Goal: Task Accomplishment & Management: Manage account settings

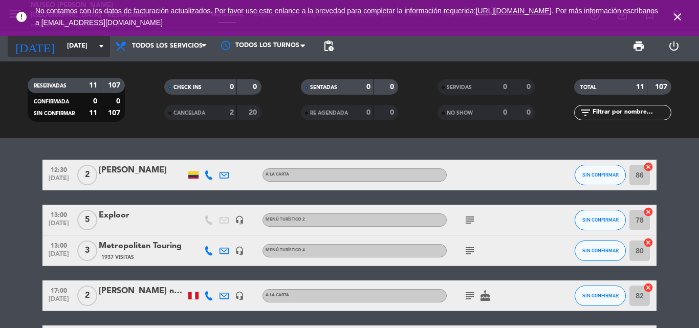
click at [63, 47] on input "[DATE]" at bounding box center [105, 45] width 86 height 17
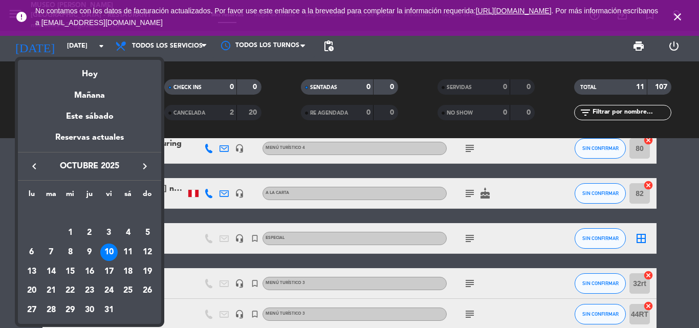
click at [39, 163] on icon "keyboard_arrow_left" at bounding box center [34, 166] width 12 height 12
click at [112, 269] on div "19" at bounding box center [108, 271] width 17 height 17
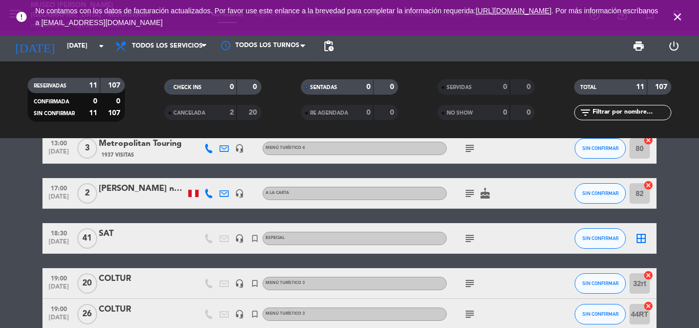
type input "[DATE]"
drag, startPoint x: 617, startPoint y: 112, endPoint x: 611, endPoint y: 108, distance: 7.8
click at [618, 112] on input "text" at bounding box center [630, 112] width 79 height 11
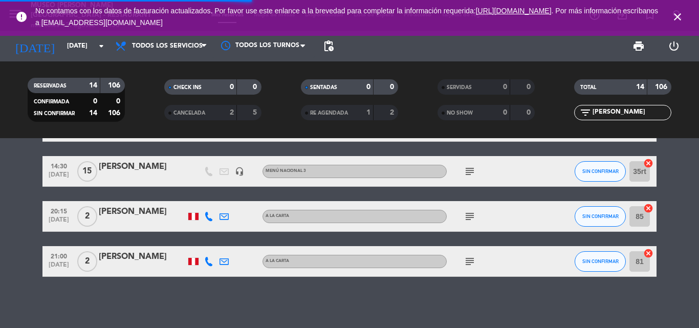
scroll to position [0, 0]
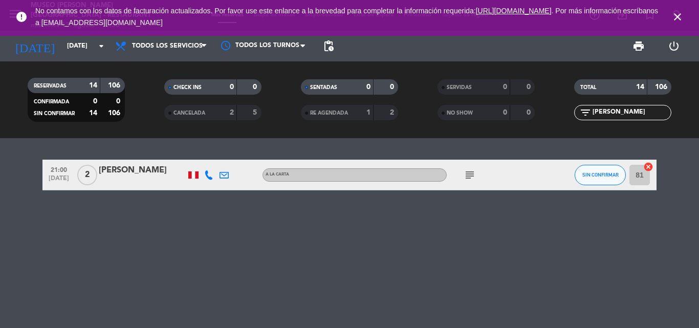
type input "[PERSON_NAME]"
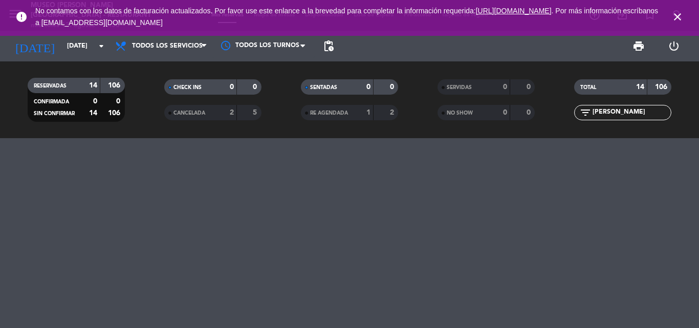
drag, startPoint x: 607, startPoint y: 114, endPoint x: 491, endPoint y: 114, distance: 116.1
click at [491, 114] on div "RESERVADAS 14 106 CONFIRMADA 0 0 SIN CONFIRMAR 14 106 CHECK INS 0 0 CANCELADA 2…" at bounding box center [349, 100] width 699 height 56
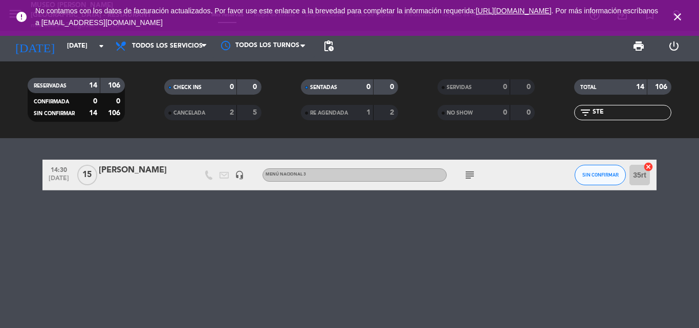
type input "STE"
click at [117, 171] on div "[PERSON_NAME]" at bounding box center [142, 170] width 87 height 13
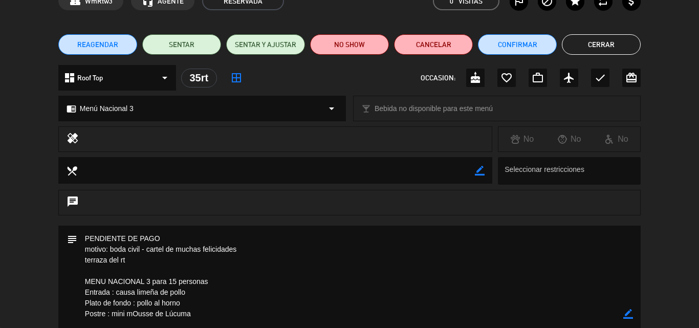
scroll to position [153, 0]
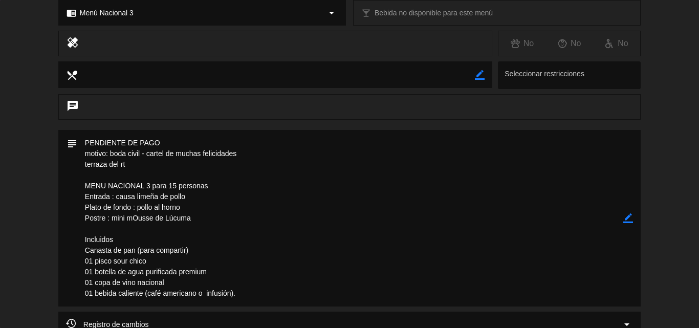
click at [628, 218] on icon "border_color" at bounding box center [628, 218] width 10 height 10
drag, startPoint x: 167, startPoint y: 144, endPoint x: 0, endPoint y: 136, distance: 167.0
click at [0, 136] on div "subject" at bounding box center [349, 221] width 699 height 182
type textarea "PAGADO NO ENVIADO A CAJA motivo: boda civil - cartel de muchas felicidades terr…"
click at [627, 215] on icon at bounding box center [628, 218] width 10 height 10
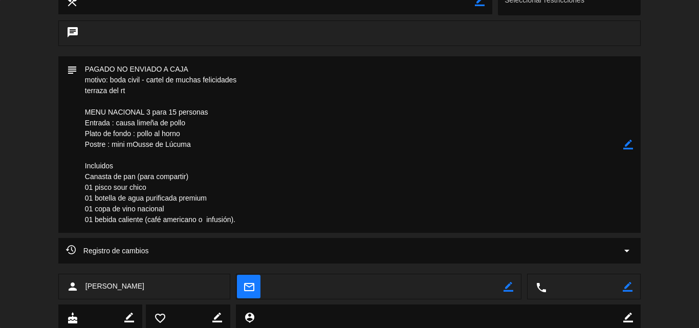
scroll to position [291, 0]
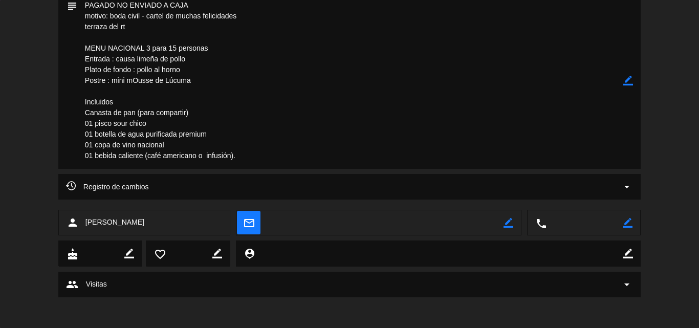
click at [510, 224] on icon "border_color" at bounding box center [508, 223] width 10 height 10
paste textarea "[PERSON_NAME][EMAIL_ADDRESS][DOMAIN_NAME]"
type textarea "[PERSON_NAME][EMAIL_ADDRESS][DOMAIN_NAME]"
click at [509, 221] on icon at bounding box center [508, 223] width 10 height 10
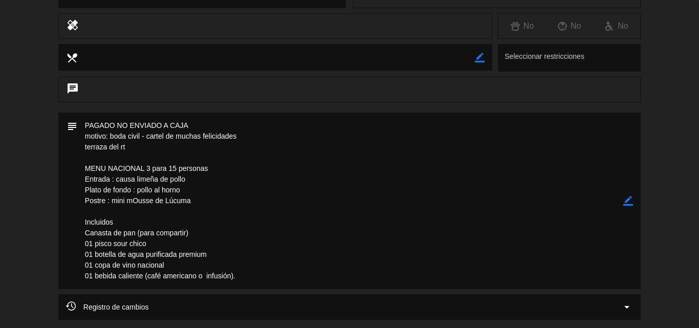
scroll to position [0, 0]
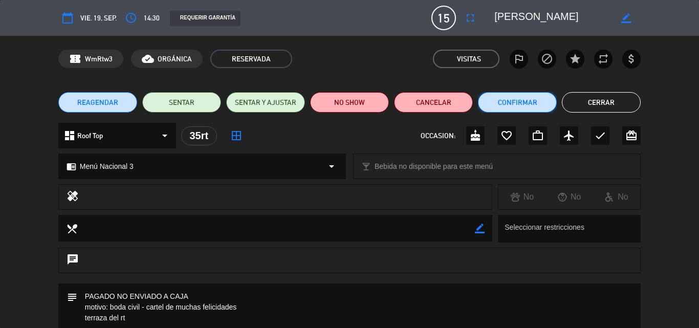
click at [504, 102] on button "Confirmar" at bounding box center [517, 102] width 79 height 20
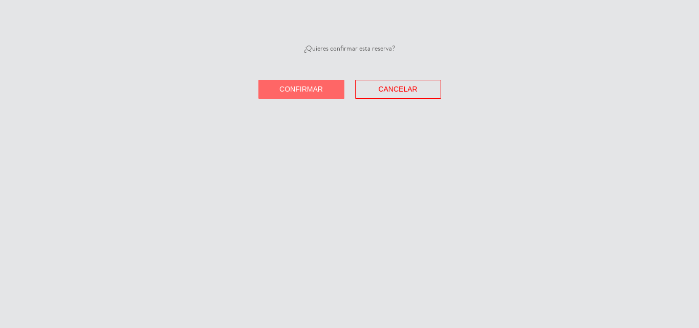
click at [295, 85] on span "Confirmar" at bounding box center [300, 89] width 43 height 8
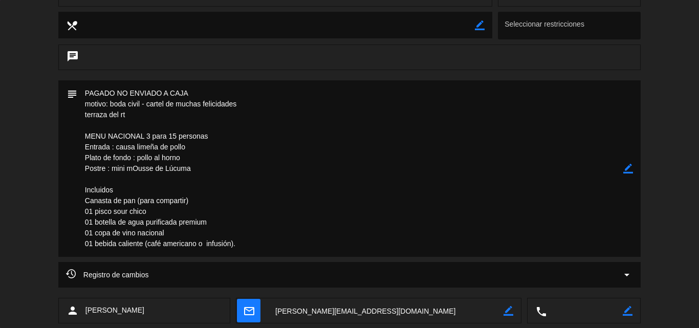
scroll to position [291, 0]
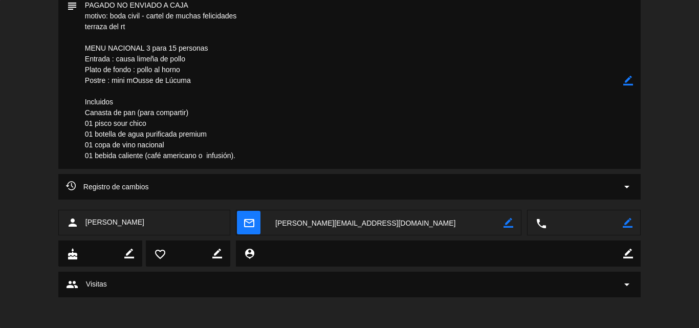
click at [323, 222] on textarea at bounding box center [385, 223] width 236 height 26
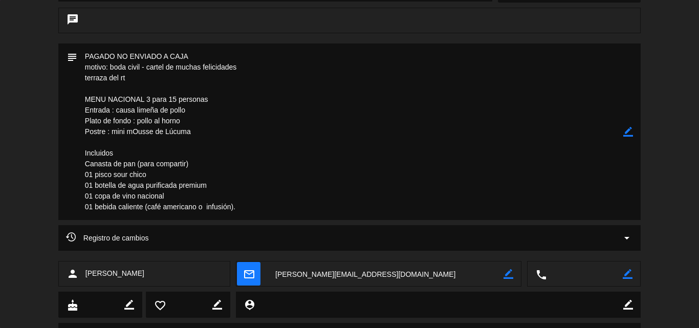
drag, startPoint x: 85, startPoint y: 96, endPoint x: 239, endPoint y: 209, distance: 191.0
click at [239, 209] on textarea at bounding box center [350, 131] width 546 height 176
click at [626, 131] on icon "border_color" at bounding box center [628, 132] width 10 height 10
click at [249, 205] on textarea at bounding box center [350, 131] width 546 height 176
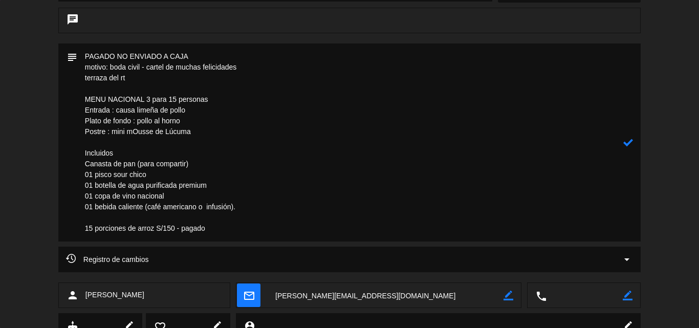
scroll to position [189, 0]
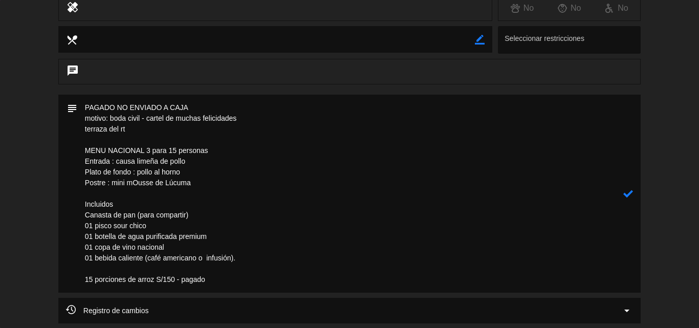
click at [230, 150] on textarea at bounding box center [350, 194] width 546 height 198
drag, startPoint x: 219, startPoint y: 278, endPoint x: 60, endPoint y: 277, distance: 159.6
click at [60, 277] on div "subject" at bounding box center [349, 194] width 582 height 198
drag, startPoint x: 129, startPoint y: 106, endPoint x: 118, endPoint y: 106, distance: 10.7
click at [118, 106] on textarea at bounding box center [350, 194] width 546 height 198
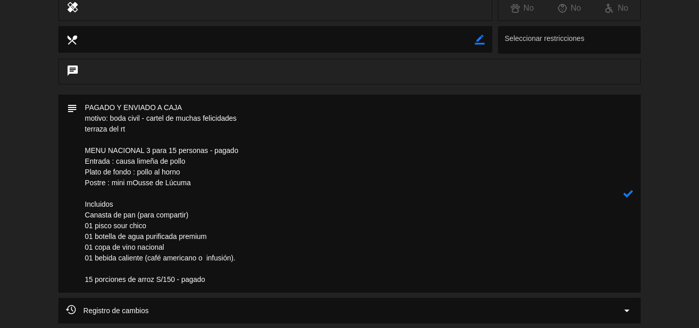
click at [226, 110] on textarea at bounding box center [350, 194] width 546 height 198
type textarea "PAGADO Y ENVIADO A CAJA 13/8 motivo: boda civil - cartel de muchas felicidades …"
click at [627, 194] on icon at bounding box center [628, 194] width 10 height 10
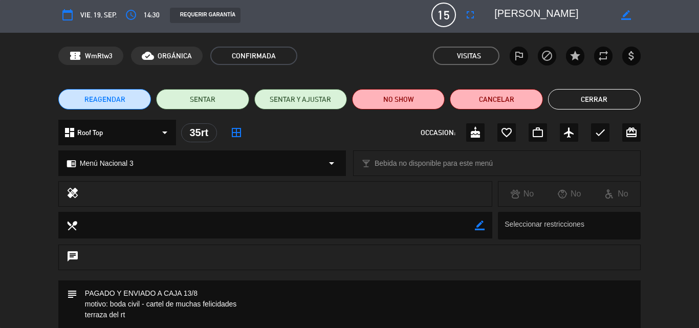
scroll to position [0, 0]
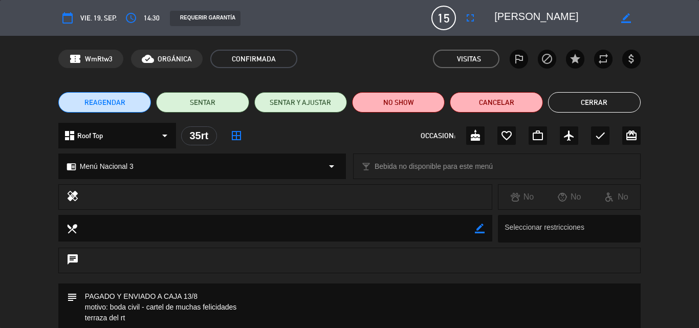
click at [576, 102] on button "Cerrar" at bounding box center [594, 102] width 93 height 20
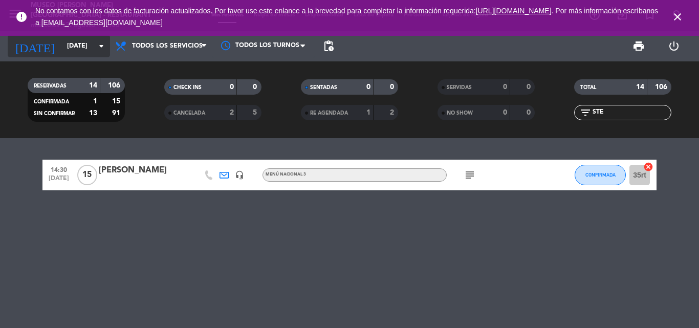
click at [76, 44] on input "[DATE]" at bounding box center [105, 45] width 86 height 17
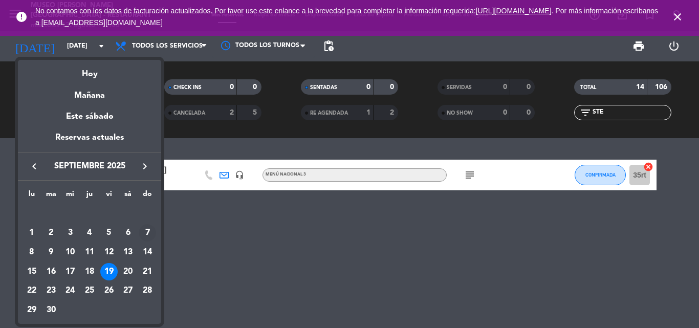
click at [148, 232] on div "7" at bounding box center [147, 232] width 17 height 17
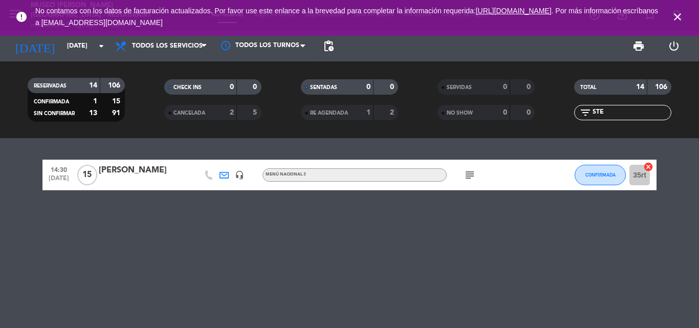
type input "[DATE]"
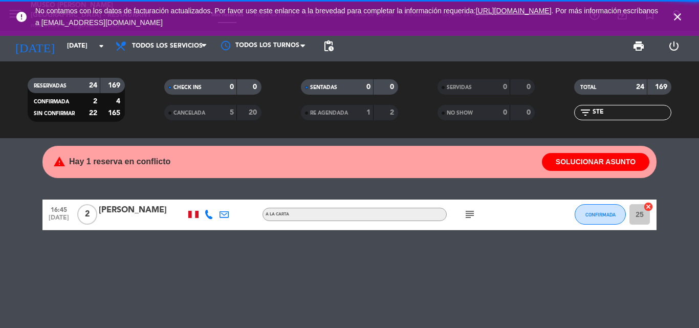
drag, startPoint x: 614, startPoint y: 109, endPoint x: 498, endPoint y: 116, distance: 116.8
click at [499, 116] on div "RESERVADAS 24 169 CONFIRMADA 2 4 SIN CONFIRMAR 22 165 CHECK INS 0 0 CANCELADA 5…" at bounding box center [349, 100] width 699 height 56
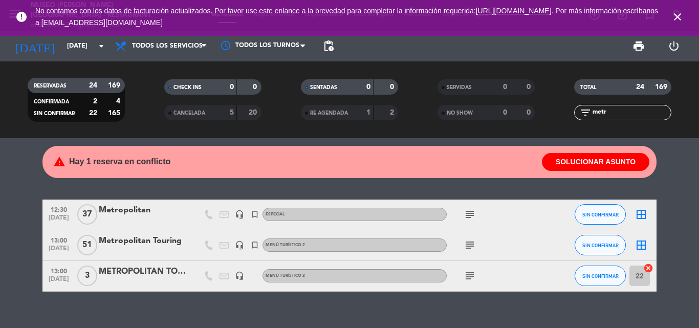
type input "metr"
click at [465, 211] on icon "subject" at bounding box center [469, 214] width 12 height 12
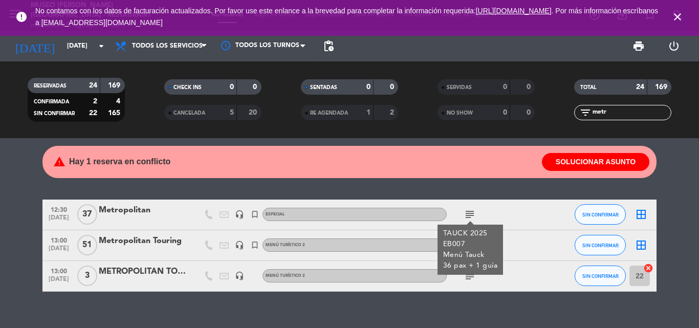
click at [465, 211] on icon "subject" at bounding box center [469, 214] width 12 height 12
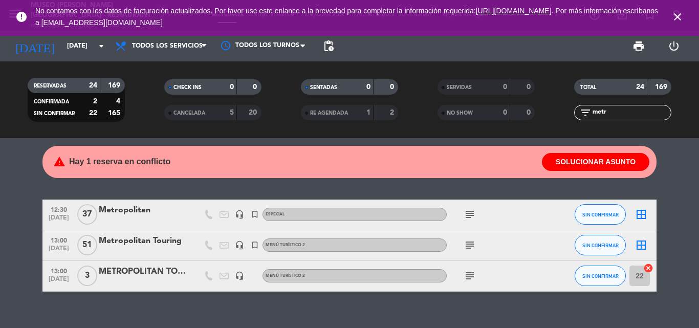
click at [467, 246] on icon "subject" at bounding box center [469, 245] width 12 height 12
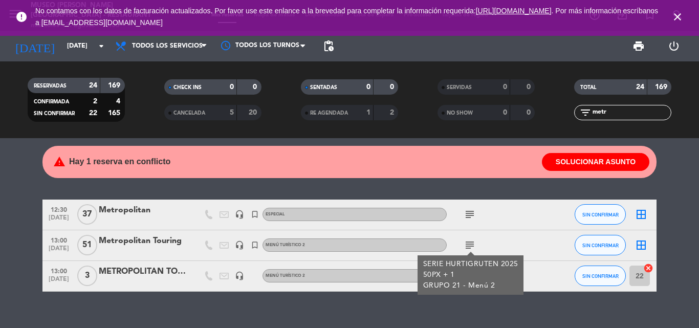
click at [467, 246] on icon "subject" at bounding box center [469, 245] width 12 height 12
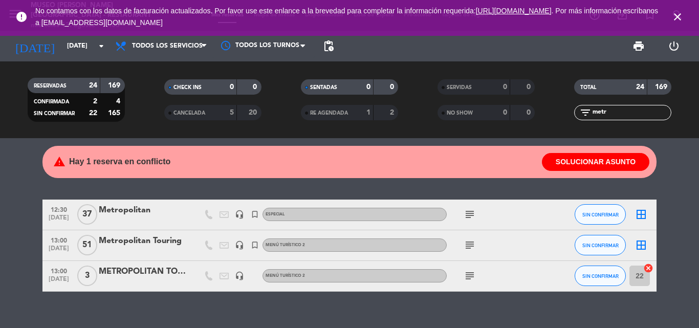
click at [473, 276] on icon "subject" at bounding box center [469, 276] width 12 height 12
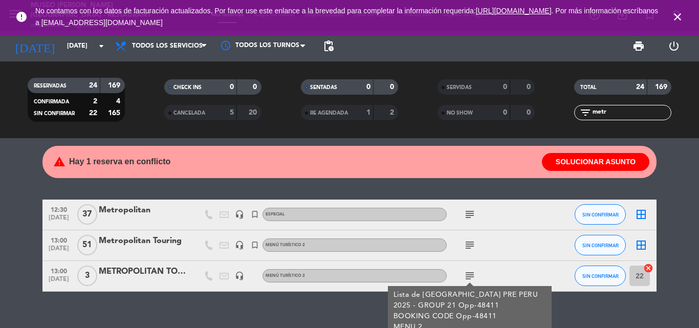
click at [473, 276] on icon "subject" at bounding box center [469, 276] width 12 height 12
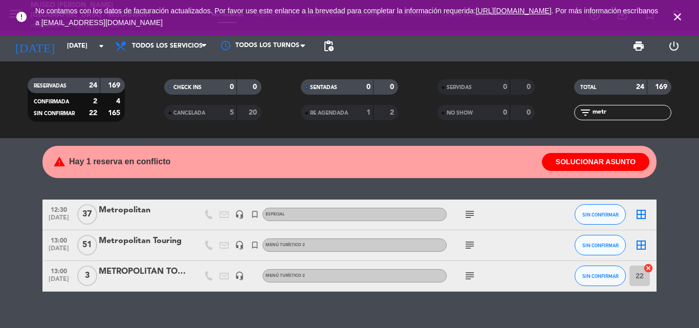
click at [465, 239] on icon "subject" at bounding box center [469, 245] width 12 height 12
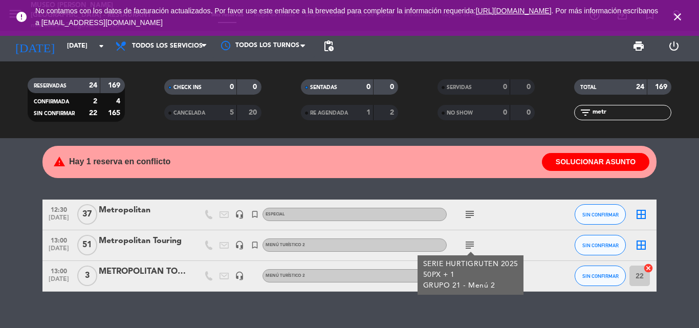
click at [469, 242] on icon "subject" at bounding box center [469, 245] width 12 height 12
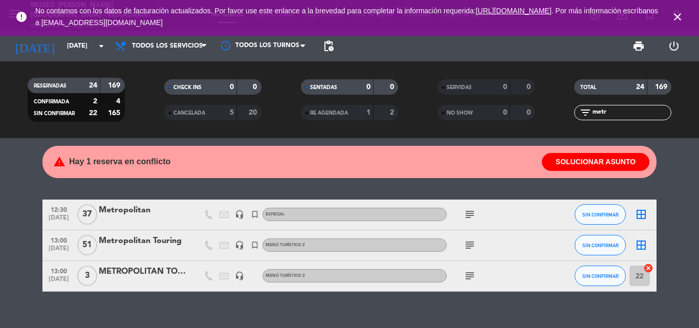
click at [468, 212] on icon "subject" at bounding box center [469, 214] width 12 height 12
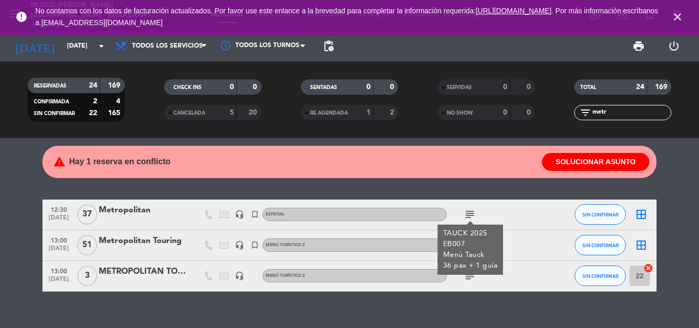
click at [124, 209] on div "Metropolitan" at bounding box center [142, 210] width 87 height 13
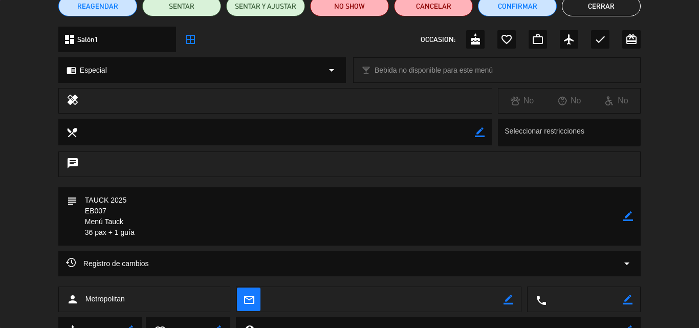
scroll to position [102, 0]
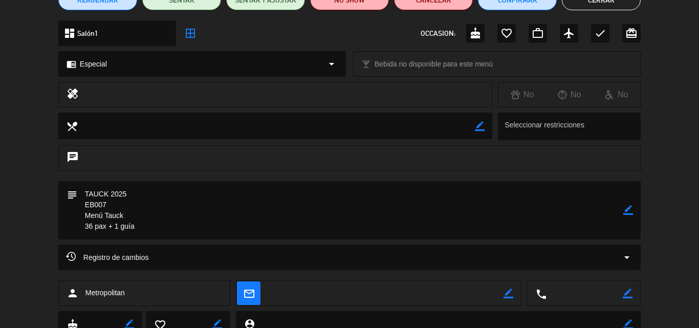
click at [628, 209] on icon "border_color" at bounding box center [628, 210] width 10 height 10
click at [82, 191] on textarea at bounding box center [350, 210] width 546 height 58
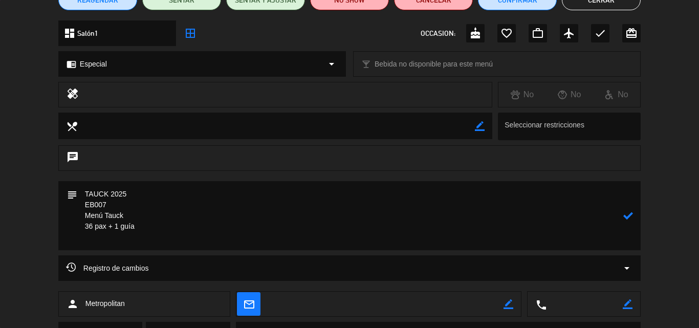
paste textarea "Lista de Pasajeros Reserva EB007 - 2025 Opp-48503"
drag, startPoint x: 114, startPoint y: 217, endPoint x: 71, endPoint y: 206, distance: 44.4
click at [71, 206] on div "subject" at bounding box center [349, 215] width 582 height 69
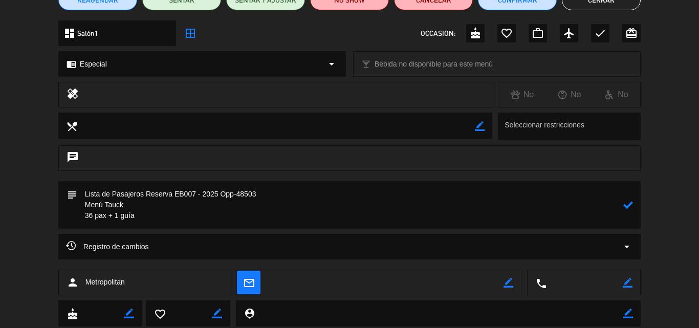
scroll to position [51, 0]
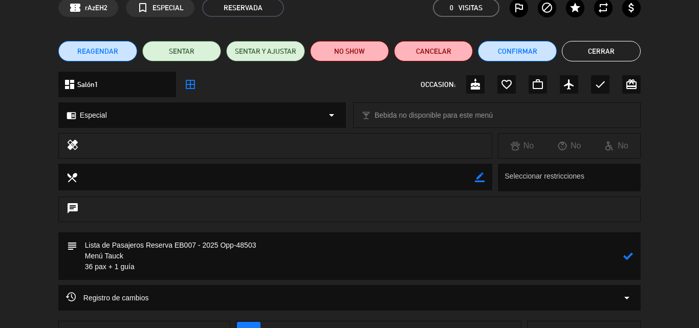
drag, startPoint x: 109, startPoint y: 268, endPoint x: 66, endPoint y: 268, distance: 42.5
click at [66, 268] on div "subject" at bounding box center [349, 256] width 582 height 48
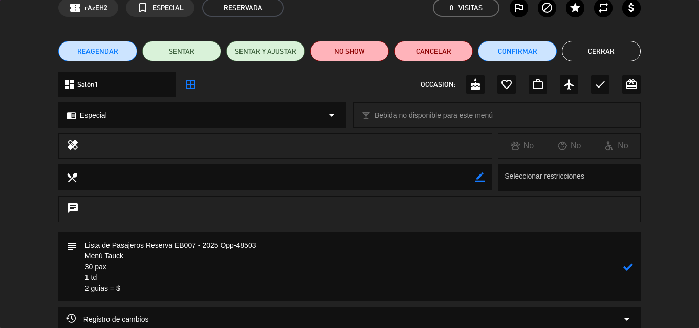
click at [128, 265] on textarea at bounding box center [350, 266] width 546 height 69
click at [164, 253] on textarea at bounding box center [350, 266] width 546 height 69
click at [285, 246] on textarea at bounding box center [350, 266] width 546 height 69
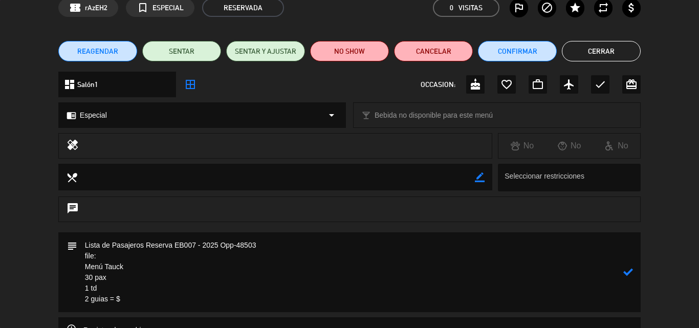
paste textarea "Opp-48503 EB007 - 2025"
drag, startPoint x: 159, startPoint y: 255, endPoint x: 220, endPoint y: 255, distance: 61.4
click at [220, 255] on textarea at bounding box center [350, 272] width 546 height 80
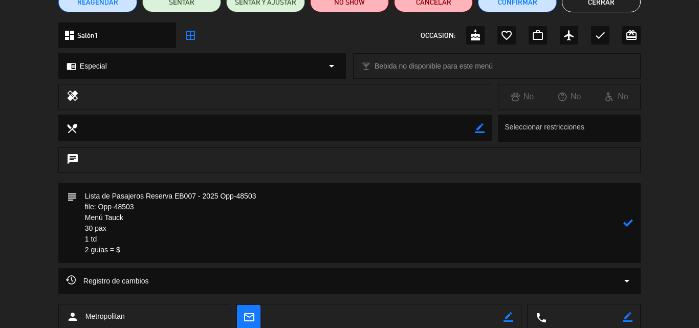
scroll to position [102, 0]
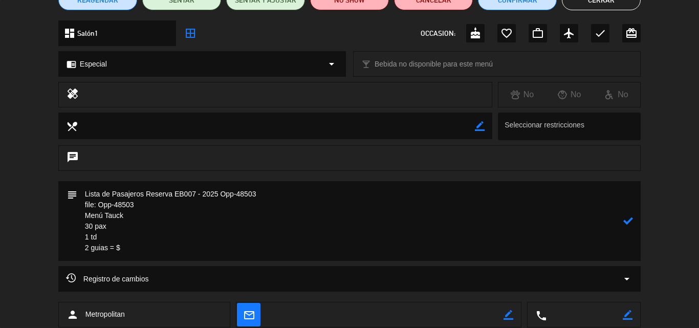
click at [122, 222] on textarea at bounding box center [350, 221] width 546 height 80
click at [127, 223] on textarea at bounding box center [350, 221] width 546 height 80
click at [116, 238] on textarea at bounding box center [350, 221] width 546 height 80
click at [131, 247] on textarea at bounding box center [350, 221] width 546 height 80
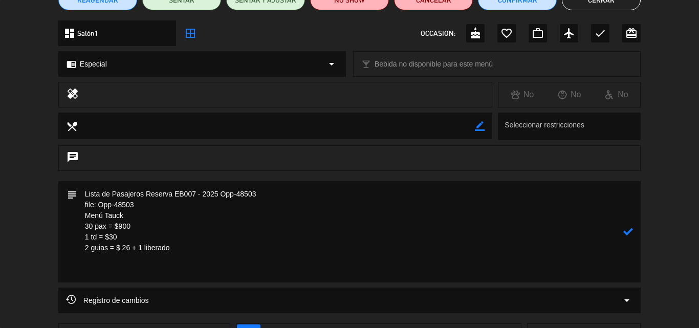
paste textarea "Incluye: Pisco sour, agua MUNAY, copa de vino o cerveza nacional y b. caliente …"
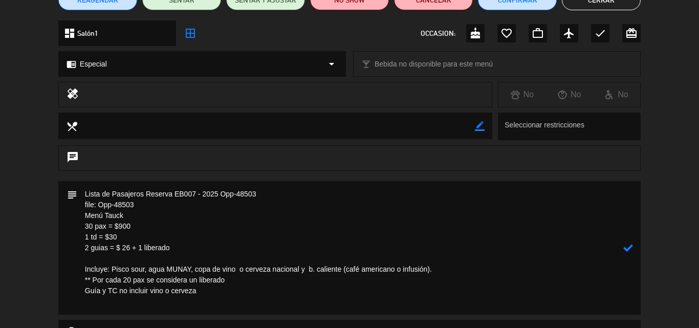
click at [448, 267] on textarea at bounding box center [350, 247] width 546 height 133
drag, startPoint x: 231, startPoint y: 278, endPoint x: 77, endPoint y: 277, distance: 154.0
click at [77, 277] on textarea at bounding box center [350, 247] width 546 height 133
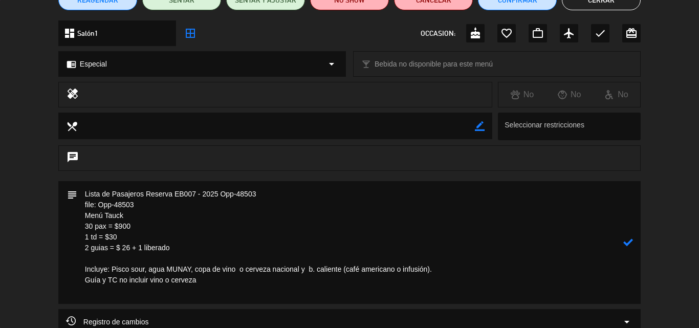
click at [631, 242] on icon at bounding box center [628, 242] width 10 height 10
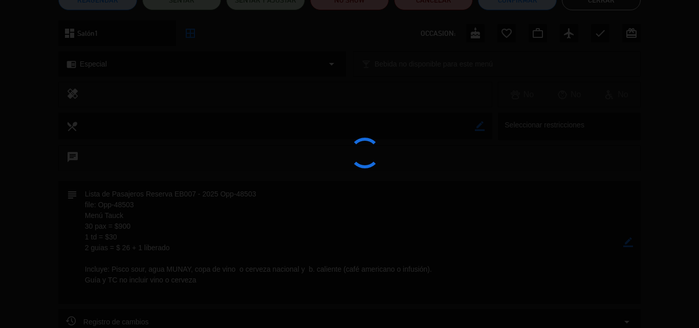
type textarea "Lista de Pasajeros Reserva EB007 - 2025 Opp-48503 file: Opp-48503 Menú Tauck 30…"
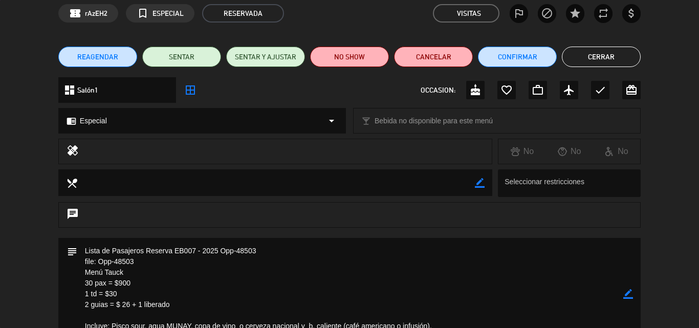
scroll to position [0, 0]
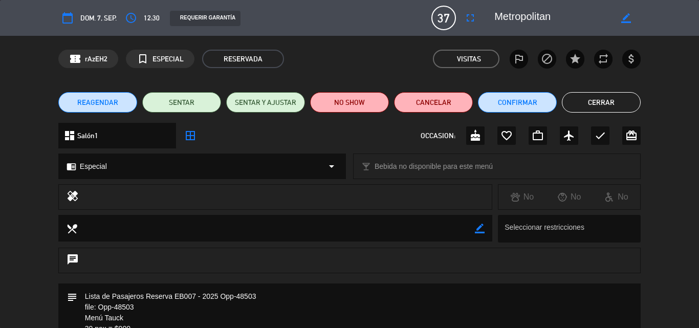
drag, startPoint x: 592, startPoint y: 103, endPoint x: 338, endPoint y: 254, distance: 295.3
click at [338, 254] on div "calendar_today dom. 7, sep. access_time 12:30 REQUERIR GARANTÍA 37 Metropolitan…" at bounding box center [349, 164] width 699 height 328
click at [474, 15] on icon "fullscreen" at bounding box center [470, 18] width 12 height 12
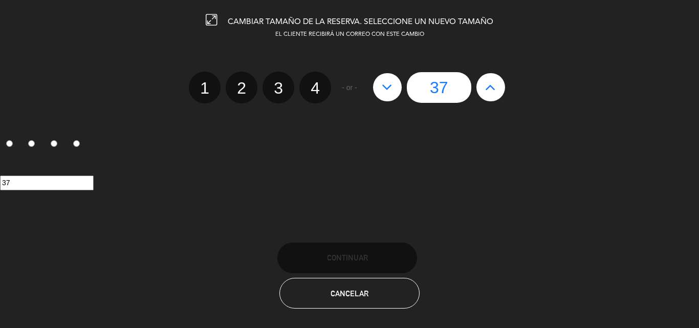
click at [385, 88] on icon at bounding box center [387, 87] width 11 height 16
type input "36"
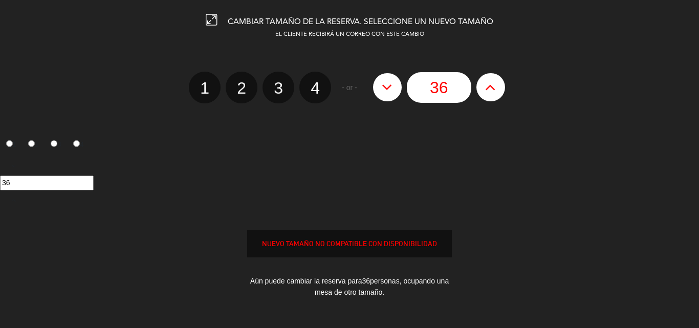
click at [385, 88] on icon at bounding box center [387, 87] width 11 height 16
type input "35"
click at [385, 88] on icon at bounding box center [387, 87] width 11 height 16
type input "34"
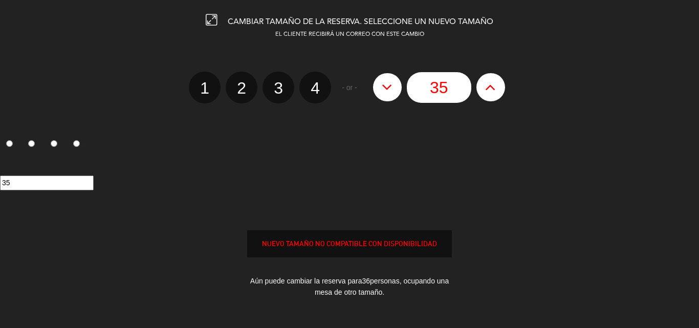
type input "34"
click at [385, 88] on icon at bounding box center [387, 87] width 11 height 16
type input "33"
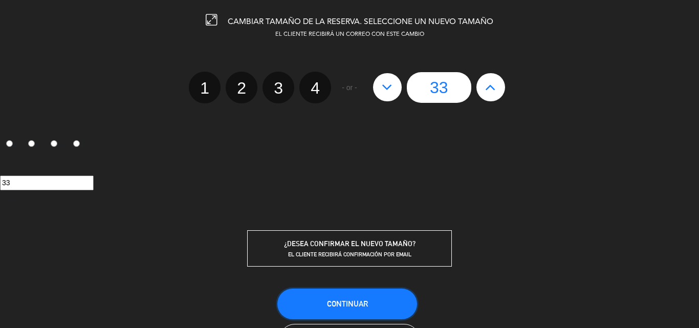
click at [337, 302] on span "Continuar" at bounding box center [347, 303] width 41 height 9
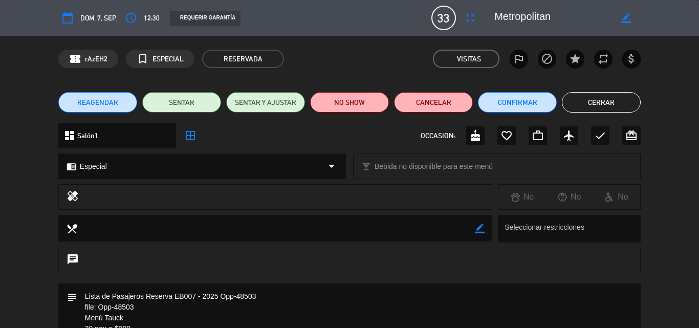
click at [616, 101] on button "Cerrar" at bounding box center [601, 102] width 79 height 20
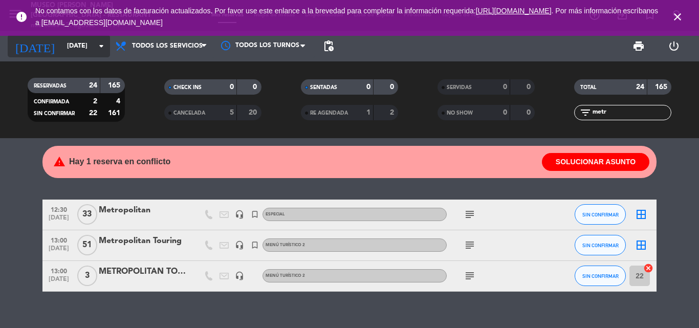
click at [72, 44] on input "[DATE]" at bounding box center [105, 45] width 86 height 17
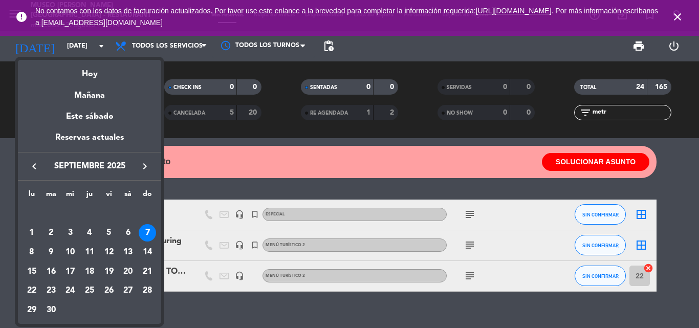
click at [31, 161] on icon "keyboard_arrow_left" at bounding box center [34, 166] width 12 height 12
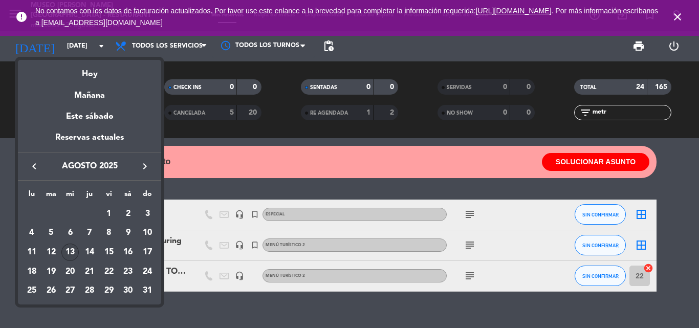
click at [66, 249] on div "13" at bounding box center [69, 251] width 17 height 17
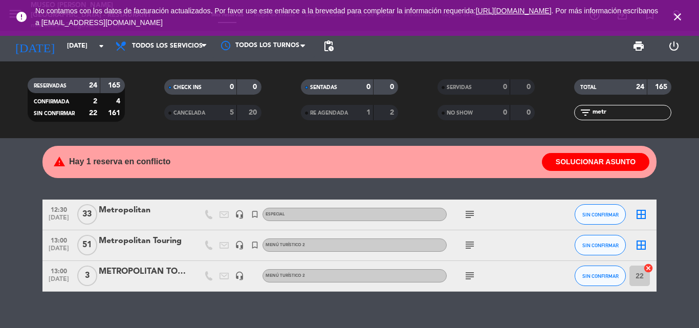
type input "mié. 13 ago."
drag, startPoint x: 609, startPoint y: 112, endPoint x: 412, endPoint y: 111, distance: 197.4
click at [412, 111] on div "RESERVADAS 24 165 CONFIRMADA 2 4 SIN CONFIRMAR 22 161 CHECK INS 0 0 CANCELADA 5…" at bounding box center [349, 100] width 699 height 56
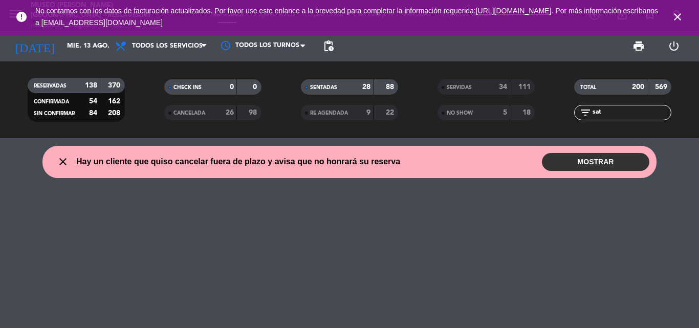
type input "sat"
click at [453, 85] on span "SERVIDAS" at bounding box center [459, 87] width 25 height 5
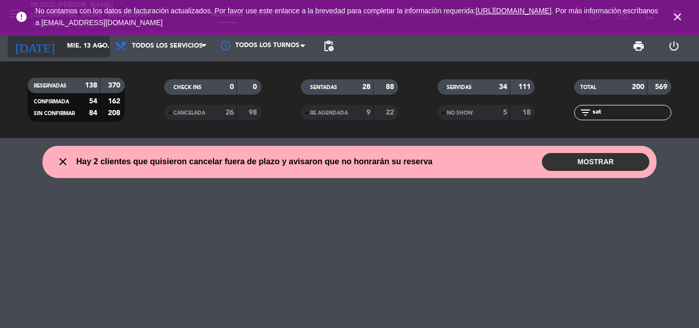
click at [77, 47] on input "mié. 13 ago." at bounding box center [105, 45] width 86 height 17
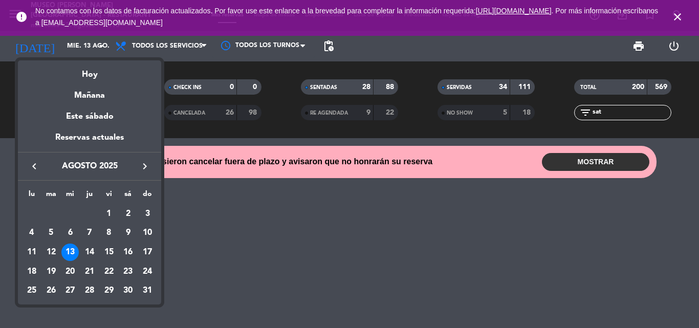
click at [111, 289] on div "29" at bounding box center [108, 290] width 17 height 17
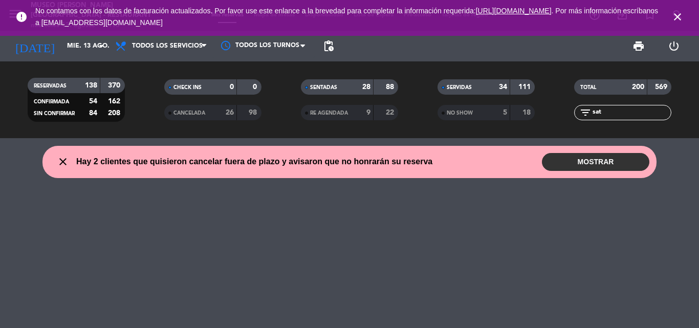
type input "vie. 29 ago."
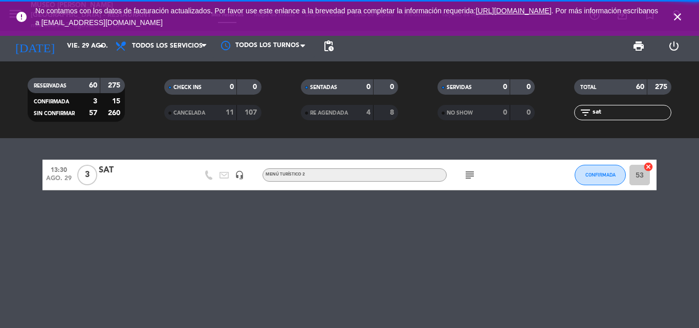
click at [460, 86] on span "SERVIDAS" at bounding box center [459, 87] width 25 height 5
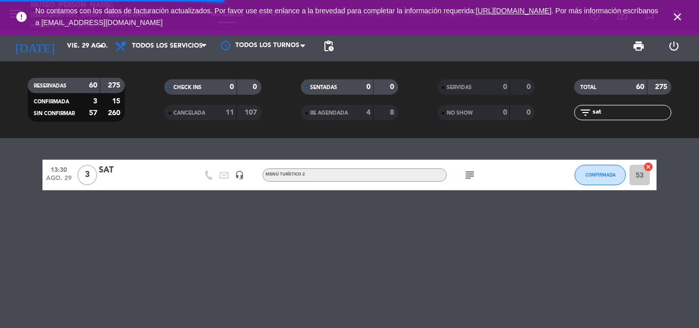
click at [104, 170] on div "SAT" at bounding box center [142, 170] width 87 height 13
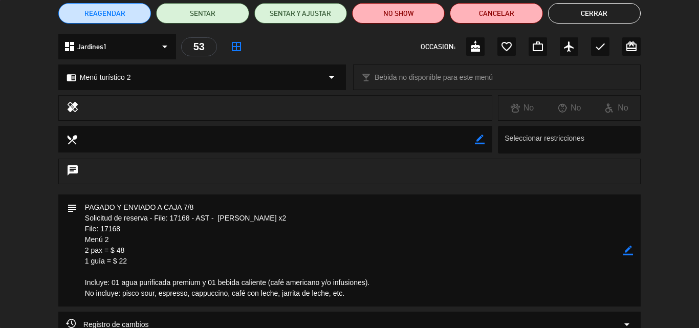
scroll to position [102, 0]
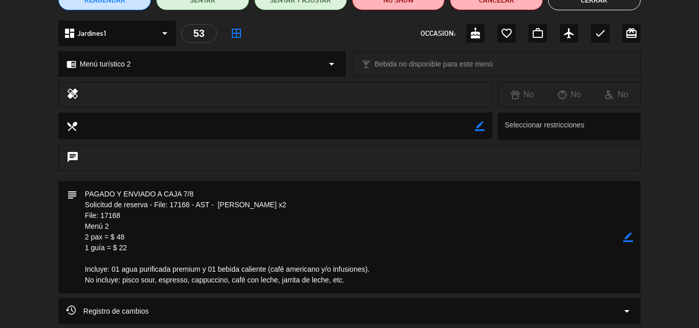
drag, startPoint x: 246, startPoint y: 202, endPoint x: 33, endPoint y: 203, distance: 212.8
click at [33, 203] on div "subject border_color" at bounding box center [349, 239] width 699 height 117
click at [629, 238] on icon "border_color" at bounding box center [628, 237] width 10 height 10
click at [200, 194] on textarea at bounding box center [350, 237] width 546 height 112
click at [631, 236] on icon at bounding box center [628, 237] width 10 height 10
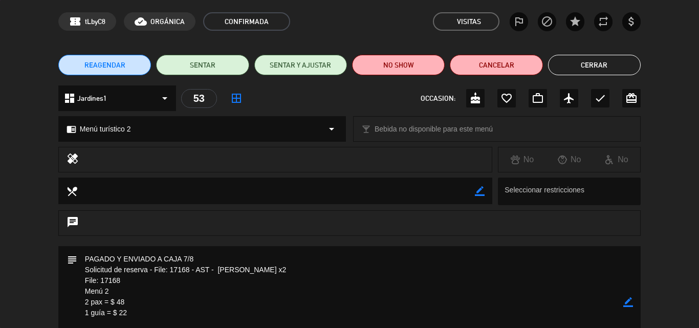
scroll to position [0, 0]
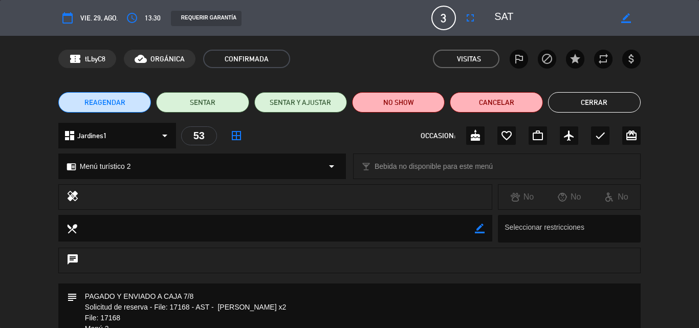
click at [593, 104] on button "Cerrar" at bounding box center [594, 102] width 93 height 20
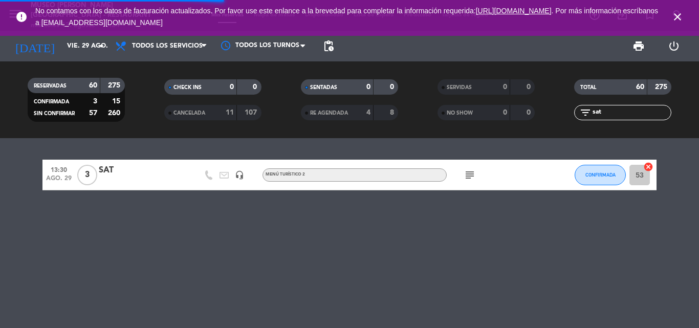
click at [679, 14] on icon "close" at bounding box center [677, 17] width 12 height 12
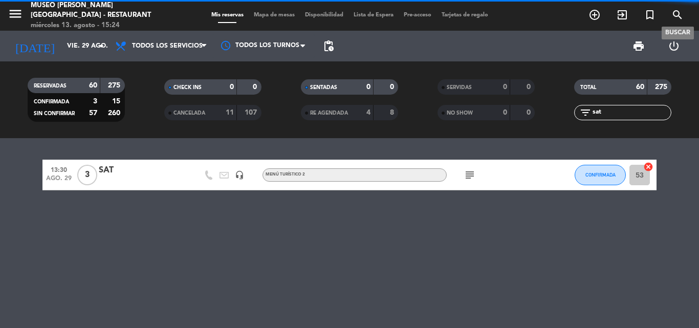
click at [678, 13] on icon "search" at bounding box center [677, 15] width 12 height 12
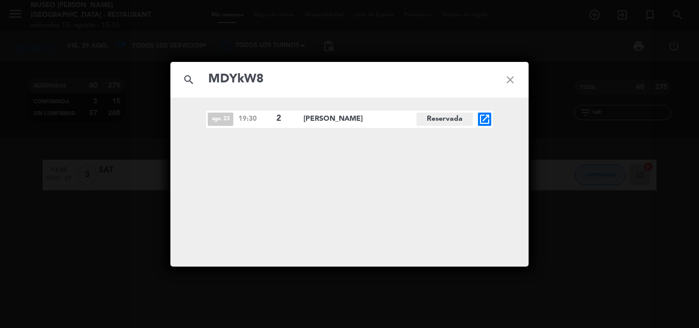
type input "MDYkW8"
click at [486, 116] on icon "open_in_new" at bounding box center [484, 119] width 12 height 12
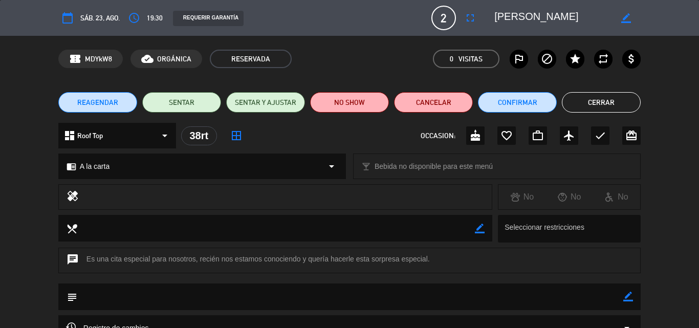
click at [627, 296] on icon "border_color" at bounding box center [628, 297] width 10 height 10
click at [466, 296] on textarea at bounding box center [350, 296] width 546 height 26
paste textarea "MDYkW8"
drag, startPoint x: 169, startPoint y: 294, endPoint x: 141, endPoint y: 295, distance: 28.2
click at [141, 295] on textarea at bounding box center [350, 296] width 546 height 26
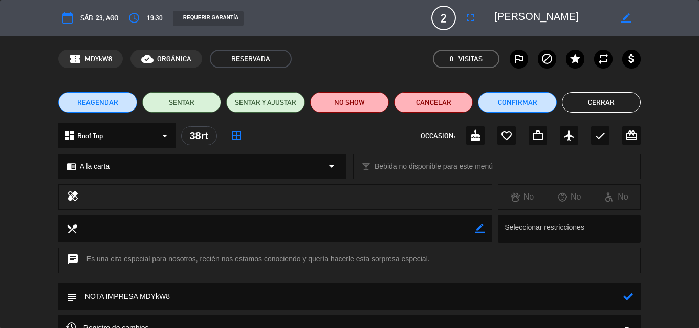
paste textarea "El inicio de algo mejor"
type textarea "NOTA IMPRESA El inicio de algo mejor"
click at [627, 297] on icon at bounding box center [628, 297] width 10 height 10
click at [508, 101] on button "Confirmar" at bounding box center [517, 102] width 79 height 20
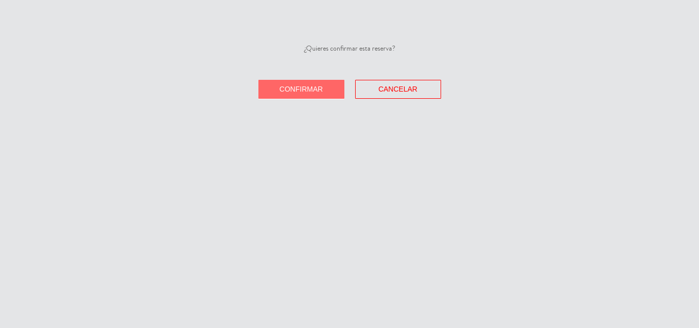
click at [304, 87] on span "Confirmar" at bounding box center [300, 89] width 43 height 8
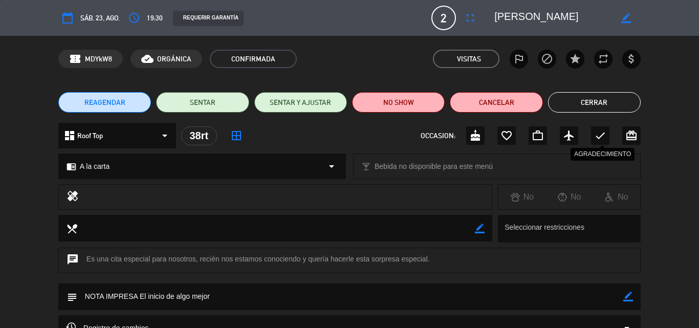
click at [605, 132] on icon "check" at bounding box center [600, 135] width 12 height 12
drag, startPoint x: 604, startPoint y: 101, endPoint x: 450, endPoint y: 5, distance: 181.8
click at [603, 101] on button "Cerrar" at bounding box center [594, 102] width 93 height 20
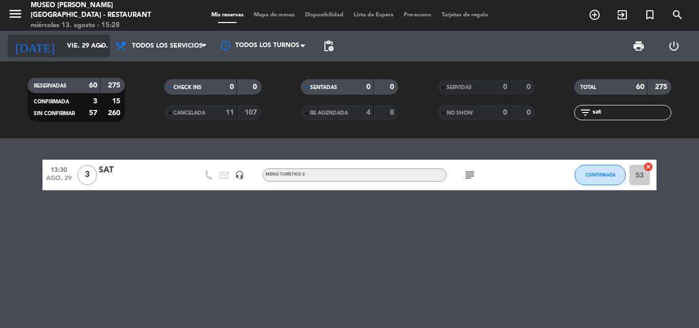
click at [64, 43] on input "vie. 29 ago." at bounding box center [105, 45] width 86 height 17
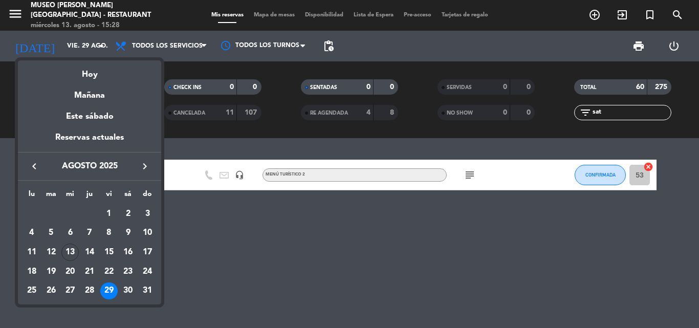
click at [146, 165] on icon "keyboard_arrow_right" at bounding box center [145, 166] width 12 height 12
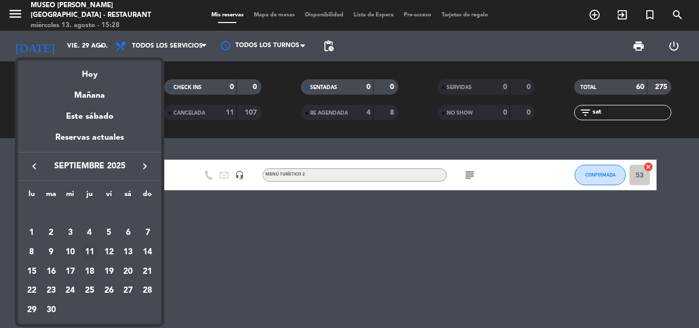
click at [90, 248] on div "11" at bounding box center [89, 251] width 17 height 17
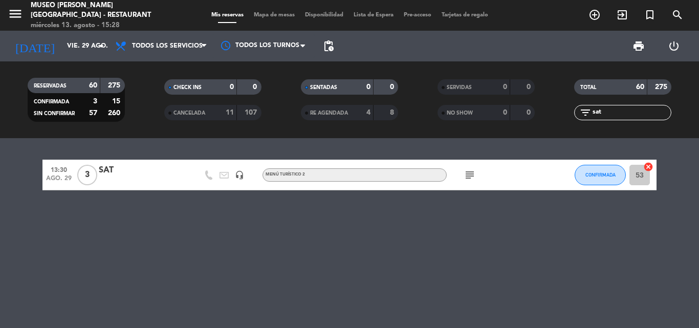
type input "[DEMOGRAPHIC_DATA][DATE]"
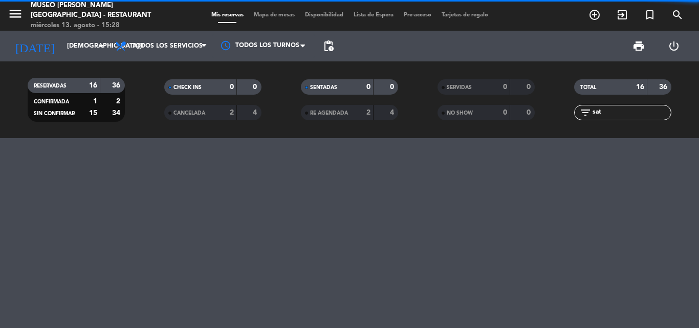
drag, startPoint x: 605, startPoint y: 113, endPoint x: 418, endPoint y: 116, distance: 186.7
click at [421, 116] on div "RESERVADAS 16 36 CONFIRMADA 1 2 SIN CONFIRMAR 15 34 CHECK INS 0 0 CANCELADA 2 4…" at bounding box center [349, 100] width 699 height 56
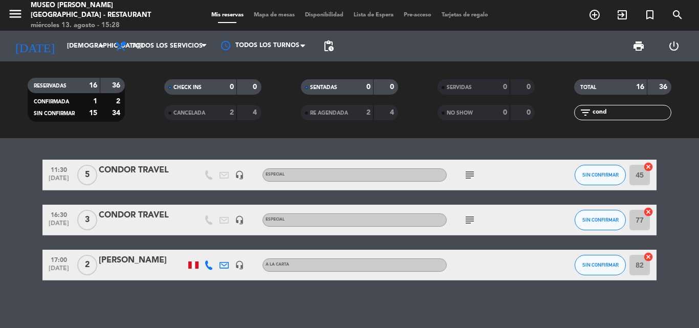
type input "cond"
click at [472, 173] on icon "subject" at bounding box center [469, 175] width 12 height 12
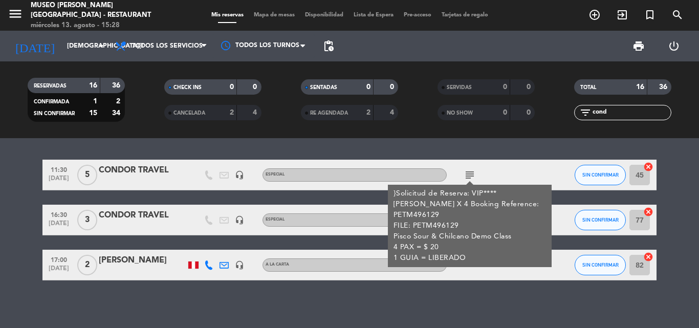
click at [472, 173] on icon "subject" at bounding box center [469, 175] width 12 height 12
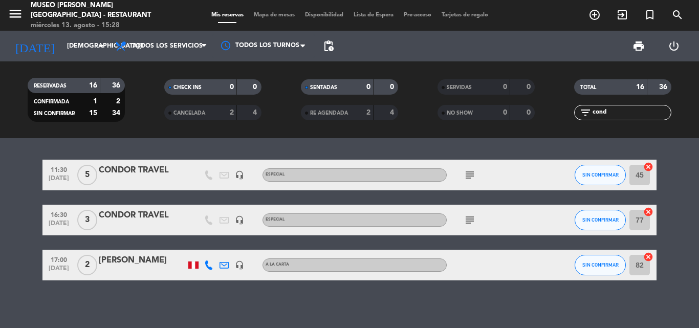
click at [131, 166] on div "CONDOR TRAVEL" at bounding box center [142, 170] width 87 height 13
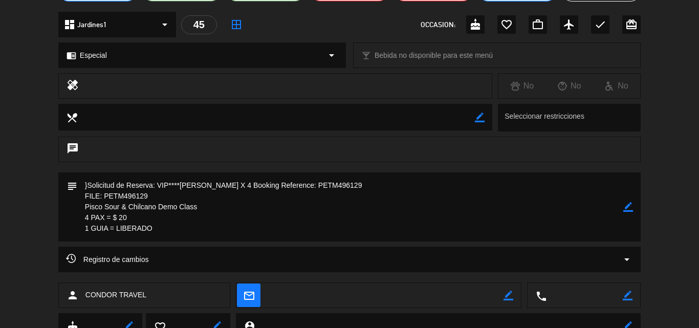
scroll to position [153, 0]
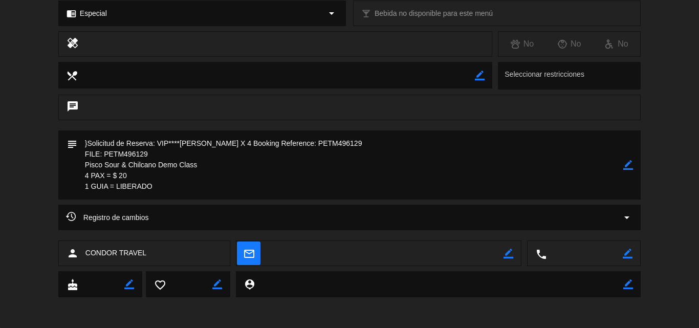
click at [627, 216] on icon "arrow_drop_down" at bounding box center [626, 217] width 12 height 12
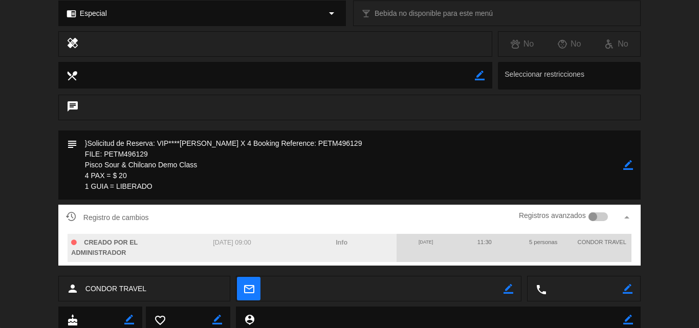
click at [627, 216] on icon "arrow_drop_up" at bounding box center [626, 217] width 12 height 12
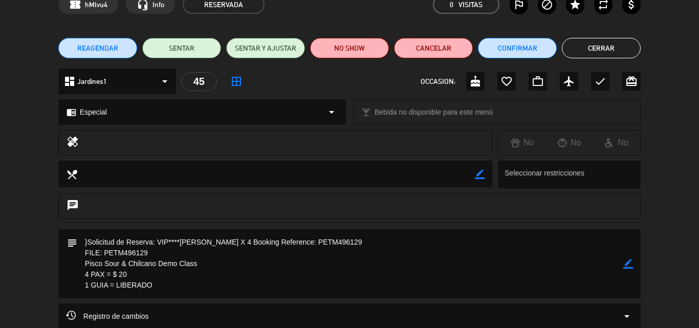
scroll to position [0, 0]
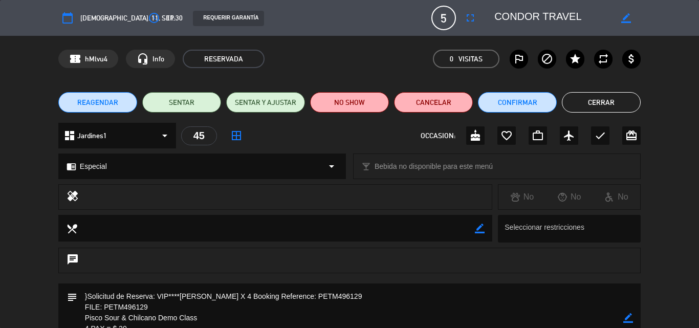
click at [587, 97] on button "Cerrar" at bounding box center [601, 102] width 79 height 20
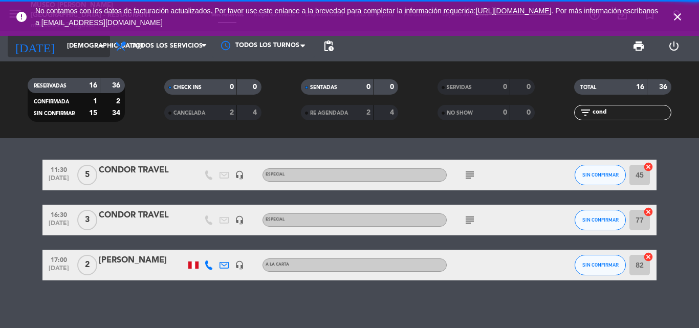
click at [74, 42] on input "[DEMOGRAPHIC_DATA][DATE]" at bounding box center [105, 45] width 86 height 17
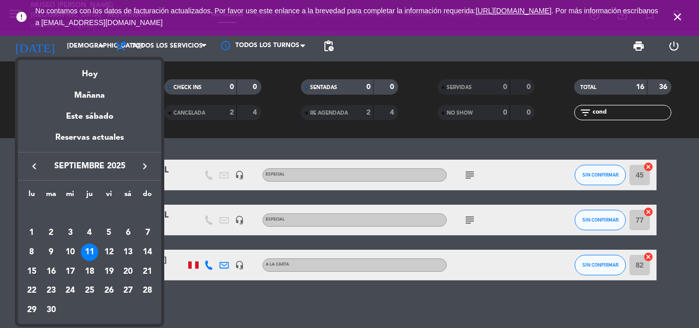
click at [34, 165] on icon "keyboard_arrow_left" at bounding box center [34, 166] width 12 height 12
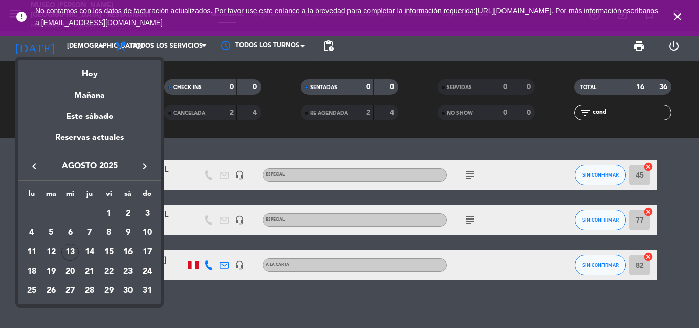
click at [129, 267] on div "23" at bounding box center [127, 271] width 17 height 17
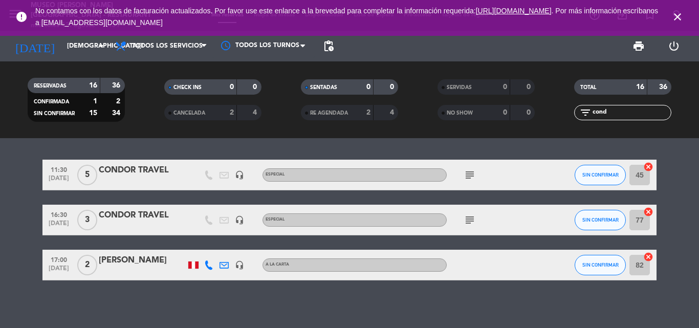
type input "sáb. 23 ago."
drag, startPoint x: 623, startPoint y: 112, endPoint x: 452, endPoint y: 112, distance: 171.3
click at [455, 112] on div "RESERVADAS 16 36 CONFIRMADA 1 2 SIN CONFIRMAR 15 34 CHECK INS 0 0 CANCELADA 2 4…" at bounding box center [349, 100] width 699 height 56
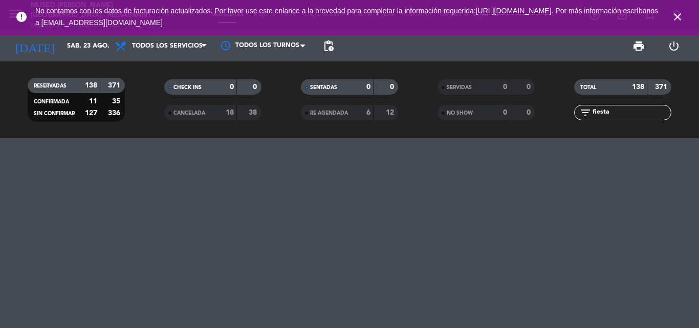
type input "fiesta"
click at [677, 17] on icon "close" at bounding box center [677, 17] width 12 height 12
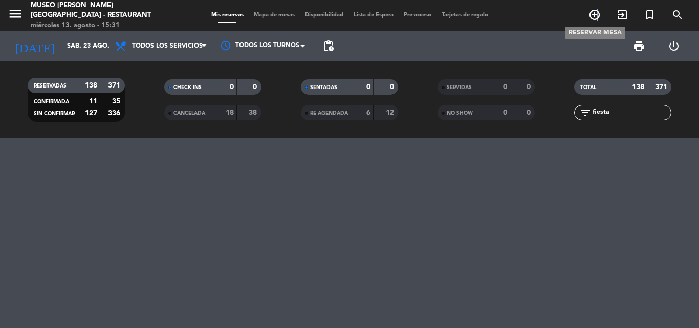
click at [598, 13] on icon "add_circle_outline" at bounding box center [594, 15] width 12 height 12
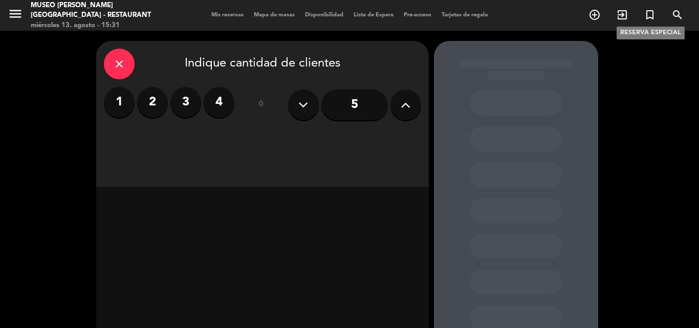
click at [657, 16] on span "turned_in_not" at bounding box center [650, 14] width 28 height 17
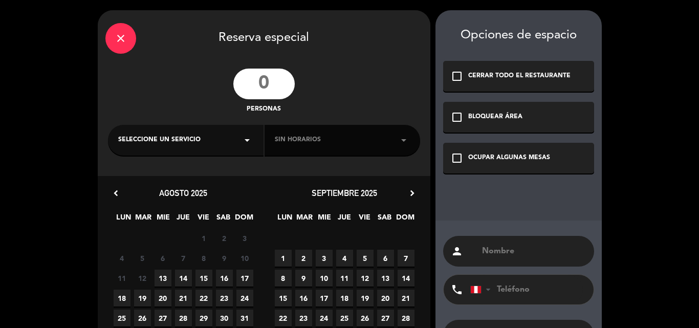
click at [649, 15] on div "close Reserva especial personas Seleccione un servicio arrow_drop_down Sin hora…" at bounding box center [349, 204] width 699 height 409
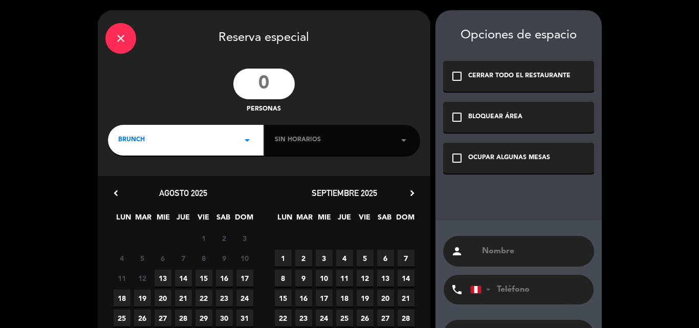
click at [265, 83] on input "number" at bounding box center [263, 84] width 61 height 31
type input "21"
click at [166, 138] on div "BRUNCH arrow_drop_down" at bounding box center [185, 140] width 155 height 31
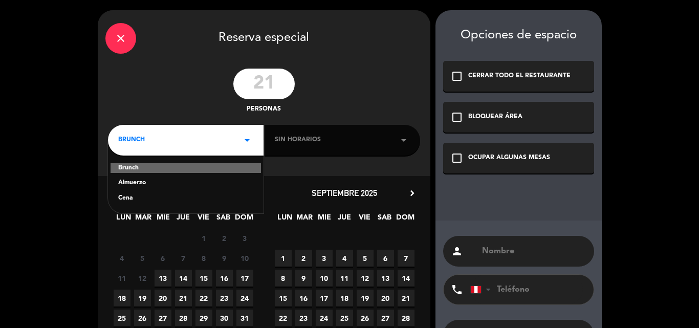
drag, startPoint x: 135, startPoint y: 196, endPoint x: 184, endPoint y: 181, distance: 51.1
click at [136, 196] on div "Cena" at bounding box center [185, 198] width 135 height 10
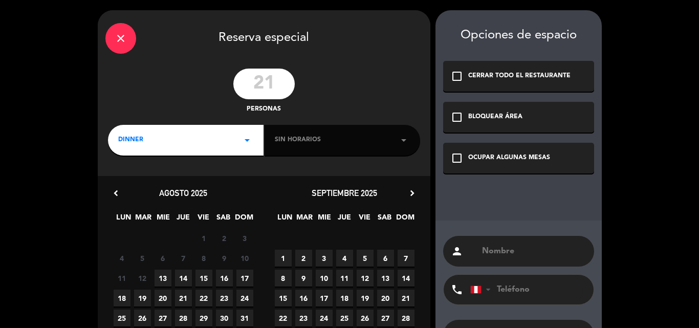
click at [287, 142] on span "Sin horarios" at bounding box center [298, 140] width 46 height 10
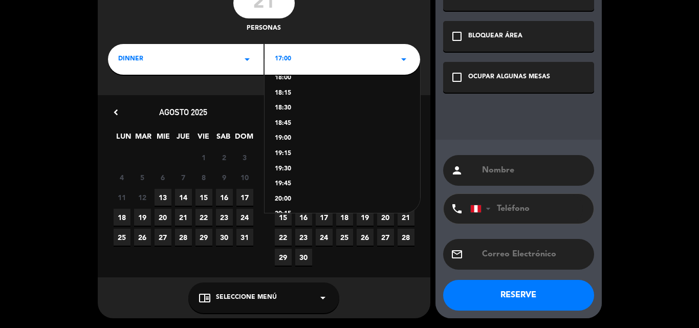
scroll to position [51, 0]
click at [283, 121] on div "17:00 17:15 17:30 17:45 18:00 18:15 18:30 18:45 19:00 19:15 19:30 19:45 20:00 2…" at bounding box center [341, 135] width 155 height 153
click at [286, 126] on div "18:30" at bounding box center [342, 127] width 135 height 10
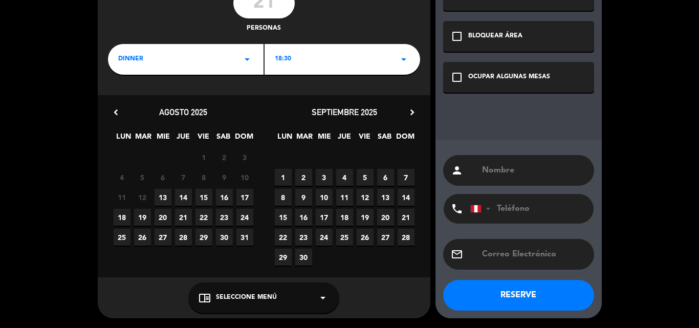
click at [224, 216] on span "23" at bounding box center [224, 217] width 17 height 17
click at [239, 299] on span "Seleccione Menú" at bounding box center [246, 298] width 61 height 10
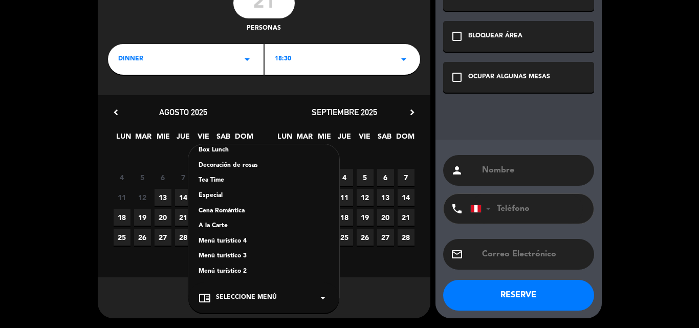
scroll to position [102, 0]
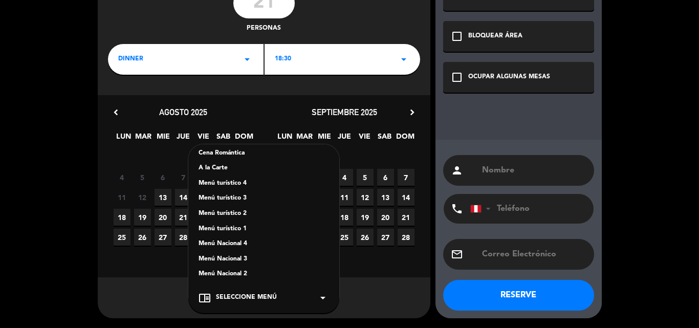
click at [234, 196] on div "Menú turístico 3" at bounding box center [263, 198] width 130 height 10
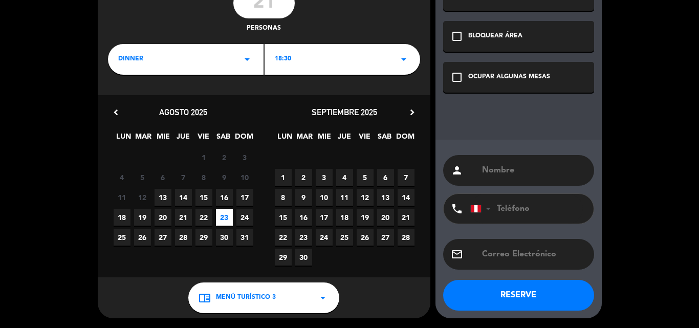
click at [456, 77] on icon "check_box_outline_blank" at bounding box center [457, 77] width 12 height 12
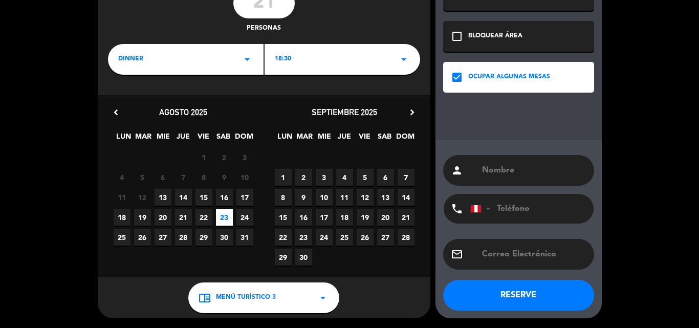
click at [519, 171] on input "text" at bounding box center [533, 170] width 105 height 14
type input "FIESTA TOURS"
click at [516, 295] on button "RESERVE" at bounding box center [518, 295] width 151 height 31
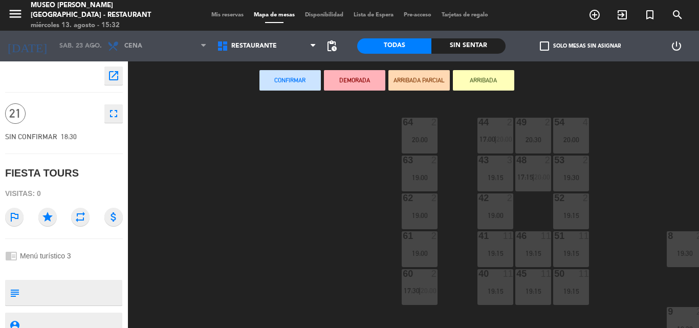
click at [113, 76] on icon "open_in_new" at bounding box center [113, 76] width 12 height 12
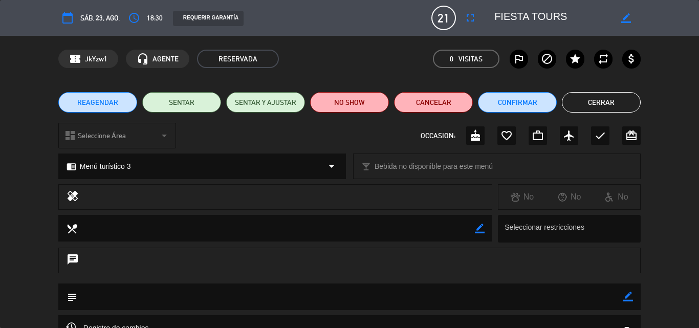
click at [624, 295] on icon "border_color" at bounding box center [628, 297] width 10 height 10
click at [158, 299] on textarea at bounding box center [350, 296] width 546 height 26
paste textarea "8-115-25 - GRUPO [PERSON_NAME] 21 - NUEVA RESERVA"
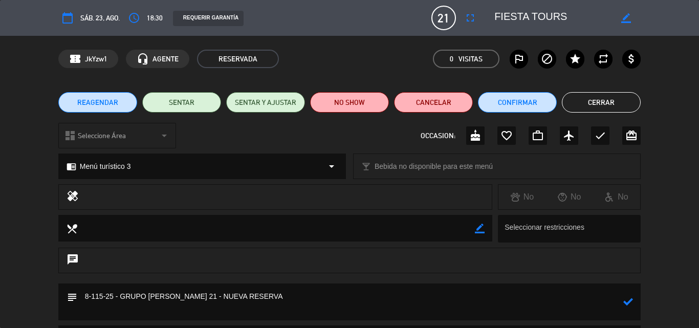
paste textarea "Ref fle : 8-115-25"
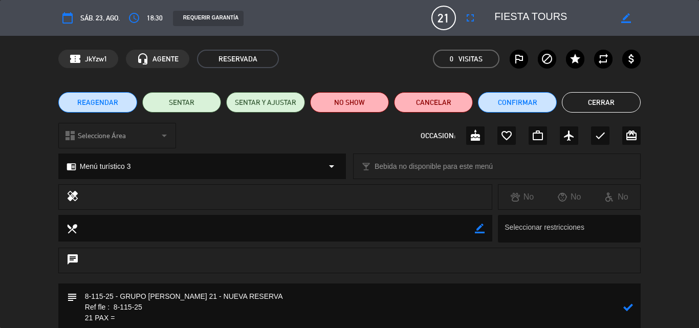
click at [160, 303] on textarea at bounding box center [350, 307] width 546 height 48
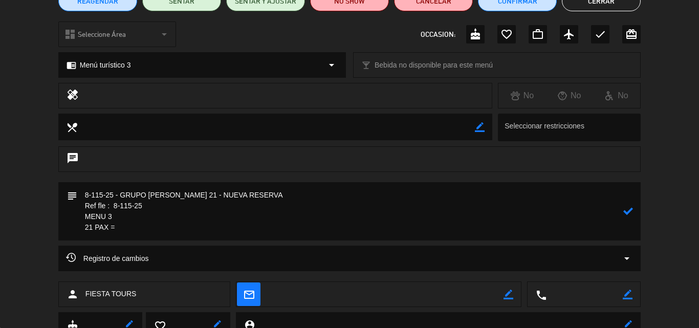
scroll to position [102, 0]
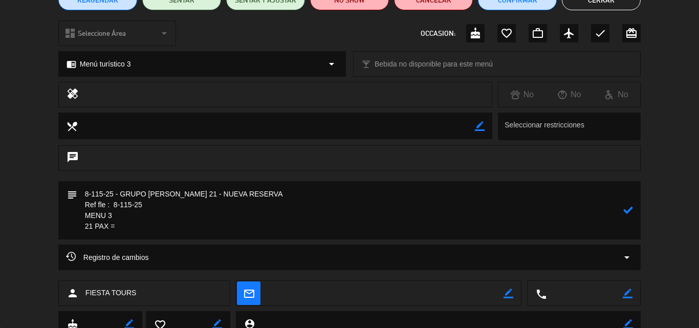
click at [132, 227] on textarea at bounding box center [350, 210] width 546 height 58
click at [134, 225] on textarea at bounding box center [350, 210] width 546 height 58
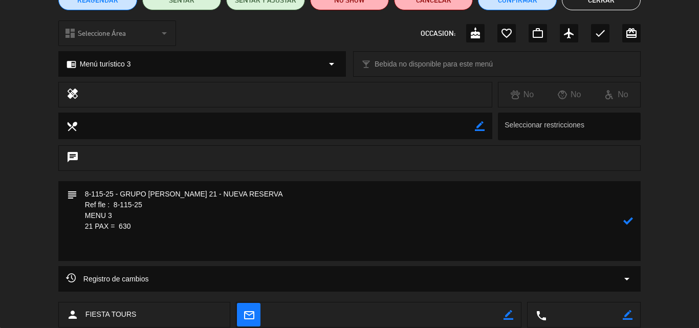
paste textarea "Incluye: 01 pisco sour chico, 01 agua munay y 01 bebida caliente (café american…"
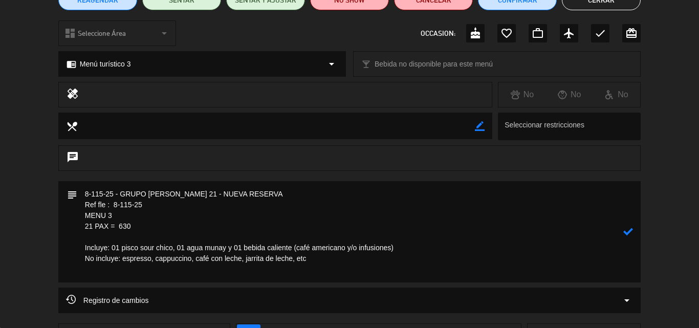
drag, startPoint x: 328, startPoint y: 249, endPoint x: 335, endPoint y: 255, distance: 9.0
click at [329, 249] on textarea at bounding box center [350, 231] width 546 height 101
click at [631, 230] on icon at bounding box center [628, 232] width 10 height 10
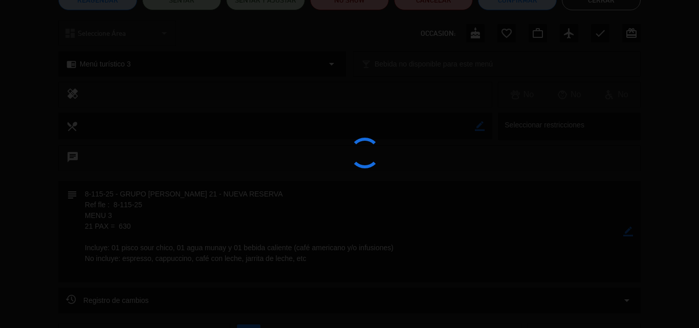
type textarea "8-115-25 - GRUPO [PERSON_NAME] 21 - NUEVA RESERVA Ref fle : 8-115-25 MENU 3 21 …"
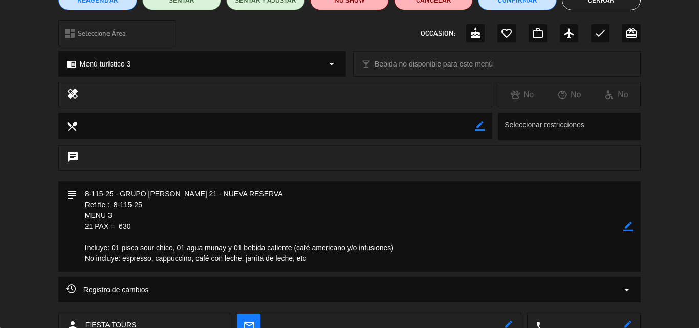
click at [214, 221] on textarea at bounding box center [350, 226] width 546 height 91
type textarea "8-115-25 - GRUPO [PERSON_NAME] 21 - NUEVA RESERVA Ref fle : 8-115-25 MENU 3 21 …"
drag, startPoint x: 193, startPoint y: 192, endPoint x: 121, endPoint y: 197, distance: 72.8
click at [121, 197] on textarea at bounding box center [350, 226] width 546 height 91
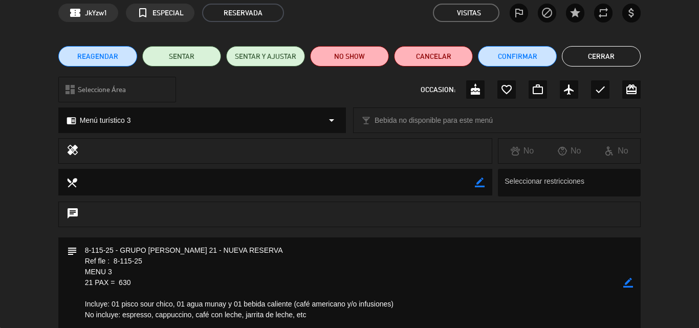
scroll to position [0, 0]
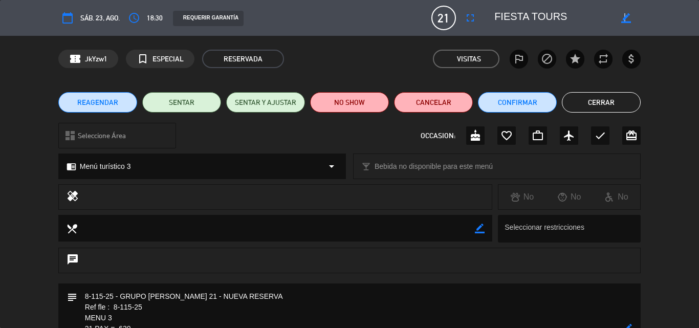
click at [625, 15] on icon "border_color" at bounding box center [626, 18] width 10 height 10
click at [572, 15] on textarea at bounding box center [552, 18] width 117 height 18
paste textarea "GRUPO [PERSON_NAME] 21"
type textarea "FIESTA TOURS/GRUPO [PERSON_NAME] 21"
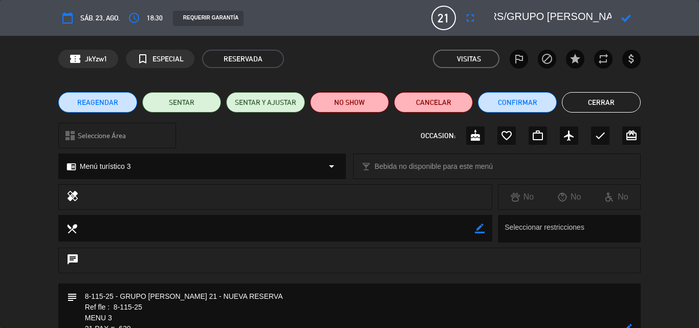
click at [627, 17] on icon at bounding box center [626, 18] width 10 height 10
click at [594, 102] on button "Cerrar" at bounding box center [601, 102] width 79 height 20
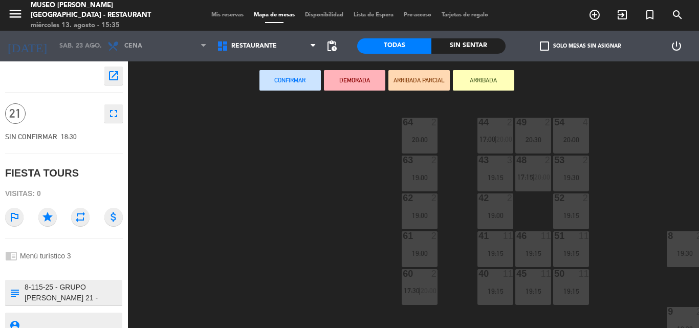
click at [223, 16] on span "Mis reservas" at bounding box center [227, 15] width 42 height 6
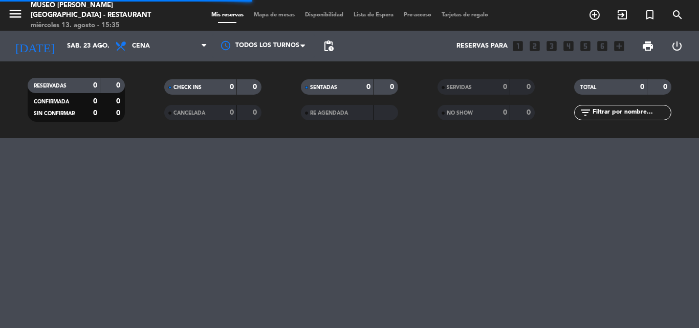
click at [273, 15] on span "Mapa de mesas" at bounding box center [274, 15] width 51 height 6
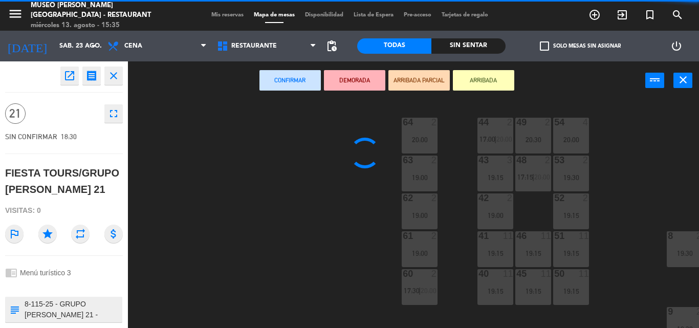
click at [116, 77] on icon "close" at bounding box center [113, 76] width 12 height 12
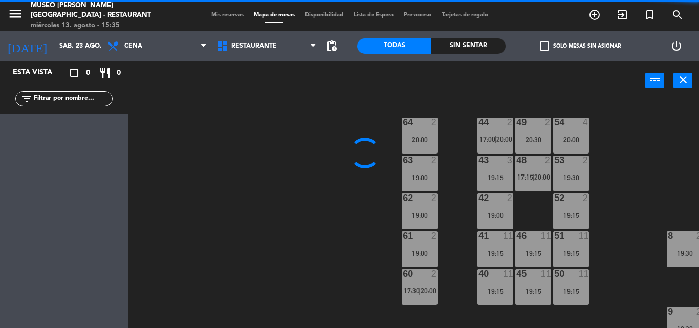
click at [77, 98] on input "text" at bounding box center [72, 98] width 79 height 11
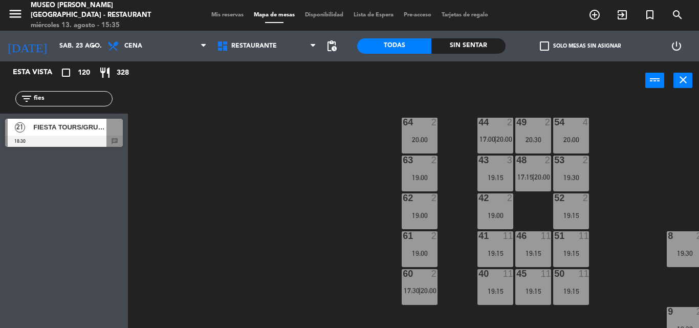
type input "fies"
click at [46, 126] on div "21 FIESTA TOURS/GRUPO [PERSON_NAME] 21 18:30 chat" at bounding box center [64, 133] width 128 height 38
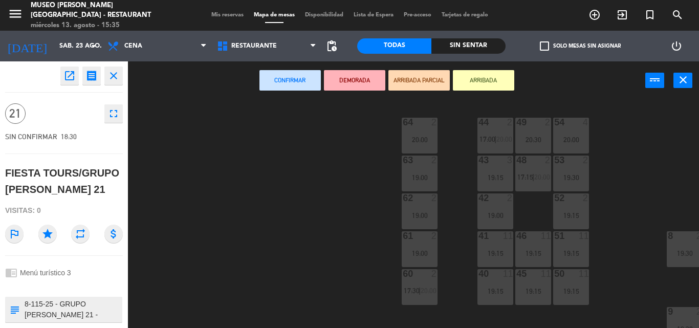
click at [115, 74] on icon "close" at bounding box center [113, 76] width 12 height 12
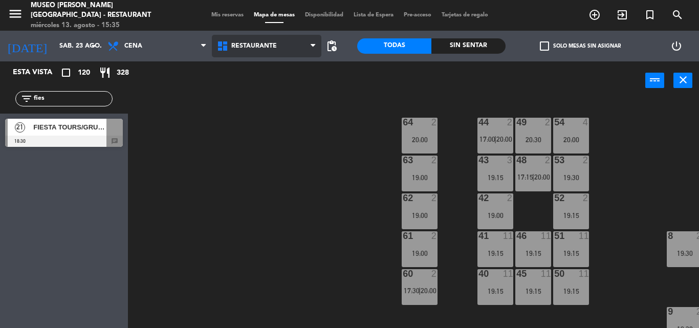
click at [256, 51] on span "Restaurante" at bounding box center [266, 46] width 109 height 23
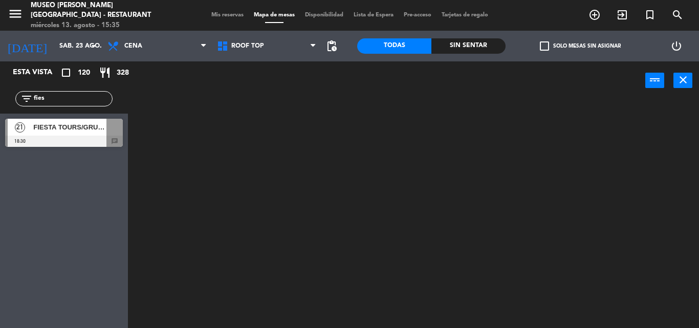
click at [243, 93] on ng-component "menu [GEOGRAPHIC_DATA][PERSON_NAME] - Restaurant [DATE] 13. agosto - 15:35 Mis …" at bounding box center [349, 164] width 699 height 328
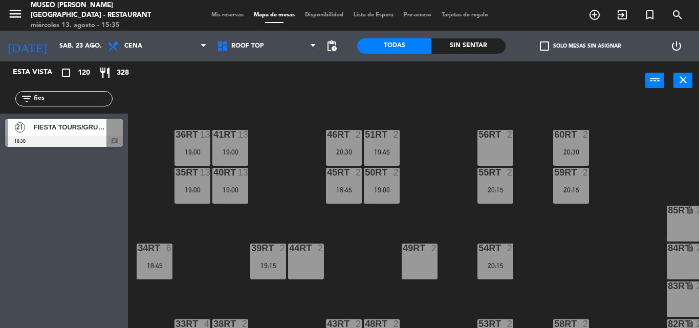
scroll to position [550, 0]
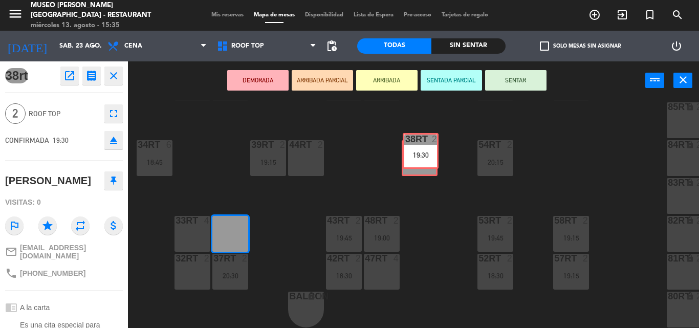
drag, startPoint x: 296, startPoint y: 230, endPoint x: 421, endPoint y: 153, distance: 147.2
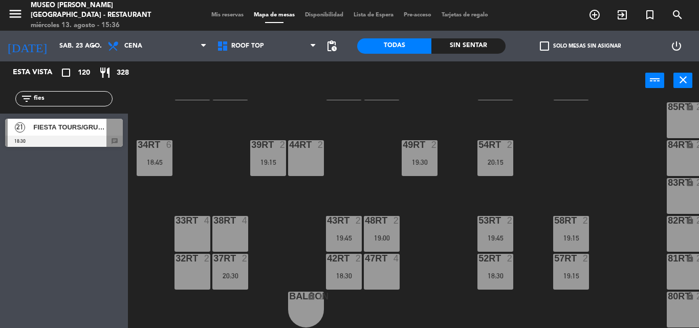
scroll to position [499, 0]
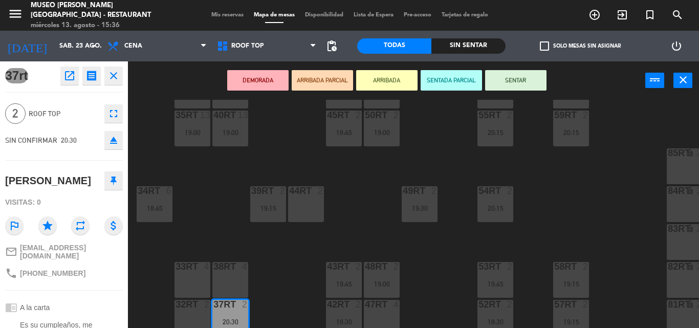
drag, startPoint x: 229, startPoint y: 307, endPoint x: 312, endPoint y: 193, distance: 140.9
drag, startPoint x: 238, startPoint y: 309, endPoint x: 315, endPoint y: 195, distance: 137.9
click at [315, 195] on div "18RT 2 18:45 16RT 4 28RT 2 80RR lock 2 27RT 2 20:30 7RT 5 18:30 S1RT lock 2 17R…" at bounding box center [417, 214] width 564 height 228
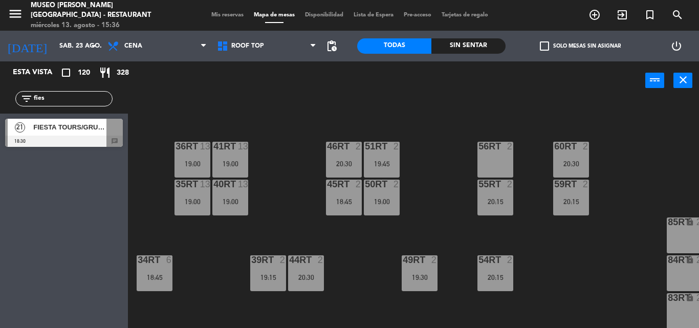
scroll to position [448, 0]
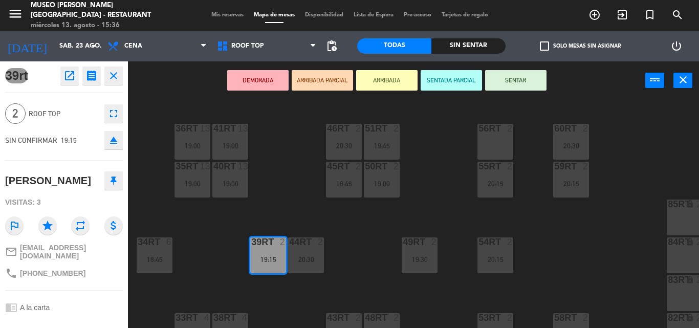
drag, startPoint x: 354, startPoint y: 205, endPoint x: 503, endPoint y: 139, distance: 163.0
drag, startPoint x: 266, startPoint y: 250, endPoint x: 493, endPoint y: 138, distance: 252.3
click at [493, 138] on div "18RT 2 18:45 16RT 4 28RT 2 80RR lock 2 27RT 2 20:30 7RT 5 18:30 S1RT lock 2 17R…" at bounding box center [417, 214] width 564 height 228
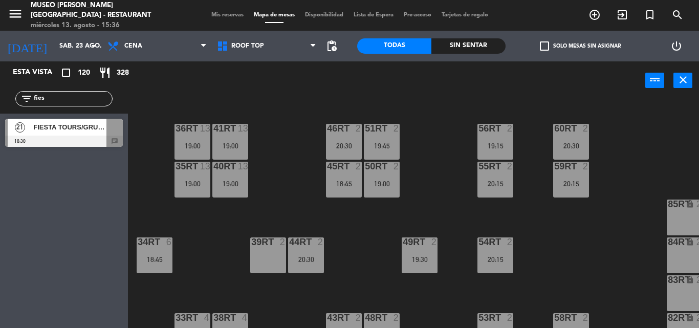
click at [64, 130] on span "FIESTA TOURS/GRUPO [PERSON_NAME] 21" at bounding box center [69, 127] width 73 height 11
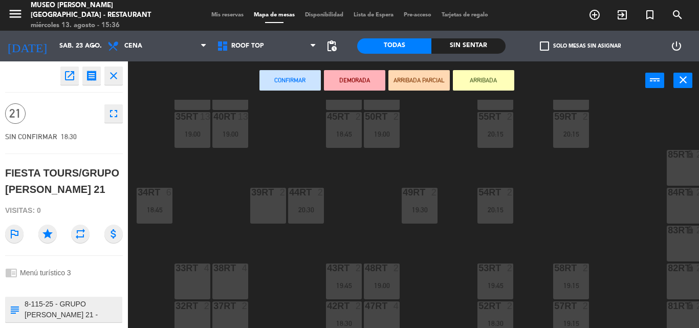
scroll to position [550, 0]
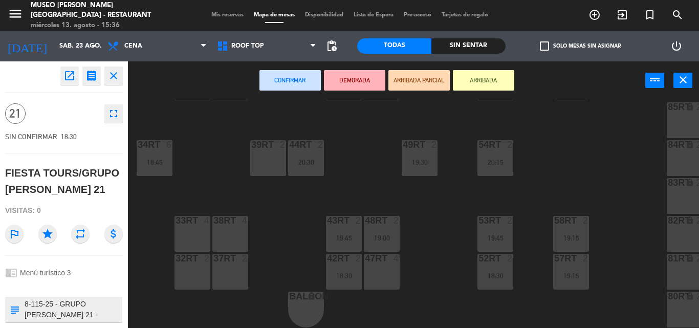
click at [194, 223] on div "33rt 4" at bounding box center [192, 234] width 36 height 36
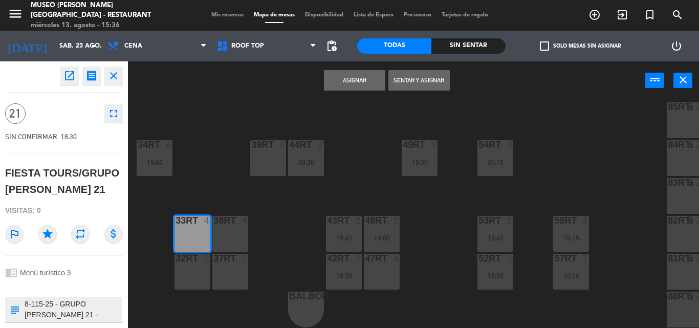
click at [217, 222] on div "38rt 4" at bounding box center [230, 234] width 36 height 36
click at [217, 263] on div "37rt 2" at bounding box center [230, 272] width 36 height 36
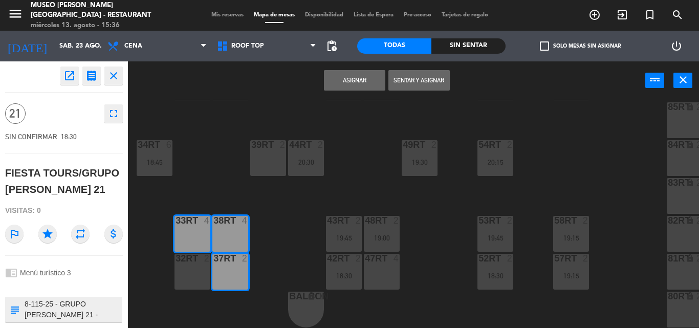
click at [196, 263] on div "32rt 2" at bounding box center [192, 272] width 36 height 36
drag, startPoint x: 263, startPoint y: 146, endPoint x: 278, endPoint y: 133, distance: 19.2
click at [266, 144] on div "39rt 2" at bounding box center [268, 145] width 36 height 10
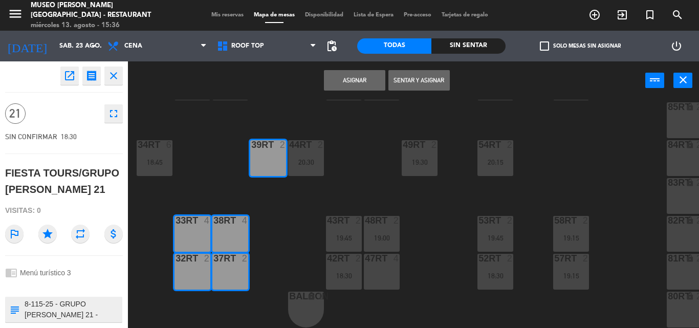
click at [353, 80] on button "Asignar" at bounding box center [354, 80] width 61 height 20
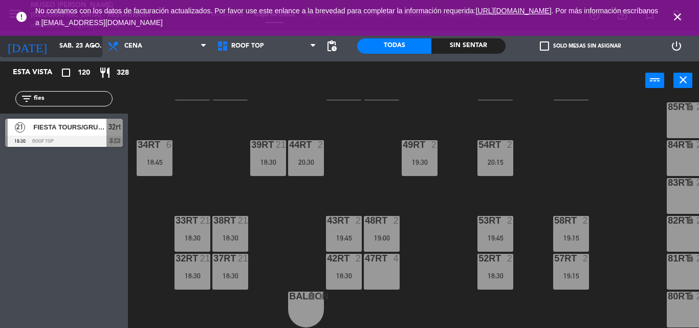
click at [60, 47] on input "sáb. 23 ago." at bounding box center [97, 45] width 86 height 17
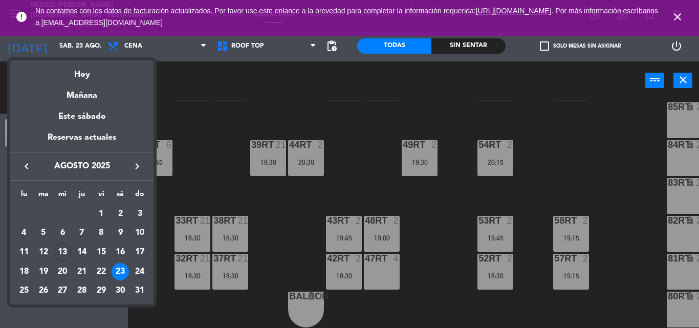
click at [136, 163] on icon "keyboard_arrow_right" at bounding box center [137, 166] width 12 height 12
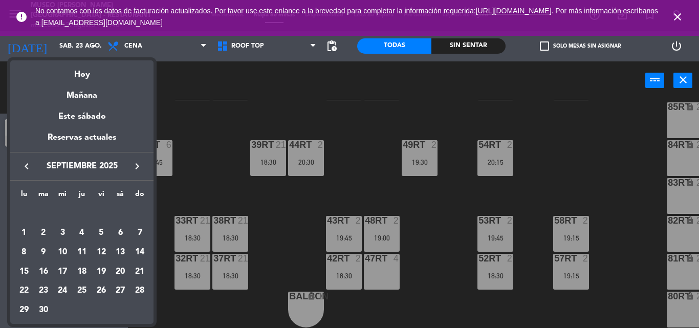
click at [140, 165] on icon "keyboard_arrow_right" at bounding box center [137, 166] width 12 height 12
drag, startPoint x: 100, startPoint y: 288, endPoint x: 161, endPoint y: 176, distance: 127.5
click at [100, 287] on div "24" at bounding box center [101, 290] width 17 height 17
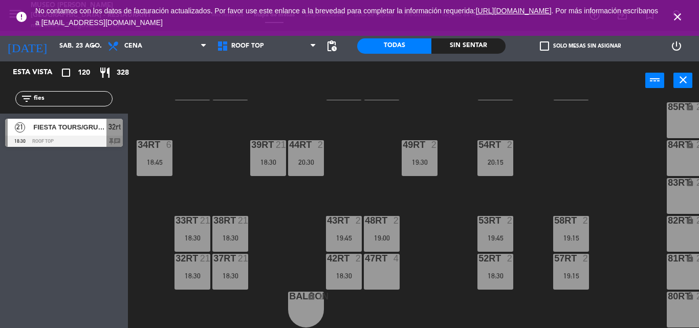
type input "[DATE]"
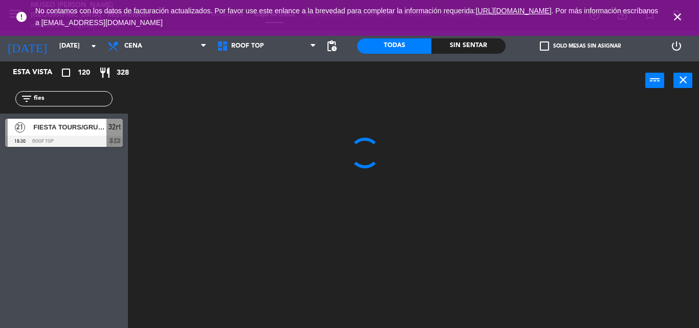
scroll to position [0, 0]
click at [674, 14] on icon "close" at bounding box center [677, 17] width 12 height 12
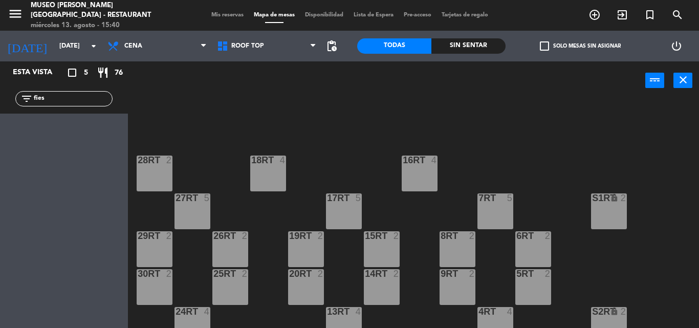
click at [226, 15] on span "Mis reservas" at bounding box center [227, 15] width 42 height 6
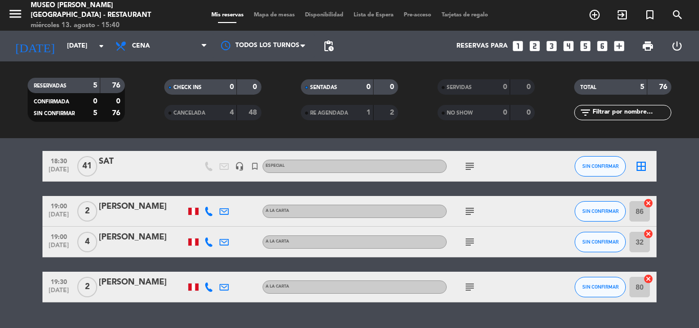
scroll to position [105, 0]
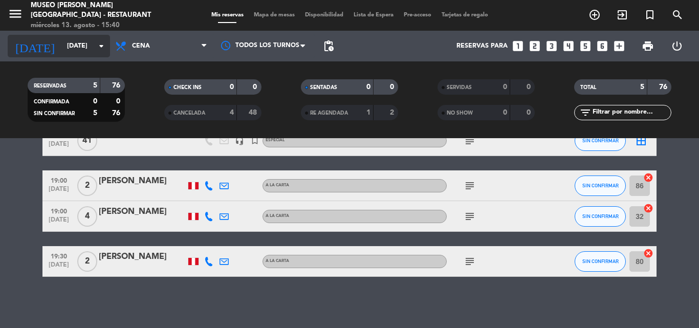
click at [63, 43] on input "[DATE]" at bounding box center [105, 45] width 86 height 17
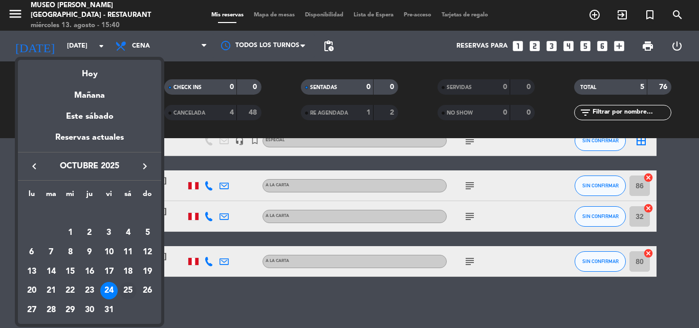
click at [130, 291] on div "25" at bounding box center [127, 290] width 17 height 17
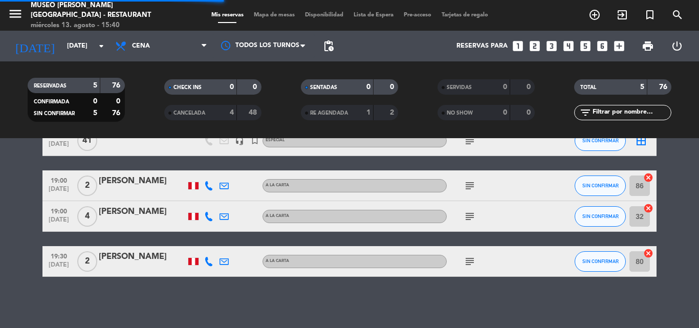
scroll to position [46, 0]
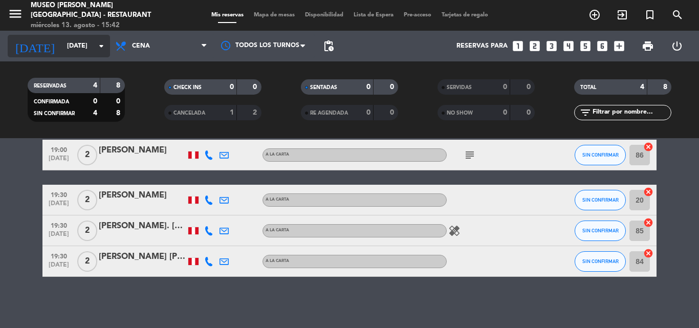
click at [77, 47] on input "[DATE]" at bounding box center [105, 45] width 86 height 17
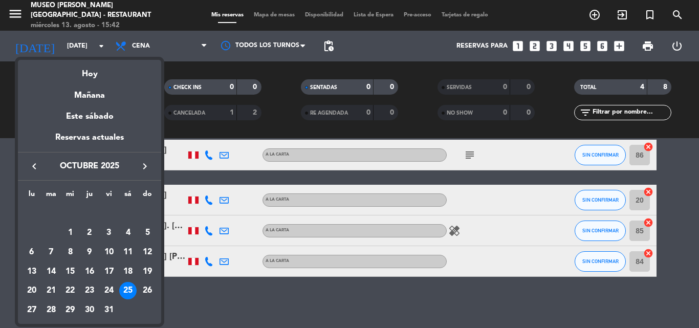
click at [37, 165] on icon "keyboard_arrow_left" at bounding box center [34, 166] width 12 height 12
click at [35, 163] on icon "keyboard_arrow_left" at bounding box center [34, 166] width 12 height 12
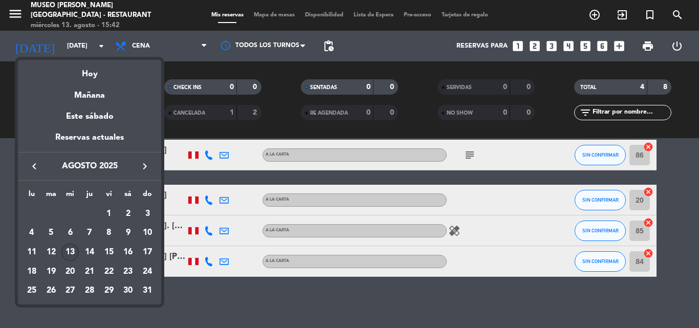
click at [72, 250] on div "13" at bounding box center [69, 251] width 17 height 17
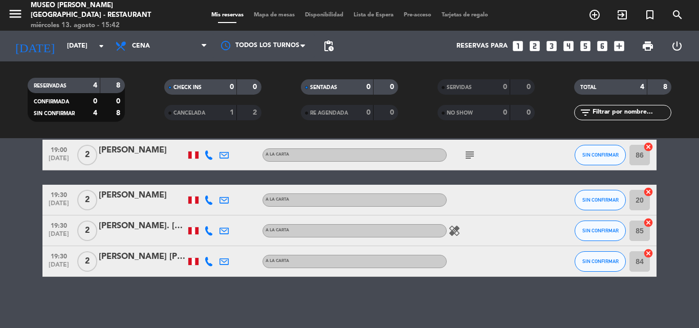
type input "mié. 13 ago."
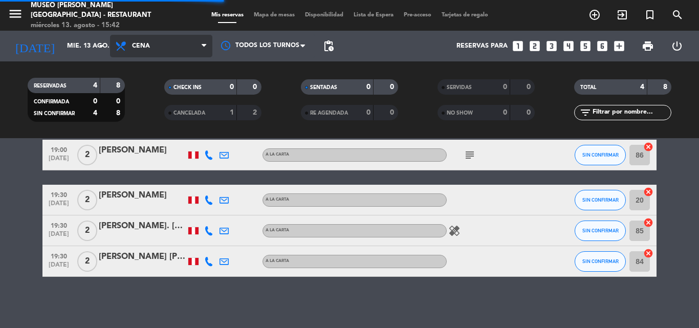
click at [173, 42] on span "Cena" at bounding box center [161, 46] width 102 height 23
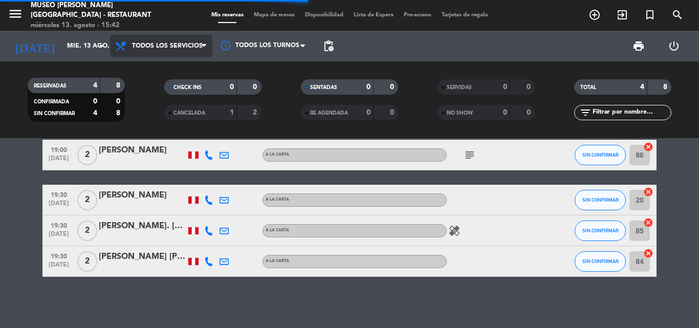
click at [158, 69] on div "menu [GEOGRAPHIC_DATA][PERSON_NAME] - Restaurant [DATE] 13. agosto - 15:42 Mis …" at bounding box center [349, 69] width 699 height 138
click at [462, 88] on span "SERVIDAS" at bounding box center [459, 87] width 25 height 5
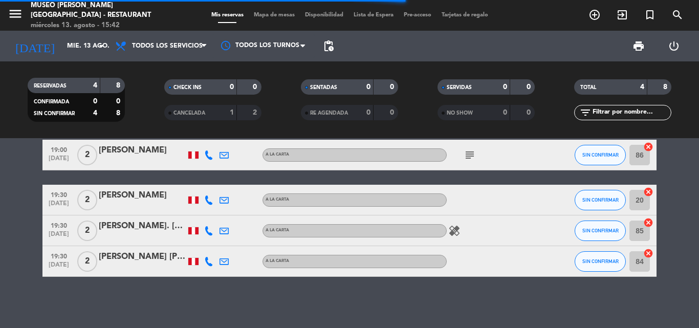
click at [644, 113] on input "text" at bounding box center [630, 112] width 79 height 11
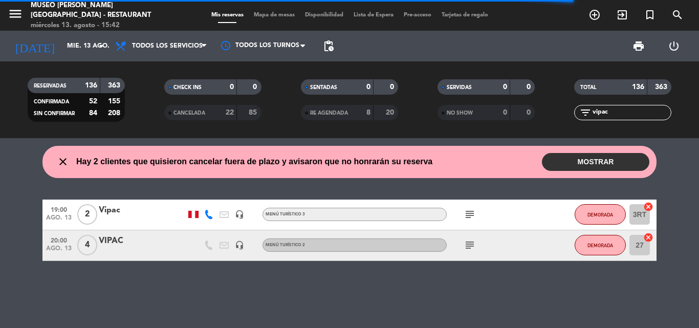
type input "vipac"
click at [472, 215] on icon "subject" at bounding box center [469, 214] width 12 height 12
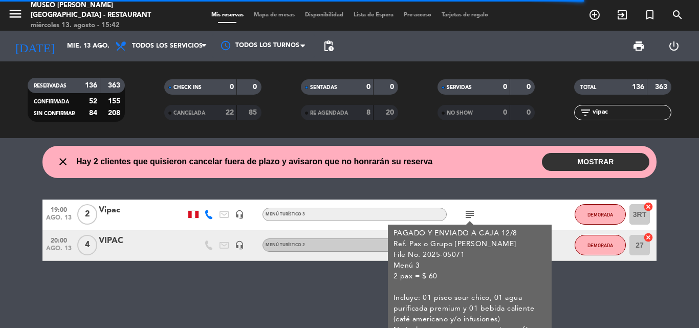
click at [472, 215] on icon "subject" at bounding box center [469, 214] width 12 height 12
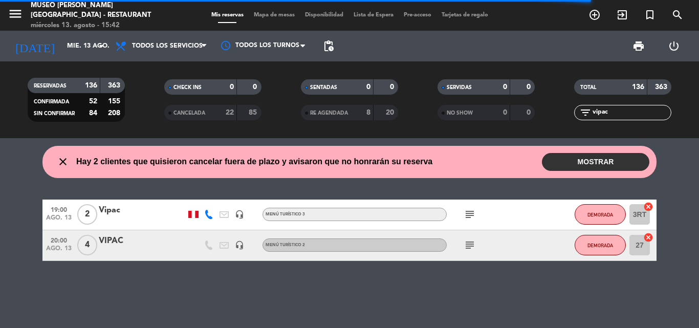
click at [469, 246] on icon "subject" at bounding box center [469, 245] width 12 height 12
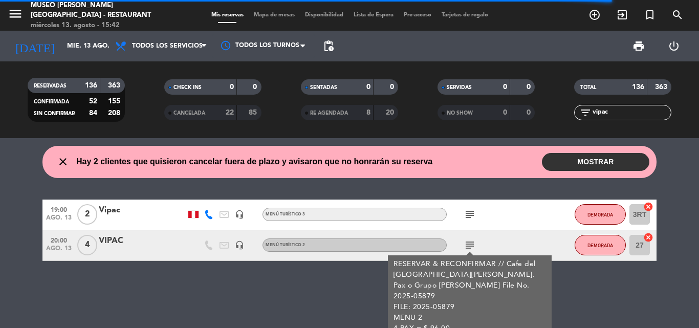
click at [107, 238] on div "VIPAC" at bounding box center [142, 240] width 87 height 13
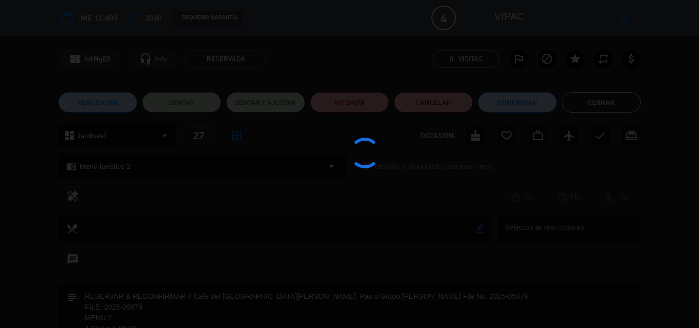
click at [291, 194] on div at bounding box center [349, 164] width 699 height 328
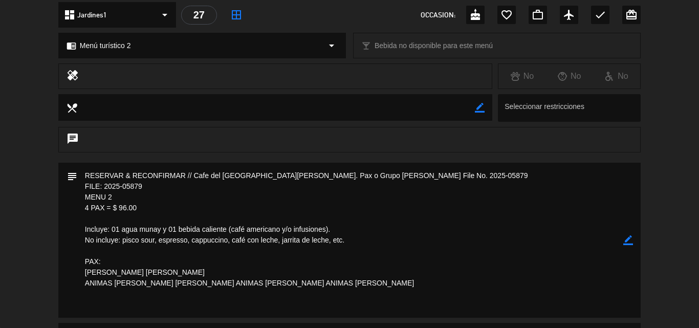
scroll to position [153, 0]
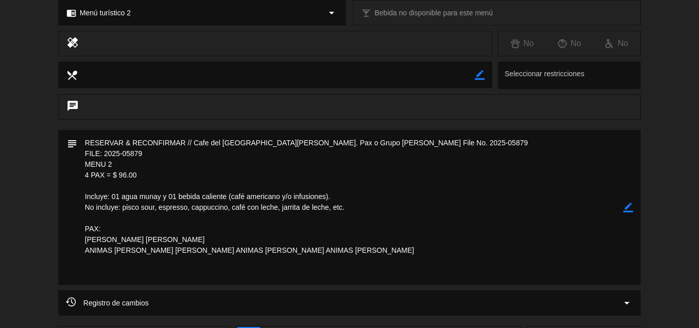
drag, startPoint x: 144, startPoint y: 172, endPoint x: 77, endPoint y: 152, distance: 69.4
click at [77, 152] on textarea at bounding box center [350, 207] width 546 height 155
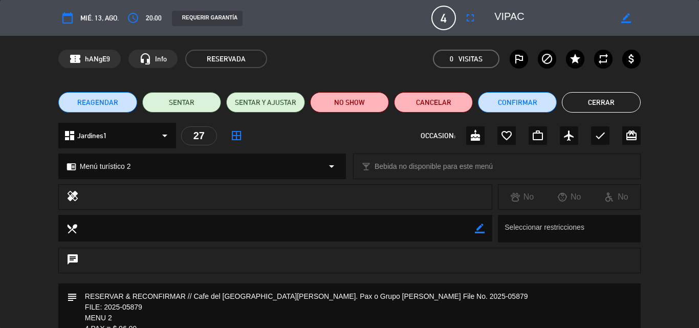
scroll to position [102, 0]
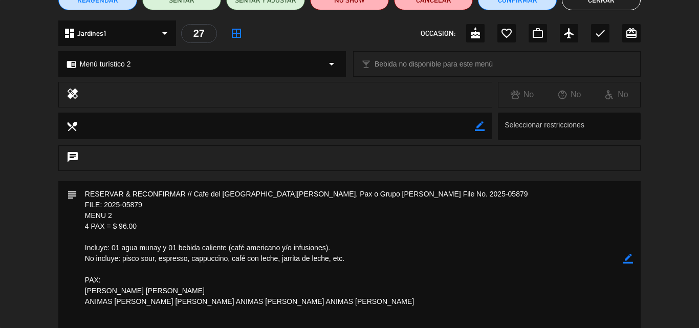
click at [157, 205] on textarea at bounding box center [350, 258] width 546 height 155
drag, startPoint x: 141, startPoint y: 225, endPoint x: 79, endPoint y: 200, distance: 67.2
click at [79, 200] on textarea at bounding box center [350, 258] width 546 height 155
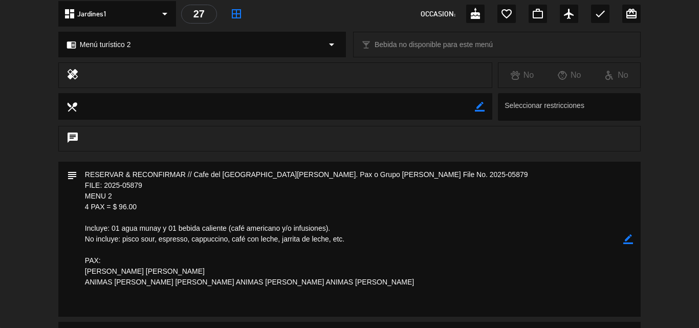
scroll to position [153, 0]
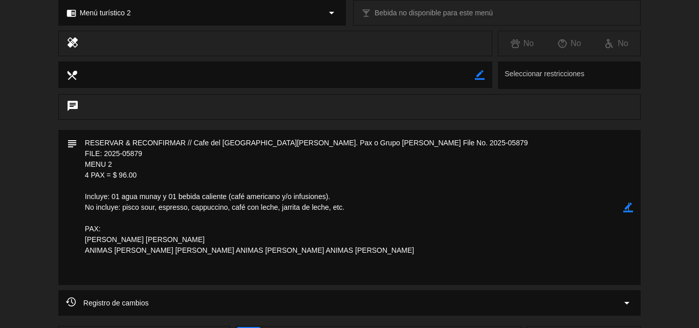
click at [628, 208] on icon "border_color" at bounding box center [628, 208] width 10 height 10
click at [81, 145] on textarea at bounding box center [350, 207] width 546 height 155
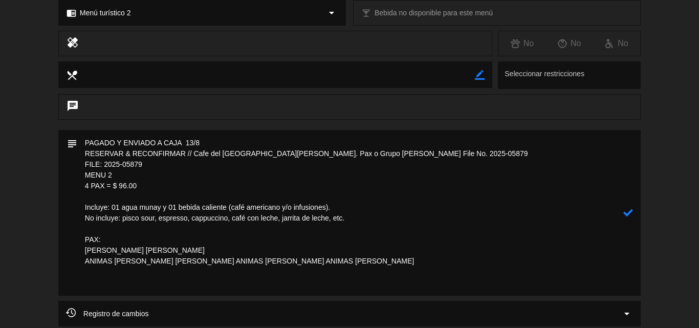
type textarea "PAGADO Y ENVIADO A CAJA 13/8 RESERVAR & RECONFIRMAR // Cafe del [GEOGRAPHIC_DAT…"
click at [627, 215] on icon at bounding box center [628, 213] width 10 height 10
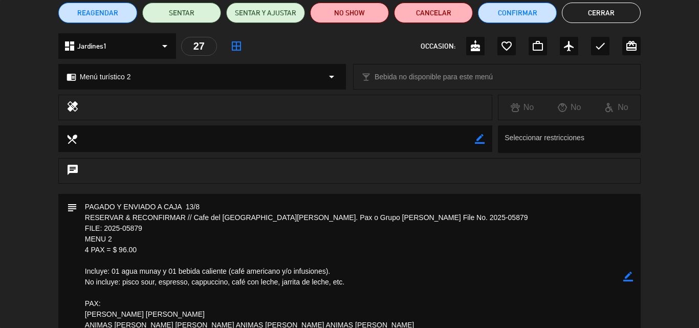
scroll to position [0, 0]
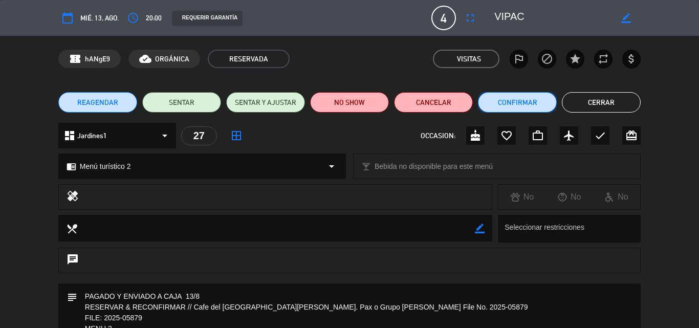
click at [495, 105] on button "Confirmar" at bounding box center [517, 102] width 79 height 20
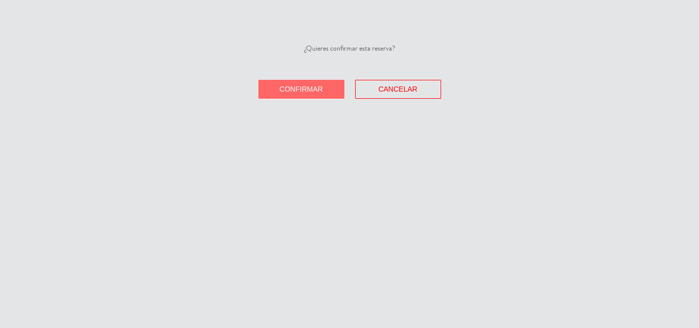
click at [285, 87] on span "Confirmar" at bounding box center [300, 89] width 43 height 8
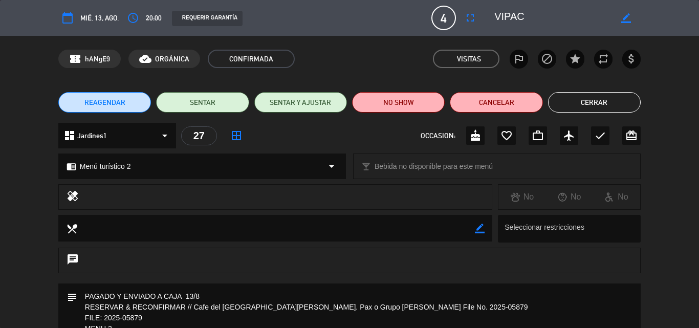
click at [620, 98] on button "Cerrar" at bounding box center [594, 102] width 93 height 20
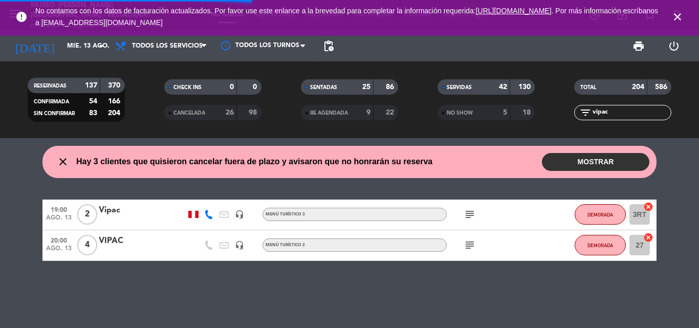
click at [681, 16] on icon "close" at bounding box center [677, 17] width 12 height 12
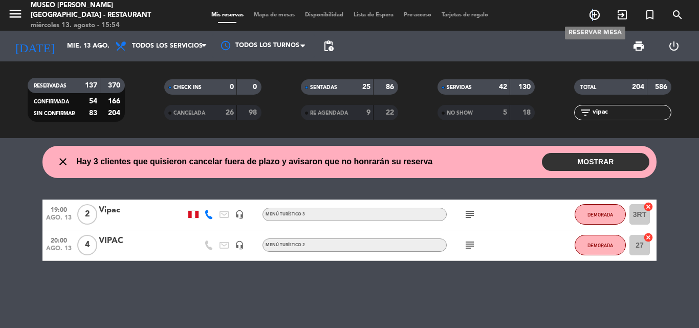
click at [593, 16] on icon "add_circle_outline" at bounding box center [594, 15] width 12 height 12
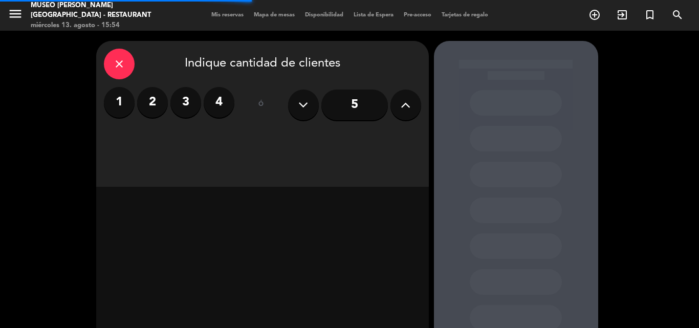
click at [152, 101] on label "2" at bounding box center [152, 102] width 31 height 31
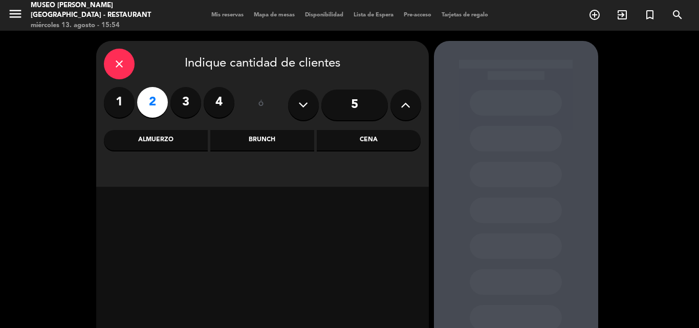
click at [148, 142] on div "Almuerzo" at bounding box center [156, 140] width 104 height 20
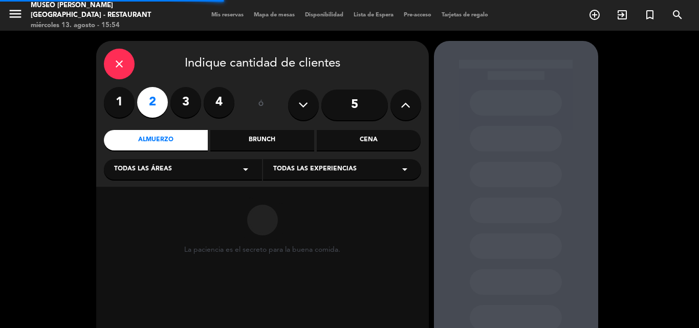
click at [159, 173] on span "Todas las áreas" at bounding box center [143, 169] width 58 height 10
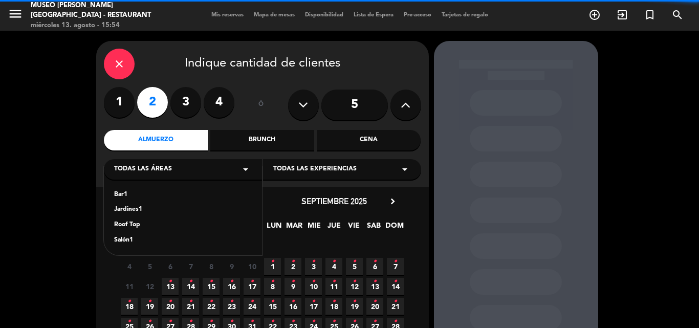
click at [141, 209] on div "Jardines1" at bounding box center [183, 210] width 138 height 10
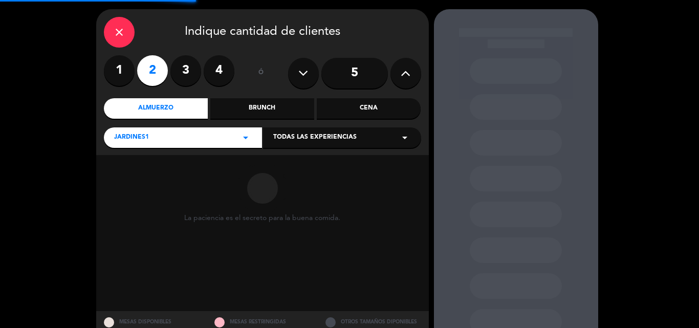
scroll to position [69, 0]
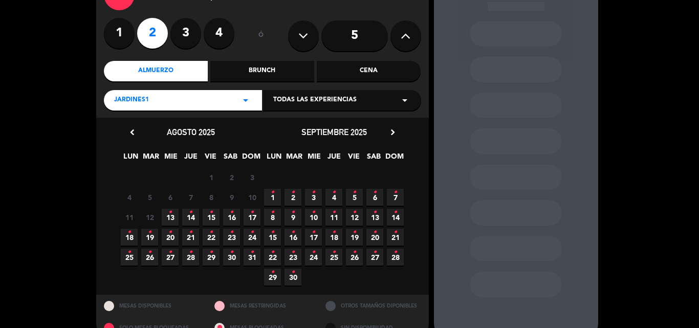
click at [190, 216] on icon "•" at bounding box center [191, 212] width 4 height 16
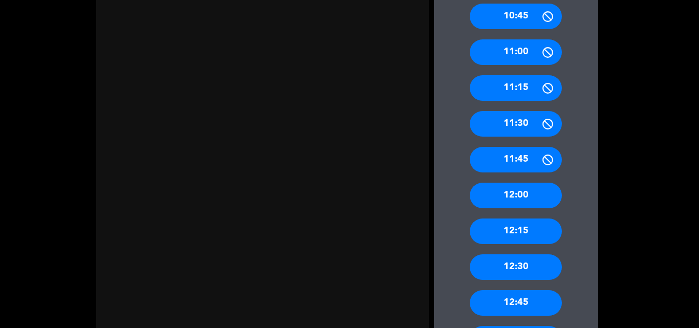
click at [533, 193] on div "12:00" at bounding box center [516, 196] width 92 height 26
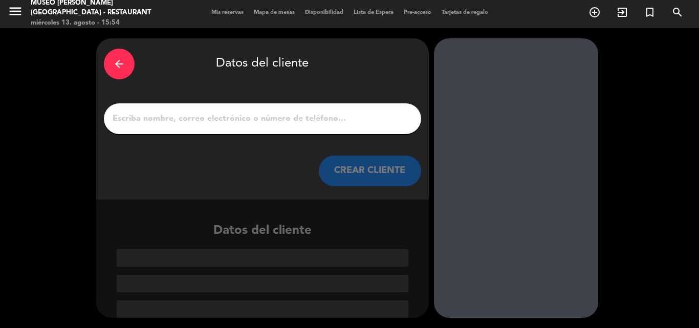
click at [216, 121] on input "1" at bounding box center [262, 118] width 302 height 14
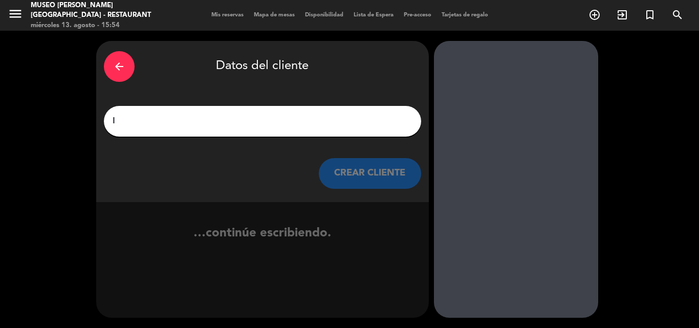
scroll to position [0, 0]
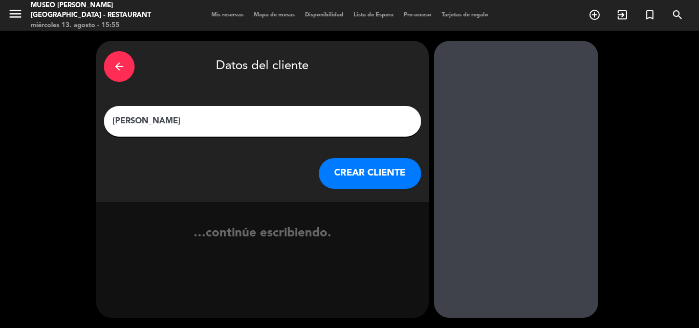
type input "[PERSON_NAME]"
click at [387, 173] on button "CREAR CLIENTE" at bounding box center [370, 173] width 102 height 31
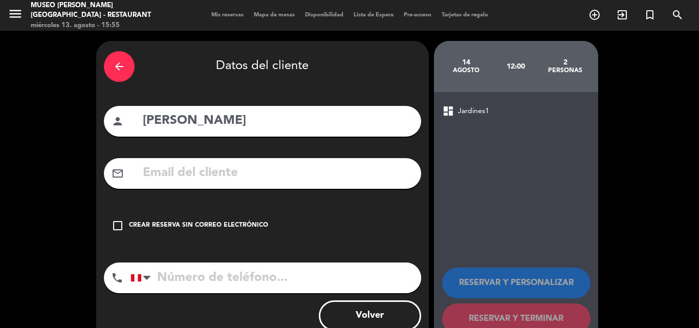
click at [221, 175] on input "text" at bounding box center [278, 173] width 272 height 21
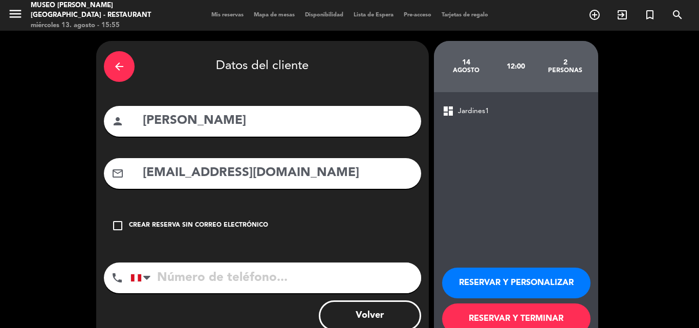
type input "[EMAIL_ADDRESS][DOMAIN_NAME]"
click at [194, 282] on input "tel" at bounding box center [275, 277] width 291 height 31
type input "912472251"
click at [483, 276] on button "RESERVAR Y PERSONALIZAR" at bounding box center [516, 282] width 148 height 31
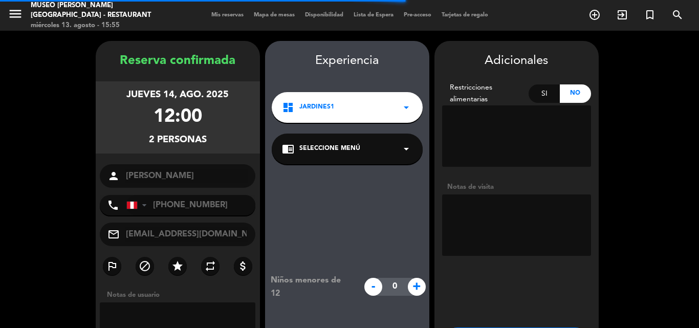
scroll to position [41, 0]
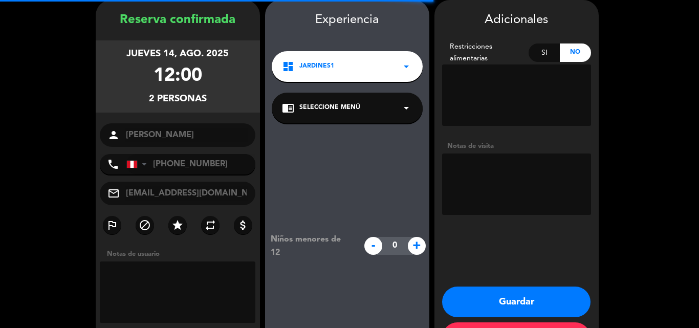
click at [360, 105] on div "chrome_reader_mode Seleccione Menú arrow_drop_down" at bounding box center [347, 108] width 151 height 31
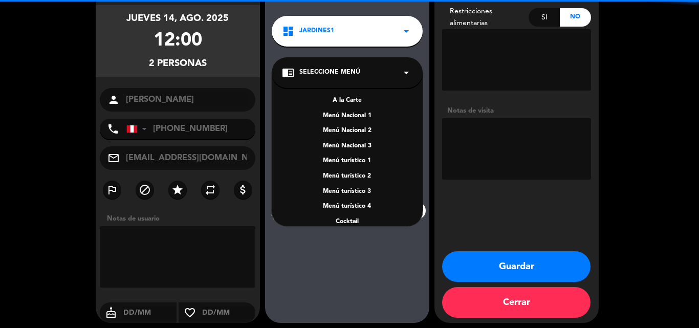
scroll to position [81, 0]
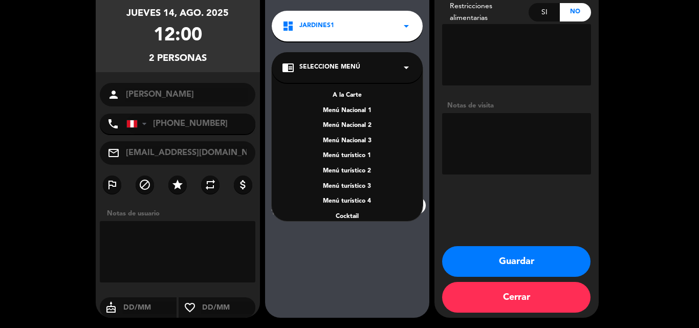
click at [352, 95] on div "A la Carte" at bounding box center [347, 96] width 130 height 10
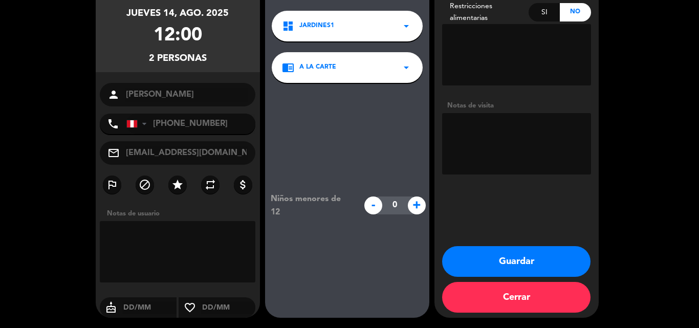
click at [508, 139] on textarea at bounding box center [516, 143] width 149 height 61
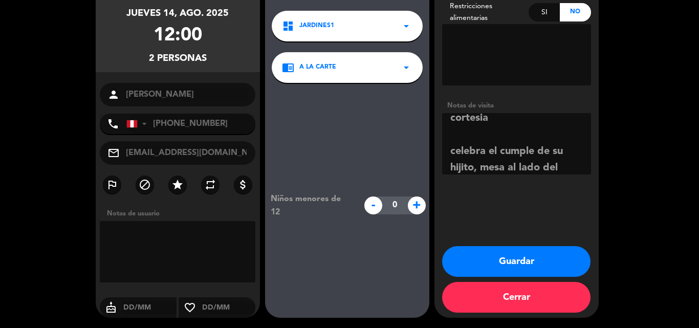
scroll to position [41, 0]
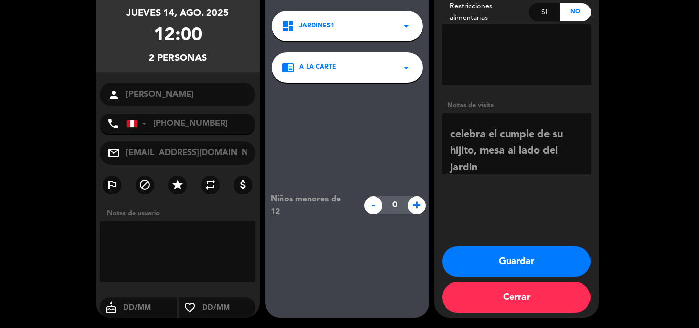
type textarea "cartel de cumpleaños + cortesia celebra el cumple de su hijito, mesa al lado de…"
click at [413, 202] on span "+" at bounding box center [417, 205] width 18 height 18
type input "1"
click at [513, 262] on button "Guardar" at bounding box center [516, 261] width 148 height 31
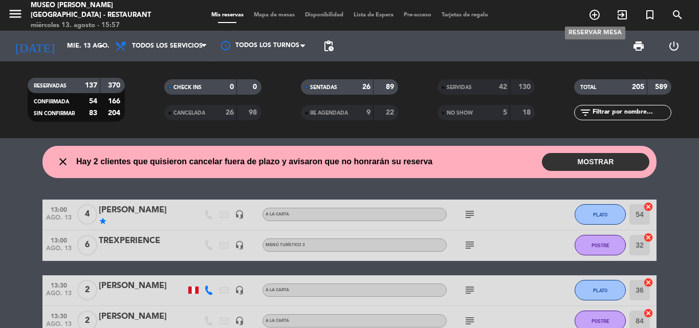
click at [593, 14] on icon "add_circle_outline" at bounding box center [594, 15] width 12 height 12
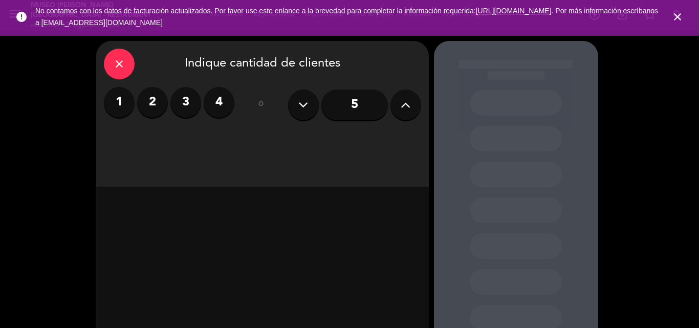
click at [121, 62] on icon "close" at bounding box center [119, 64] width 12 height 12
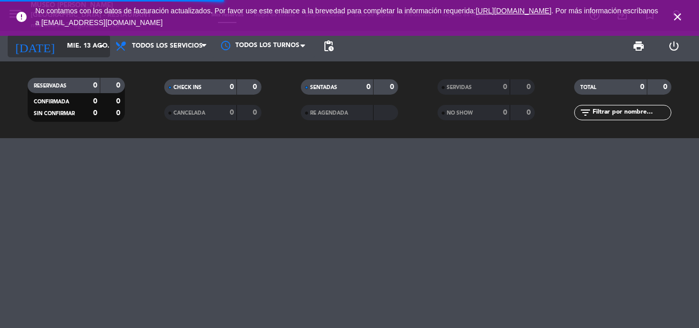
click at [78, 45] on input "mié. 13 ago." at bounding box center [105, 45] width 86 height 17
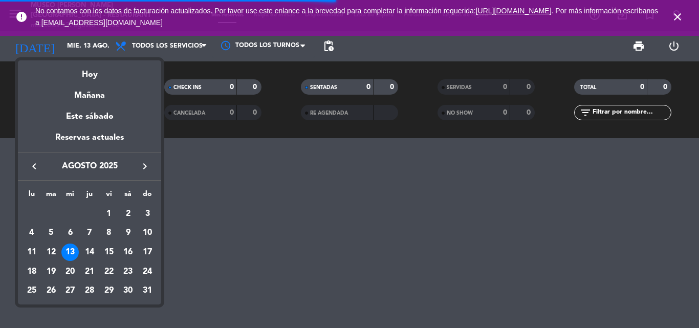
click at [148, 166] on icon "keyboard_arrow_right" at bounding box center [145, 166] width 12 height 12
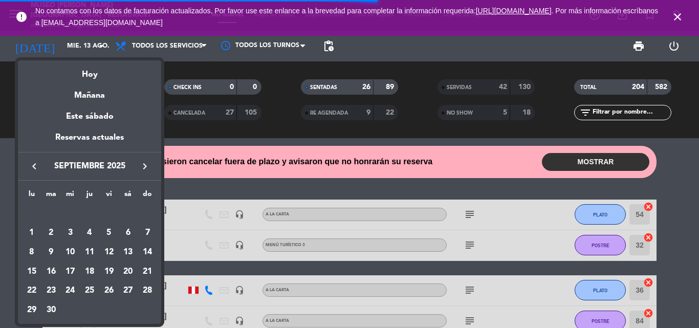
click at [128, 271] on div "20" at bounding box center [127, 271] width 17 height 17
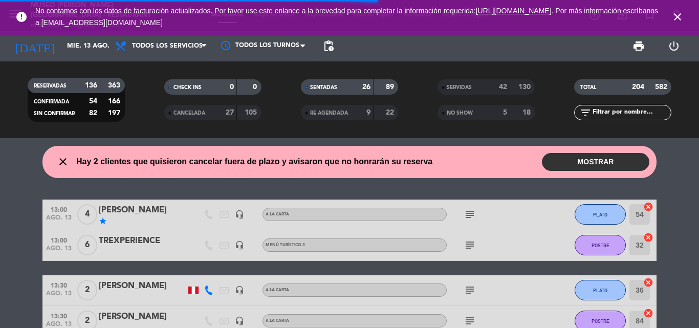
type input "[DATE]"
click at [630, 113] on input "text" at bounding box center [630, 112] width 79 height 11
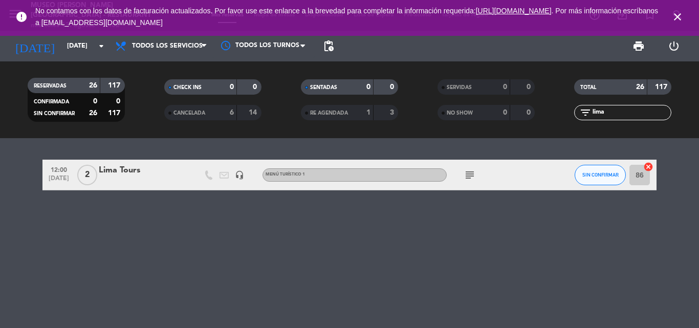
type input "lima"
click at [119, 169] on div "Lima Tours" at bounding box center [142, 170] width 87 height 13
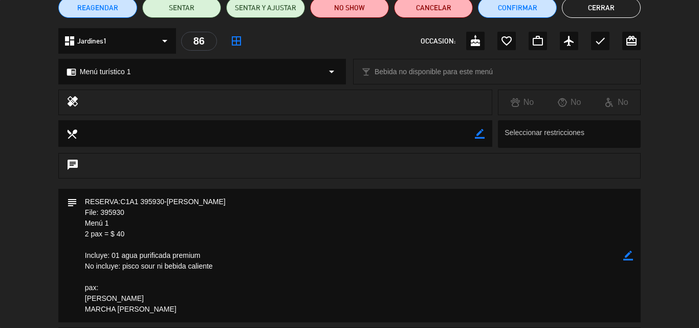
scroll to position [102, 0]
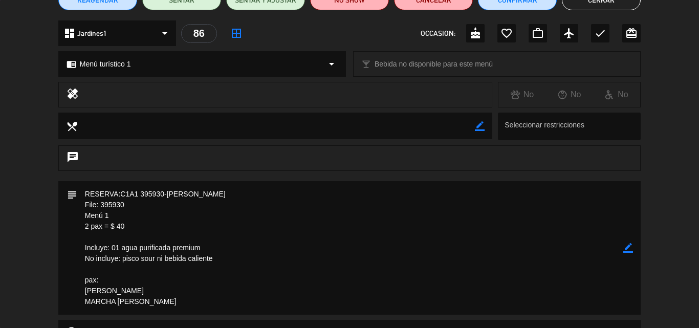
drag, startPoint x: 131, startPoint y: 225, endPoint x: 77, endPoint y: 204, distance: 58.6
click at [77, 204] on textarea at bounding box center [350, 247] width 546 height 133
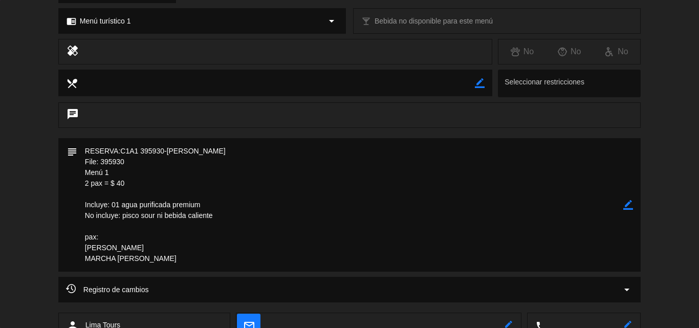
scroll to position [153, 0]
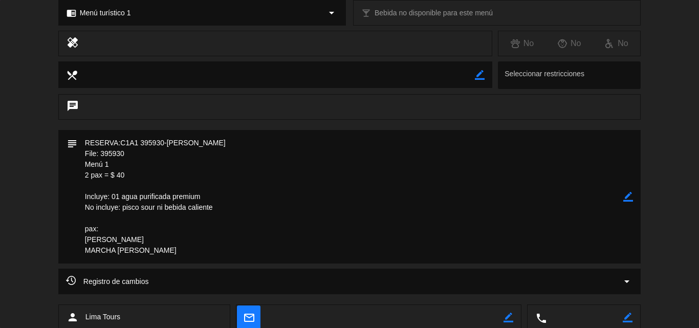
click at [627, 198] on icon "border_color" at bounding box center [628, 197] width 10 height 10
click at [82, 142] on textarea at bounding box center [350, 196] width 546 height 133
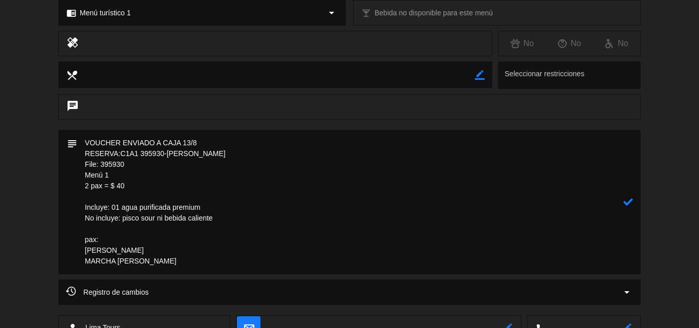
type textarea "VOUCHER ENVIADO A CAJA 13/8 RESERVA:C1A1 395930-[PERSON_NAME] File: 395930 Menú…"
drag, startPoint x: 630, startPoint y: 205, endPoint x: 600, endPoint y: 203, distance: 29.7
click at [630, 204] on icon at bounding box center [628, 202] width 10 height 10
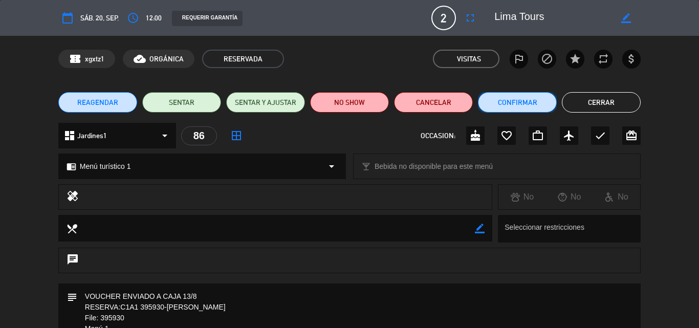
click at [510, 101] on button "Confirmar" at bounding box center [517, 102] width 79 height 20
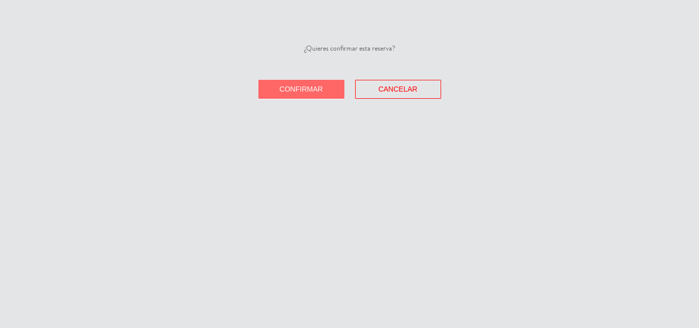
click at [288, 89] on span "Confirmar" at bounding box center [300, 89] width 43 height 8
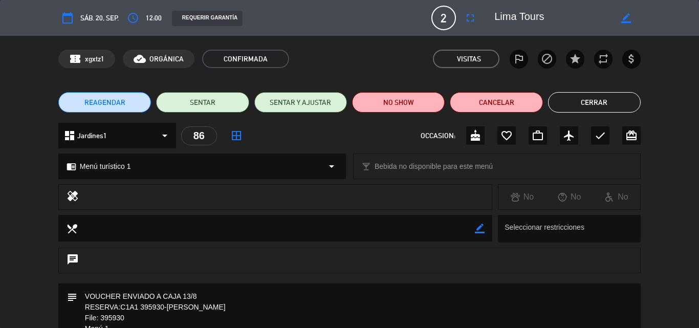
drag, startPoint x: 599, startPoint y: 105, endPoint x: 588, endPoint y: 97, distance: 14.3
click at [600, 104] on button "Cerrar" at bounding box center [594, 102] width 93 height 20
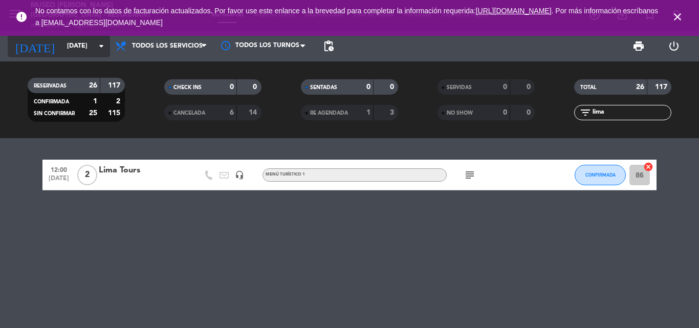
click at [72, 43] on input "[DATE]" at bounding box center [105, 45] width 86 height 17
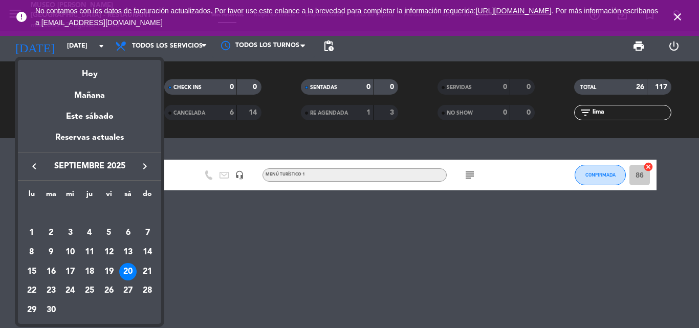
click at [31, 167] on icon "keyboard_arrow_left" at bounding box center [34, 166] width 12 height 12
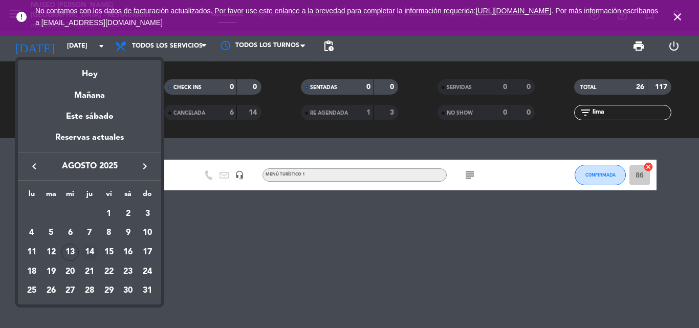
click at [87, 252] on div "14" at bounding box center [89, 251] width 17 height 17
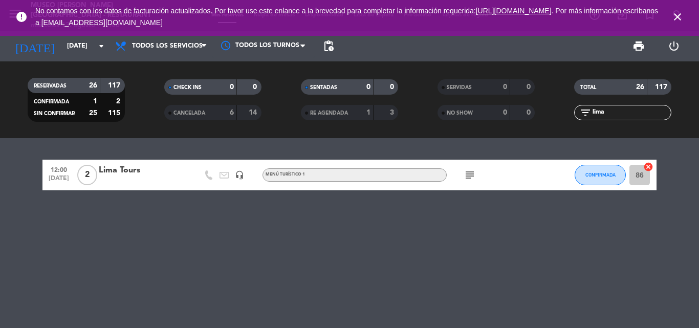
type input "jue. 14 ago."
drag, startPoint x: 574, startPoint y: 112, endPoint x: 518, endPoint y: 113, distance: 56.3
click at [518, 113] on div "RESERVADAS 26 117 CONFIRMADA 1 2 SIN CONFIRMAR 25 115 CHECK INS 0 0 CANCELADA 6…" at bounding box center [349, 100] width 699 height 56
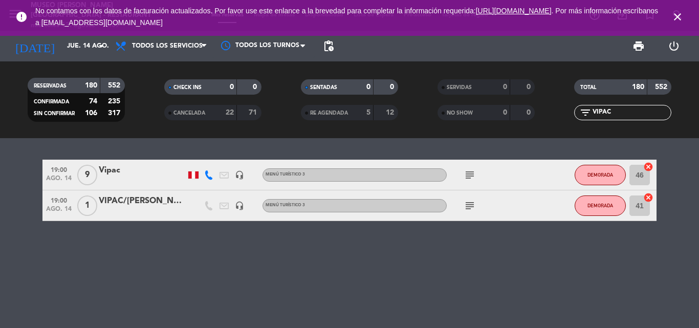
type input "VIPAC"
click at [106, 169] on div "Vipac" at bounding box center [142, 170] width 87 height 13
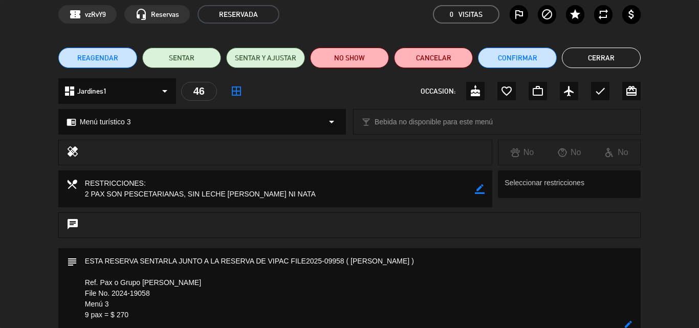
scroll to position [153, 0]
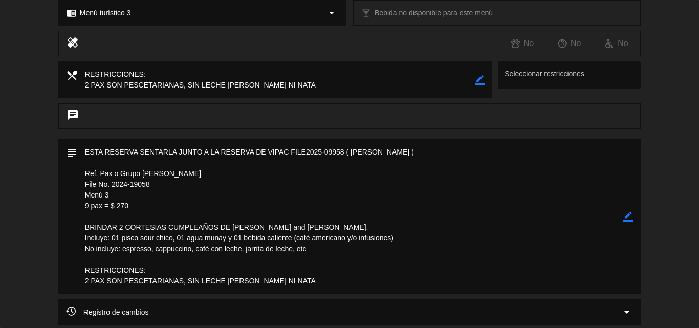
click at [628, 218] on icon "border_color" at bounding box center [628, 217] width 10 height 10
drag, startPoint x: 137, startPoint y: 205, endPoint x: 66, endPoint y: 180, distance: 74.6
click at [66, 180] on div "subject" at bounding box center [349, 216] width 582 height 155
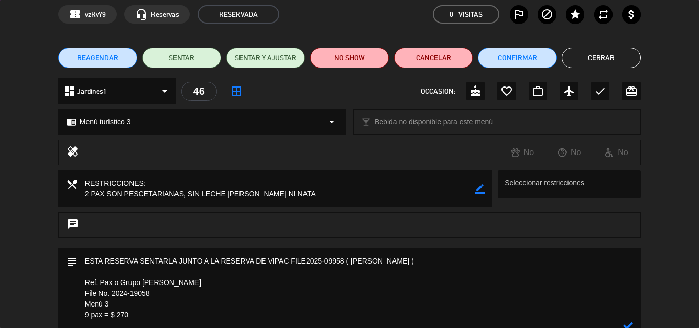
scroll to position [102, 0]
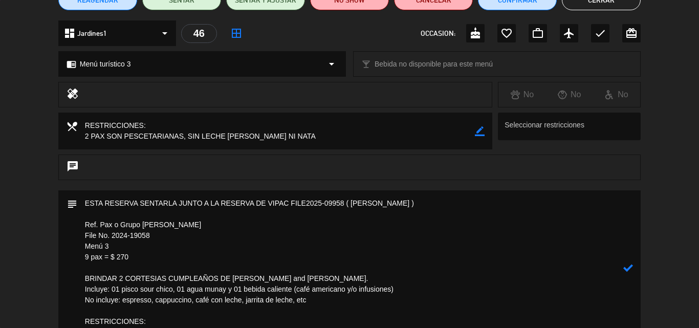
click at [93, 215] on textarea at bounding box center [350, 267] width 546 height 155
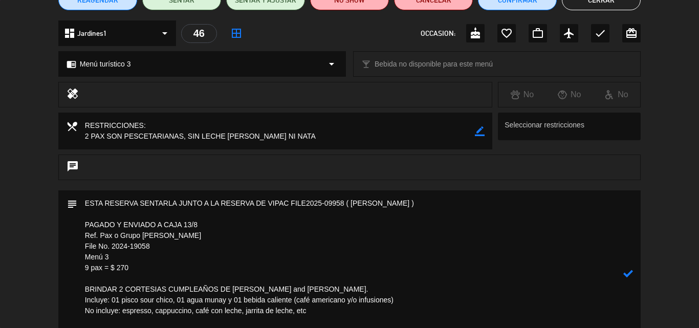
type textarea "ESTA RESERVA SENTARLA JUNTO A LA RESERVA DE VIPAC FILE2025-09958 ( [PERSON_NAME…"
click at [629, 272] on icon at bounding box center [628, 274] width 10 height 10
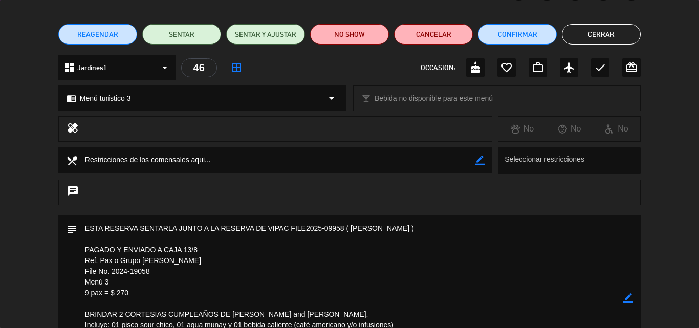
scroll to position [0, 0]
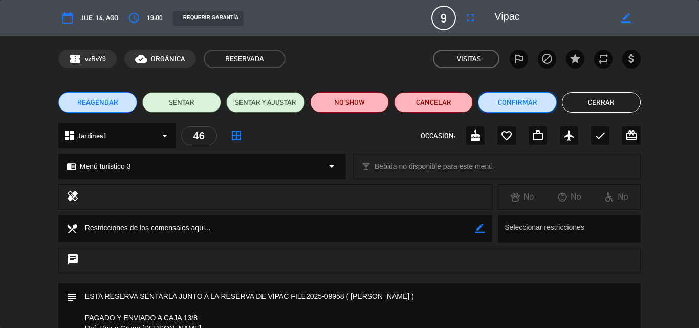
click at [516, 100] on button "Confirmar" at bounding box center [517, 102] width 79 height 20
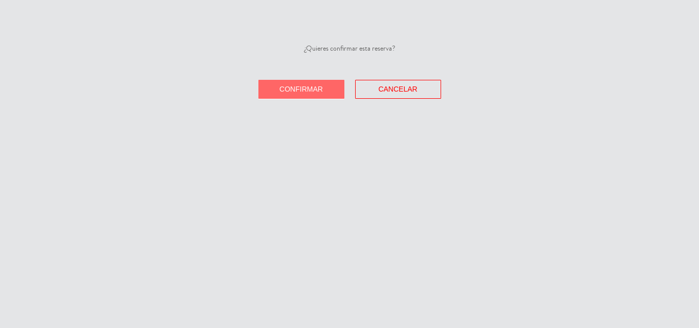
click at [302, 86] on span "Confirmar" at bounding box center [300, 89] width 43 height 8
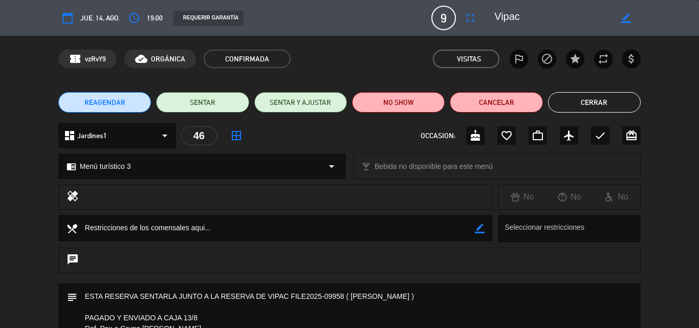
click at [598, 96] on button "Cerrar" at bounding box center [594, 102] width 93 height 20
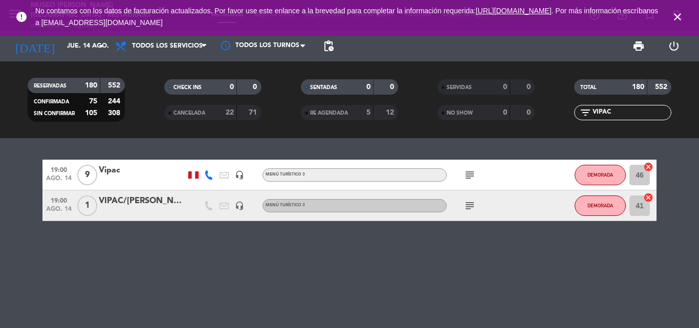
click at [137, 196] on div "VIPAC/[PERSON_NAME]" at bounding box center [142, 200] width 87 height 13
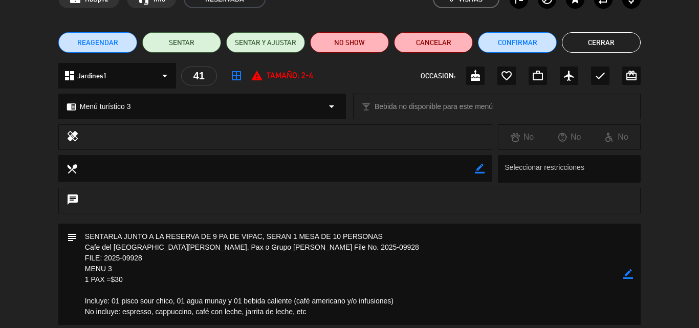
scroll to position [153, 0]
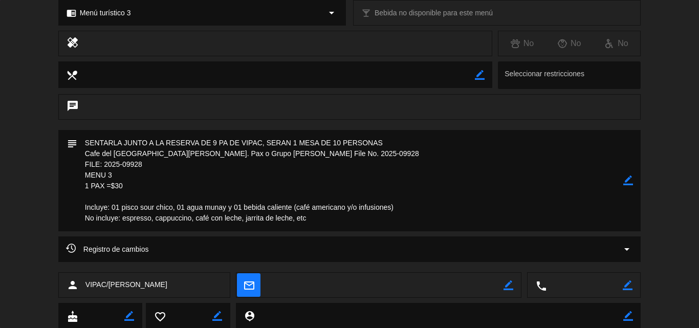
click at [627, 182] on icon "border_color" at bounding box center [628, 180] width 10 height 10
click at [397, 144] on textarea at bounding box center [350, 180] width 546 height 101
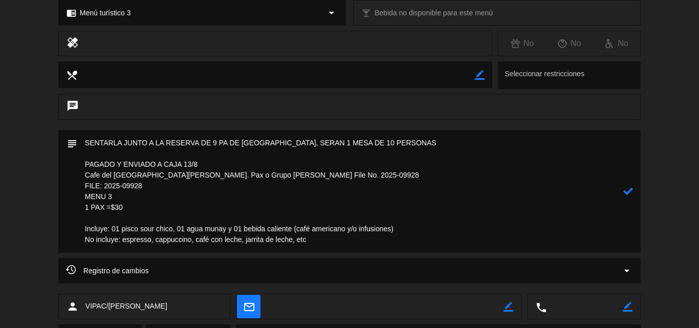
drag, startPoint x: 115, startPoint y: 208, endPoint x: 76, endPoint y: 188, distance: 43.9
click at [76, 188] on div "subject" at bounding box center [349, 191] width 582 height 123
type textarea "SENTARLA JUNTO A LA RESERVA DE 9 PA DE [GEOGRAPHIC_DATA], SERAN 1 MESA DE 10 PE…"
click at [629, 190] on icon at bounding box center [628, 191] width 10 height 10
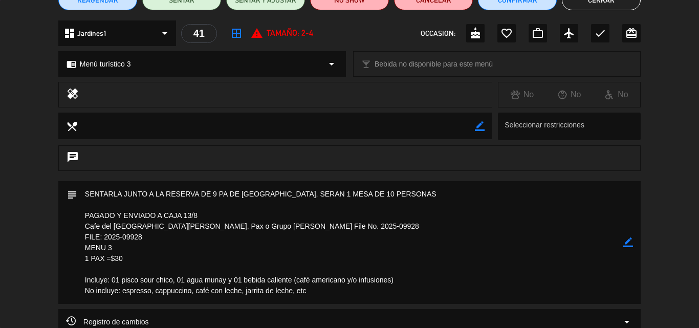
scroll to position [0, 0]
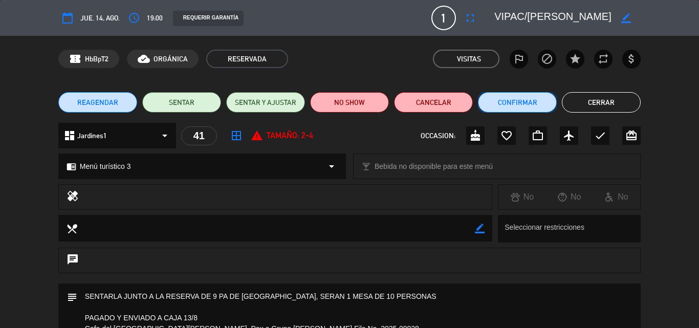
click at [516, 102] on button "Confirmar" at bounding box center [517, 102] width 79 height 20
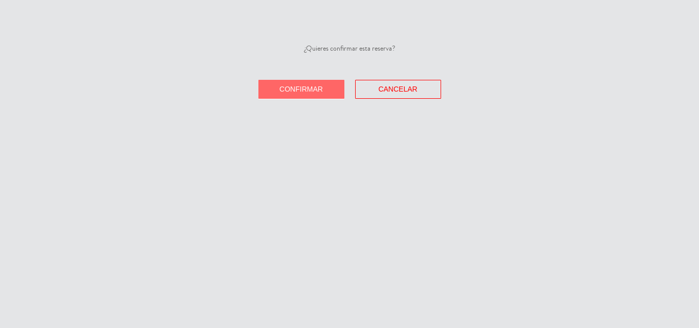
click at [311, 87] on span "Confirmar" at bounding box center [300, 89] width 43 height 8
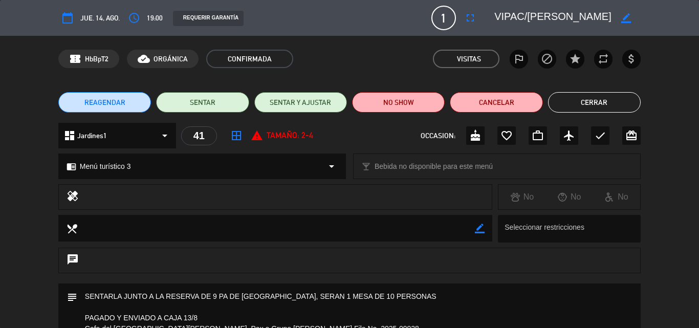
click at [573, 101] on button "Cerrar" at bounding box center [594, 102] width 93 height 20
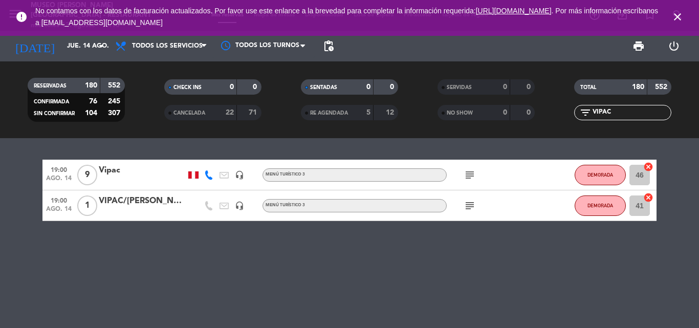
click at [123, 170] on div "Vipac" at bounding box center [142, 170] width 87 height 13
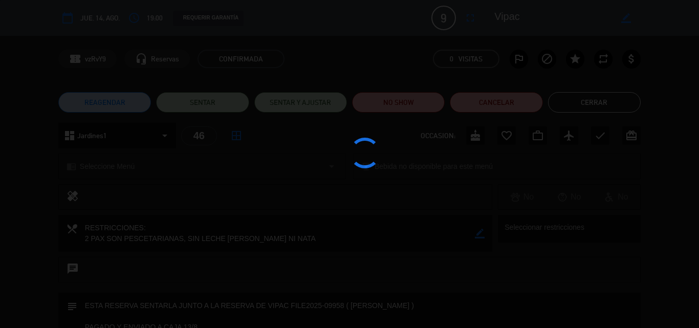
click at [613, 107] on div at bounding box center [349, 164] width 699 height 328
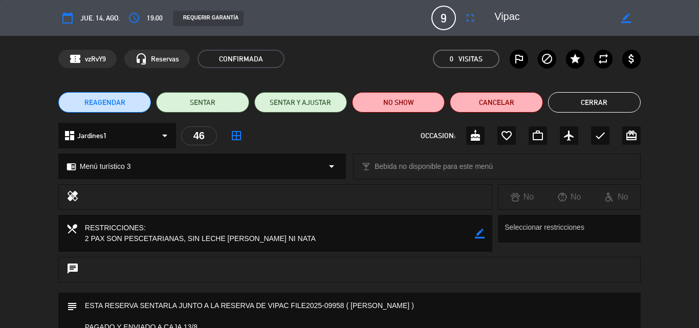
click at [573, 103] on button "Cerrar" at bounding box center [594, 102] width 93 height 20
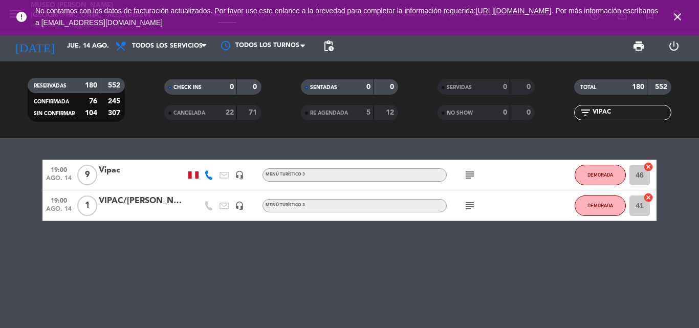
click at [677, 18] on icon "close" at bounding box center [677, 17] width 12 height 12
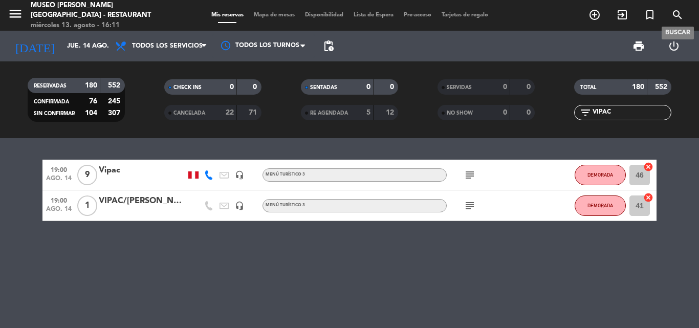
click at [677, 16] on icon "search" at bounding box center [677, 15] width 12 height 12
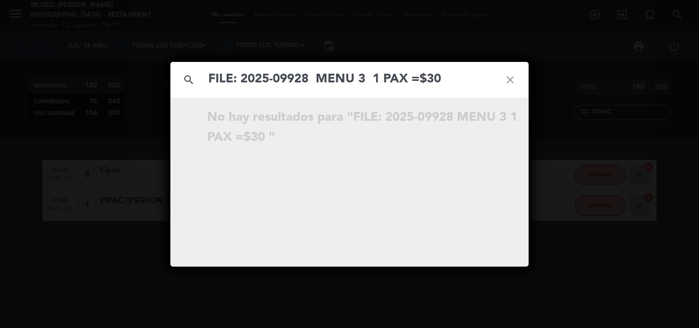
drag, startPoint x: 462, startPoint y: 78, endPoint x: 190, endPoint y: 103, distance: 273.2
click at [190, 103] on div "search FILE: 2025-09928 MENU 3 1 PAX =$30 close No hay resultados para "FILE: 2…" at bounding box center [349, 164] width 358 height 205
paste input "[PERSON_NAME]"
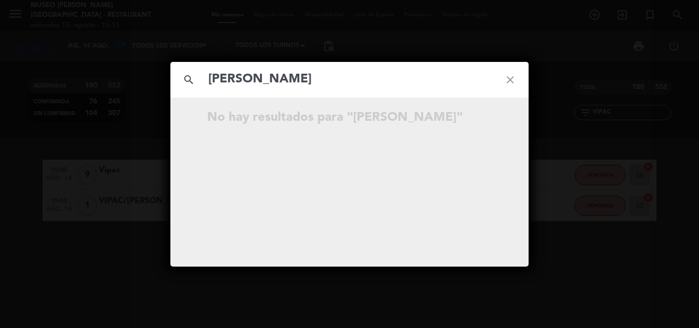
type input "[PERSON_NAME]"
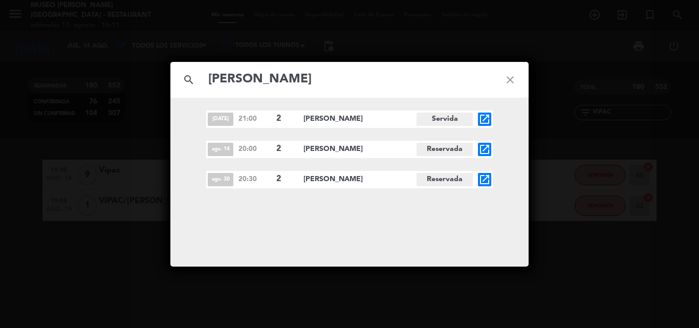
click at [484, 146] on icon "open_in_new" at bounding box center [484, 149] width 12 height 12
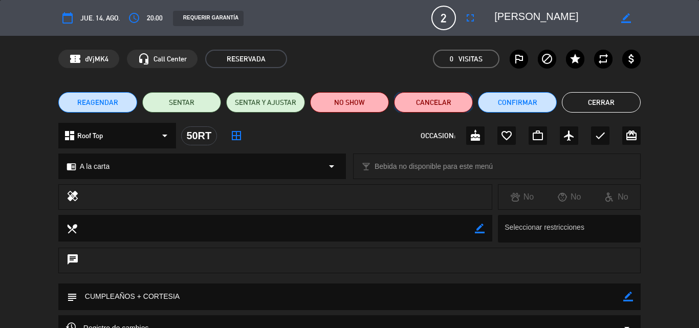
click at [450, 101] on button "Cancelar" at bounding box center [433, 102] width 79 height 20
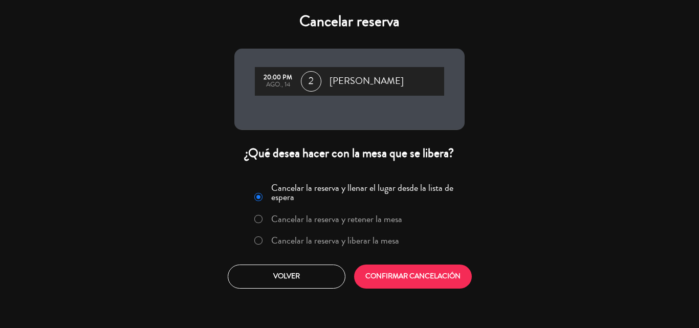
click at [391, 233] on label "Cancelar la reserva y liberar la mesa" at bounding box center [326, 241] width 155 height 18
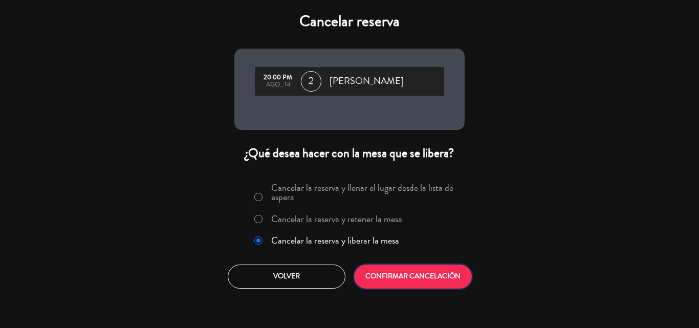
click at [410, 266] on button "CONFIRMAR CANCELACIÓN" at bounding box center [413, 276] width 118 height 24
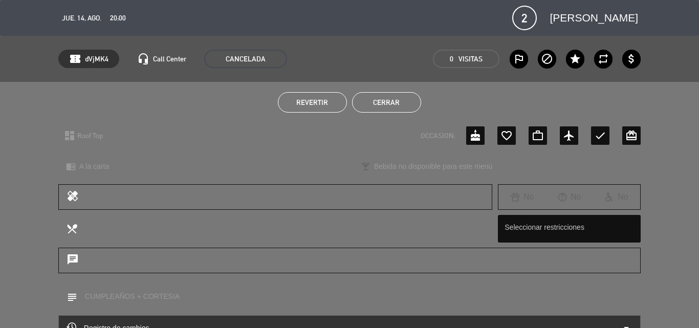
click at [376, 107] on button "Cerrar" at bounding box center [386, 102] width 69 height 20
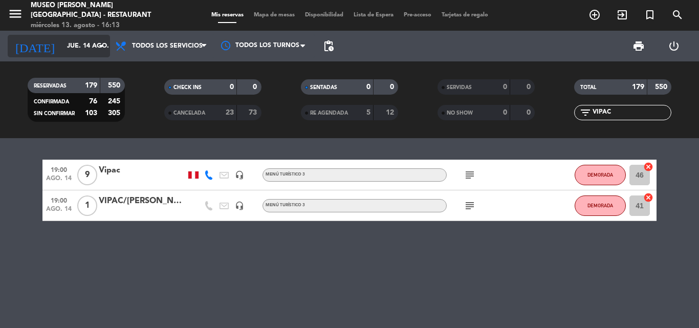
click at [62, 48] on input "jue. 14 ago." at bounding box center [105, 45] width 86 height 17
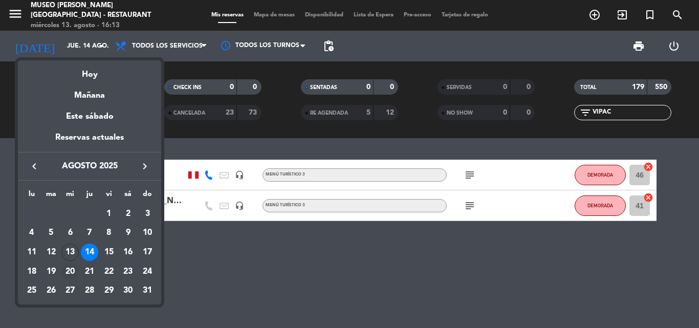
click at [68, 267] on div "20" at bounding box center [69, 271] width 17 height 17
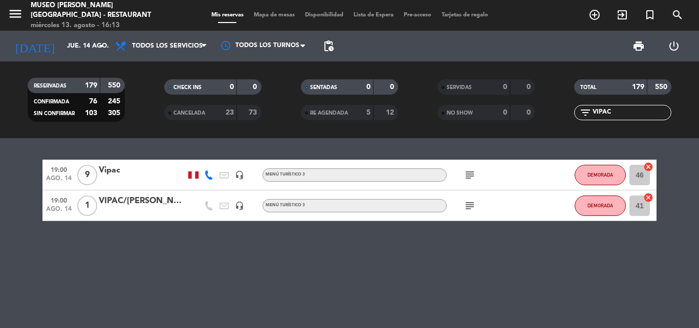
type input "mié. 20 ago."
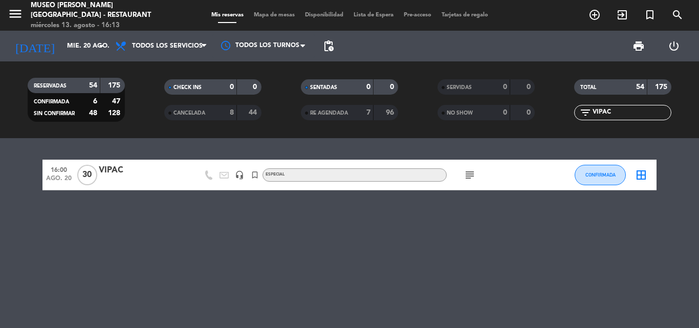
drag, startPoint x: 623, startPoint y: 109, endPoint x: 494, endPoint y: 118, distance: 129.2
click at [494, 118] on div "RESERVADAS 54 175 CONFIRMADA 6 47 SIN CONFIRMAR 48 128 CHECK INS 0 0 CANCELADA …" at bounding box center [349, 100] width 699 height 56
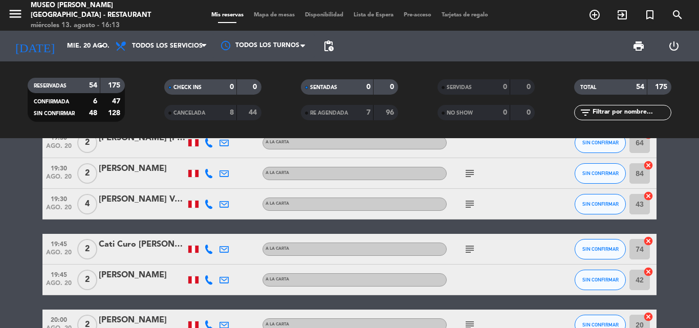
scroll to position [1483, 0]
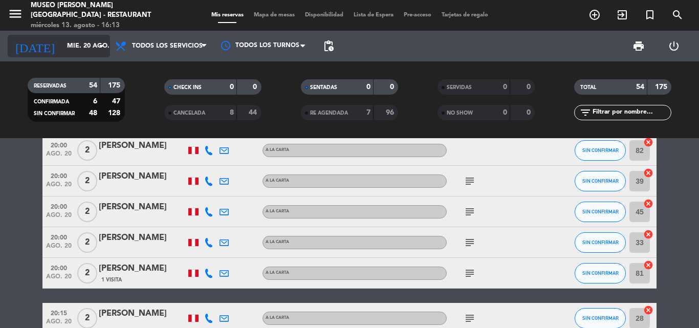
click at [76, 43] on input "mié. 20 ago." at bounding box center [105, 45] width 86 height 17
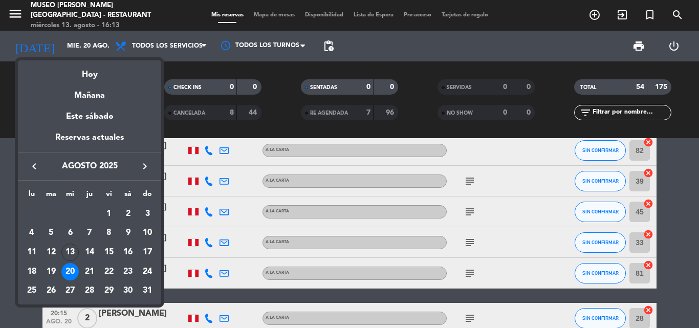
click at [143, 160] on button "keyboard_arrow_right" at bounding box center [145, 166] width 18 height 13
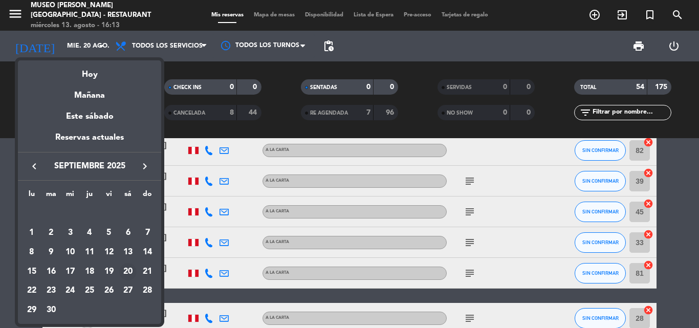
click at [125, 274] on div "20" at bounding box center [127, 271] width 17 height 17
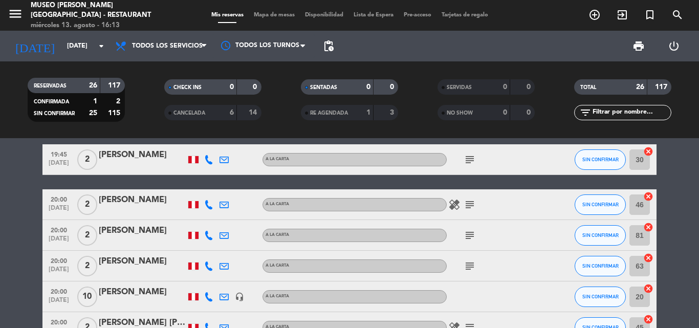
scroll to position [626, 0]
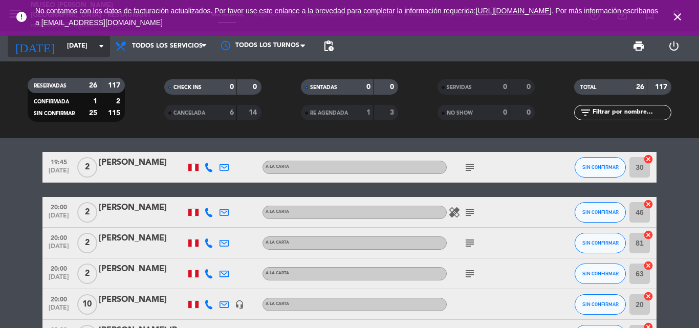
click at [90, 46] on input "[DATE]" at bounding box center [105, 45] width 86 height 17
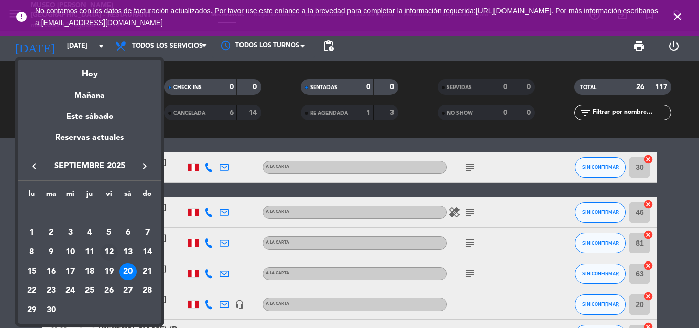
click at [114, 251] on div "12" at bounding box center [108, 251] width 17 height 17
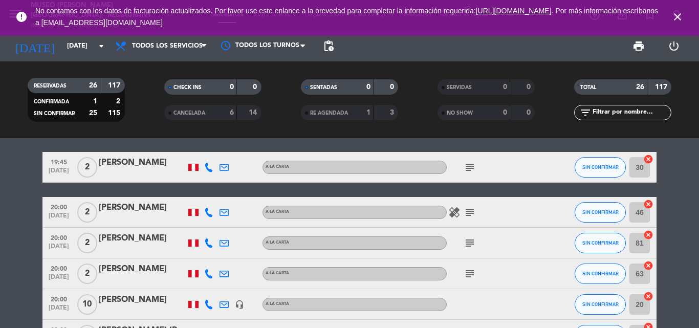
type input "[DATE]"
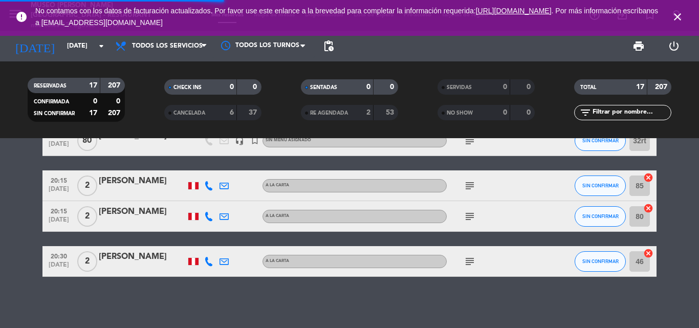
click at [635, 111] on input "text" at bounding box center [630, 112] width 79 height 11
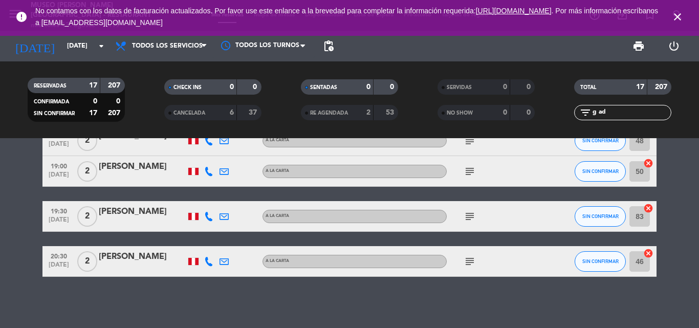
scroll to position [0, 0]
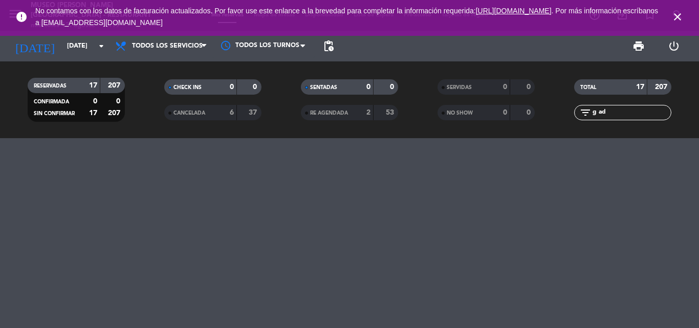
drag, startPoint x: 622, startPoint y: 111, endPoint x: 439, endPoint y: 111, distance: 182.6
click at [439, 111] on div "RESERVADAS 17 207 CONFIRMADA 0 0 SIN CONFIRMAR 17 207 CHECK INS 0 0 CANCELADA 6…" at bounding box center [349, 100] width 699 height 56
type input "gad"
drag, startPoint x: 612, startPoint y: 111, endPoint x: 510, endPoint y: 103, distance: 101.6
click at [510, 103] on div "RESERVADAS 17 207 CONFIRMADA 0 0 SIN CONFIRMAR 17 207 CHECK INS 0 0 CANCELADA 6…" at bounding box center [349, 100] width 699 height 56
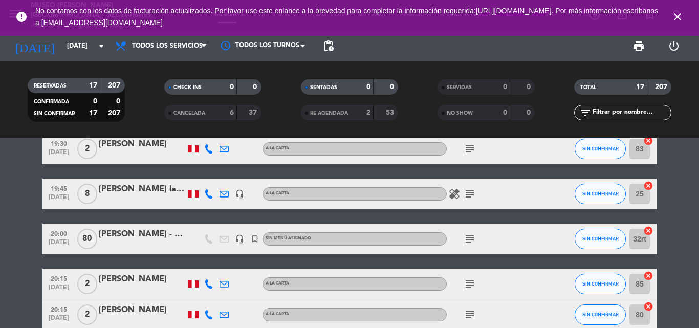
scroll to position [445, 0]
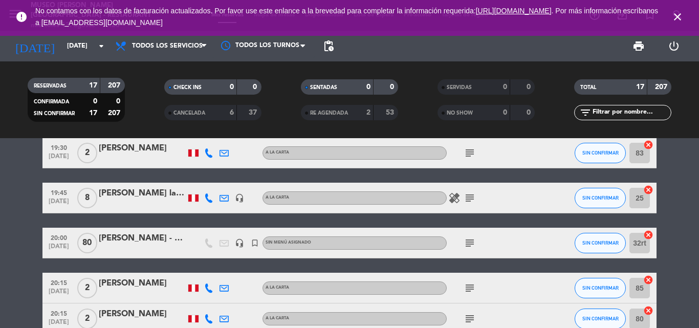
click at [475, 243] on icon "subject" at bounding box center [469, 243] width 12 height 12
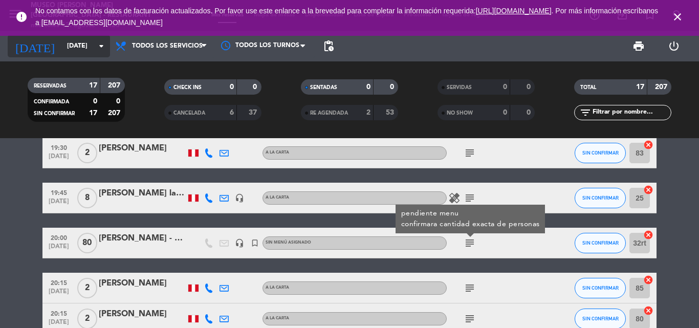
click at [66, 48] on input "[DATE]" at bounding box center [105, 45] width 86 height 17
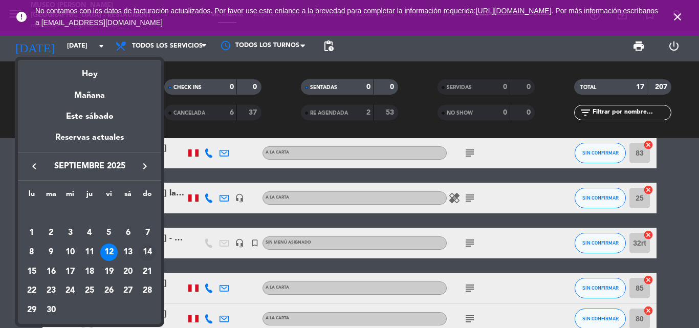
click at [145, 252] on div "14" at bounding box center [147, 251] width 17 height 17
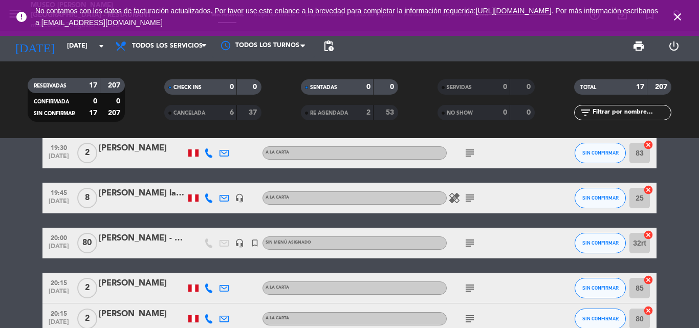
type input "[DATE]"
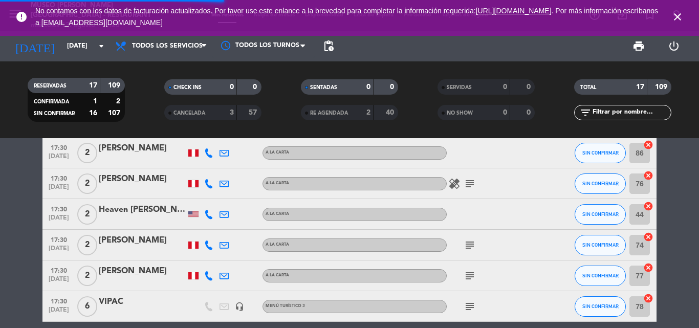
click at [624, 117] on input "text" at bounding box center [630, 112] width 79 height 11
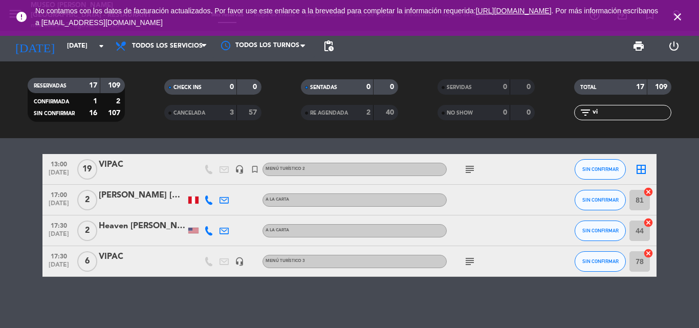
scroll to position [0, 0]
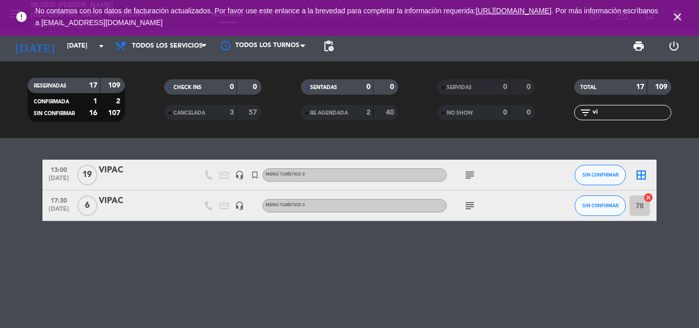
type input "vi"
click at [113, 206] on div "VIPAC" at bounding box center [142, 200] width 87 height 13
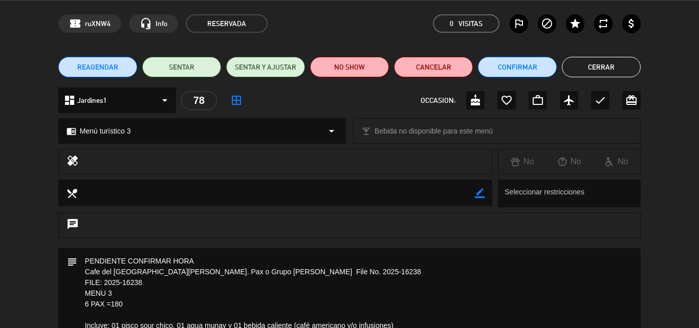
scroll to position [51, 0]
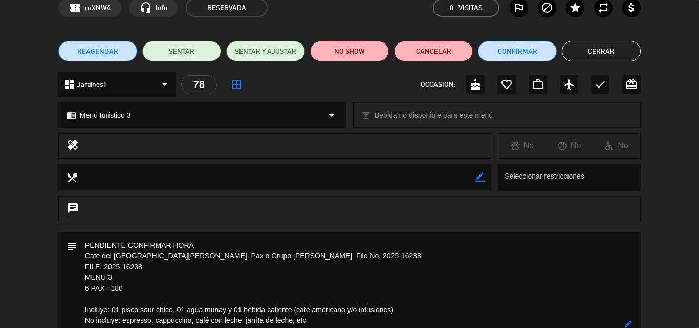
click at [631, 324] on icon "border_color" at bounding box center [628, 326] width 10 height 10
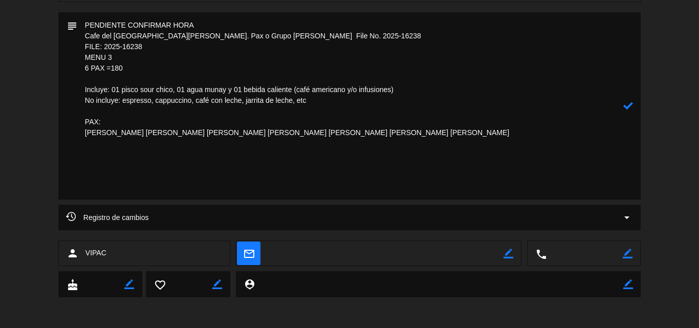
click at [17, 24] on div "subject" at bounding box center [349, 108] width 699 height 192
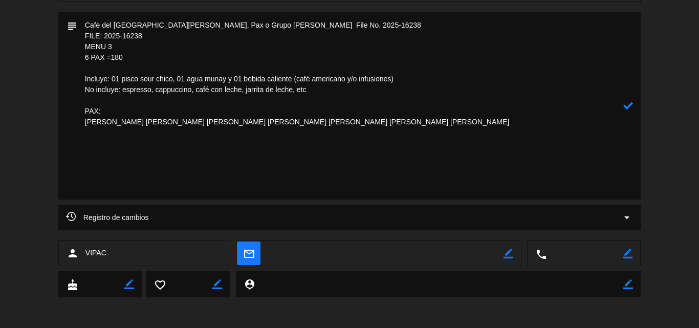
scroll to position [260, 0]
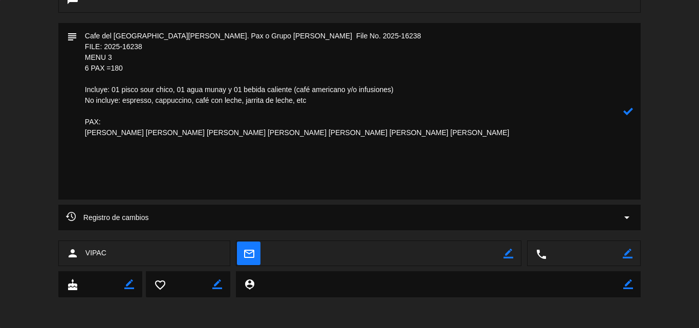
type textarea "Cafe del [GEOGRAPHIC_DATA][PERSON_NAME]. Pax o Grupo [PERSON_NAME] File No. 202…"
click at [629, 112] on icon at bounding box center [628, 111] width 10 height 10
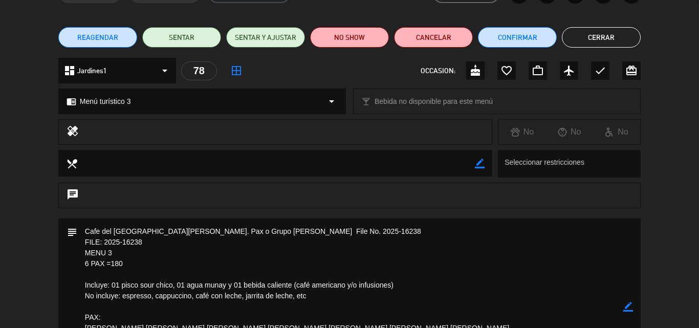
scroll to position [205, 0]
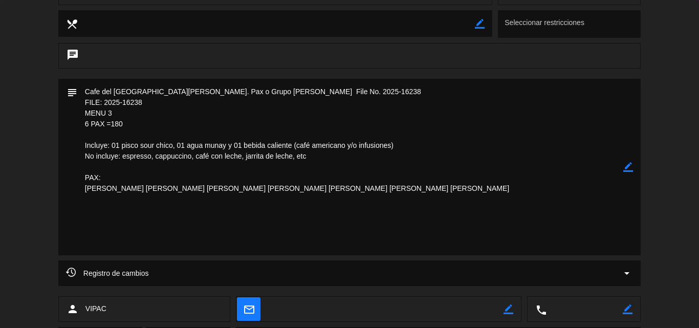
click at [625, 274] on icon "arrow_drop_down" at bounding box center [626, 273] width 12 height 12
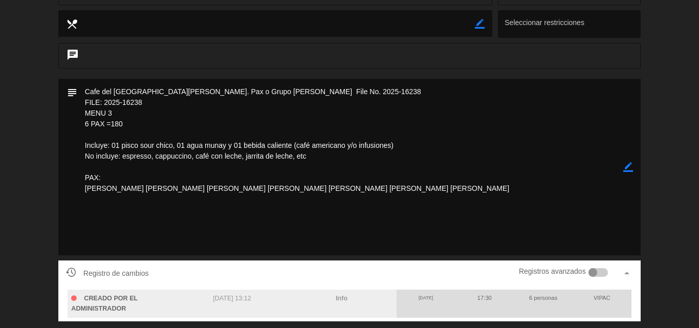
click at [625, 274] on icon "arrow_drop_up" at bounding box center [626, 273] width 12 height 12
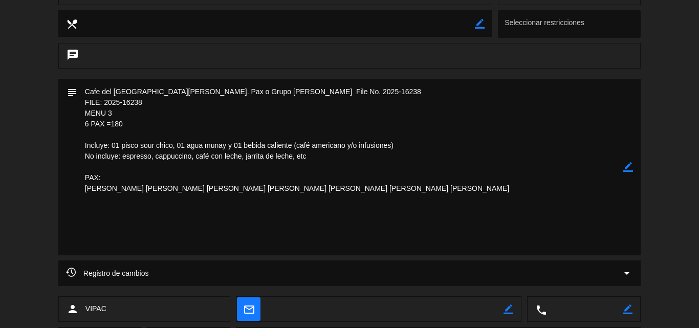
click at [300, 198] on textarea at bounding box center [350, 167] width 546 height 176
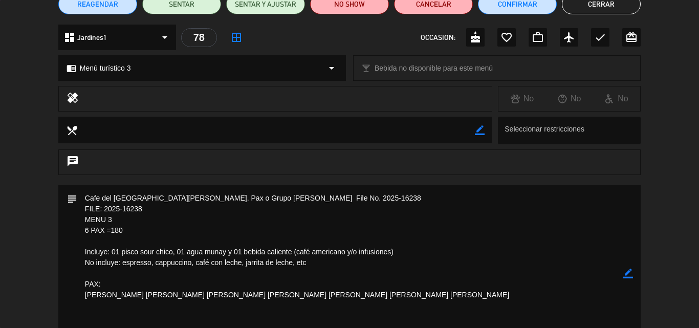
scroll to position [0, 0]
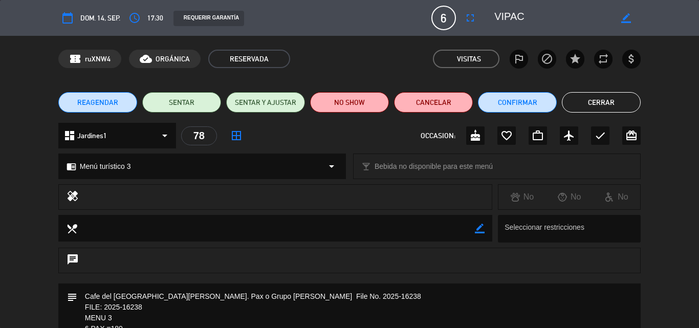
drag, startPoint x: 593, startPoint y: 103, endPoint x: 586, endPoint y: 98, distance: 8.8
click at [593, 103] on button "Cerrar" at bounding box center [601, 102] width 79 height 20
